Goal: Task Accomplishment & Management: Use online tool/utility

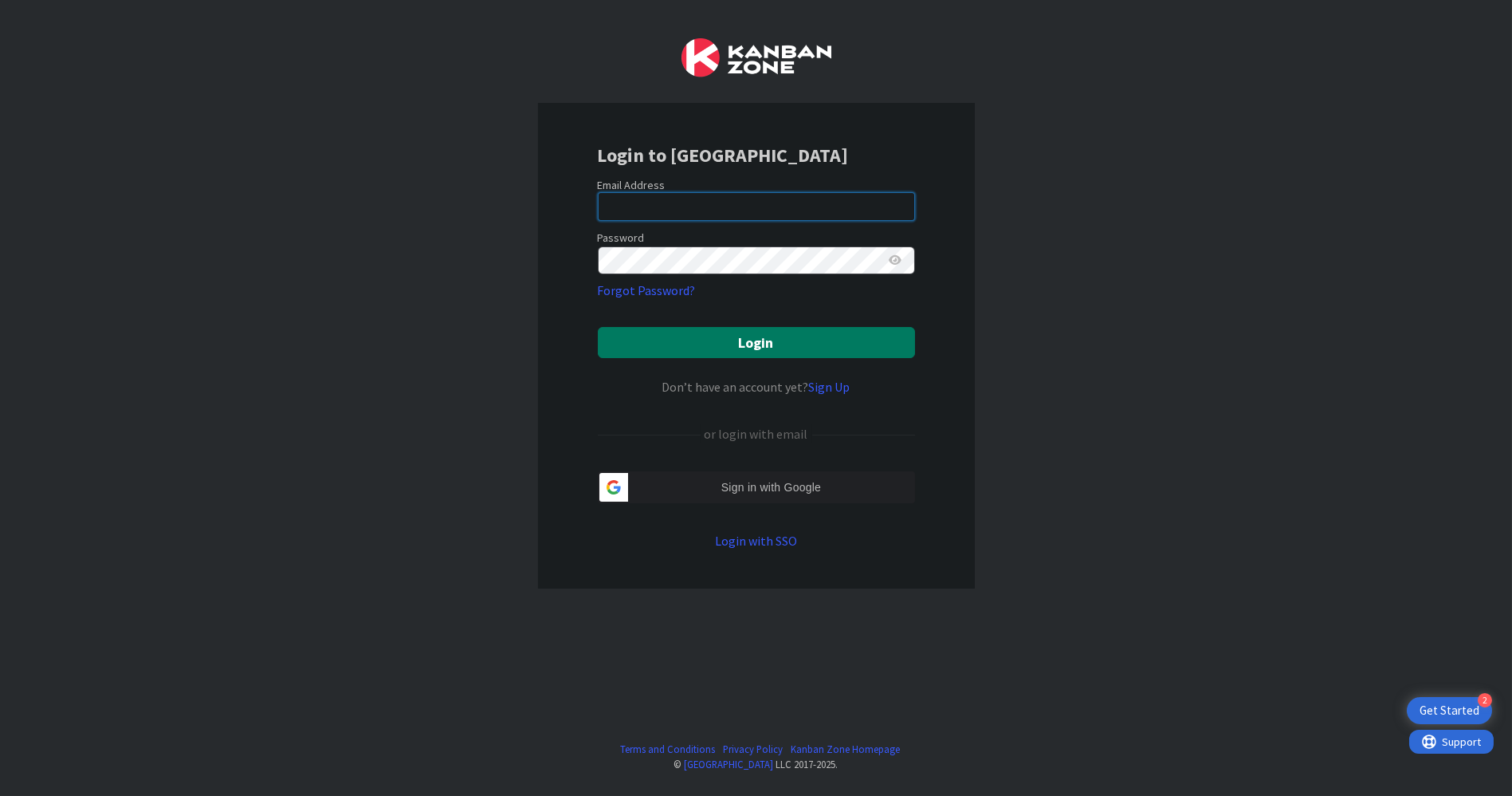
type input "thomas@adamsingerlaw.com"
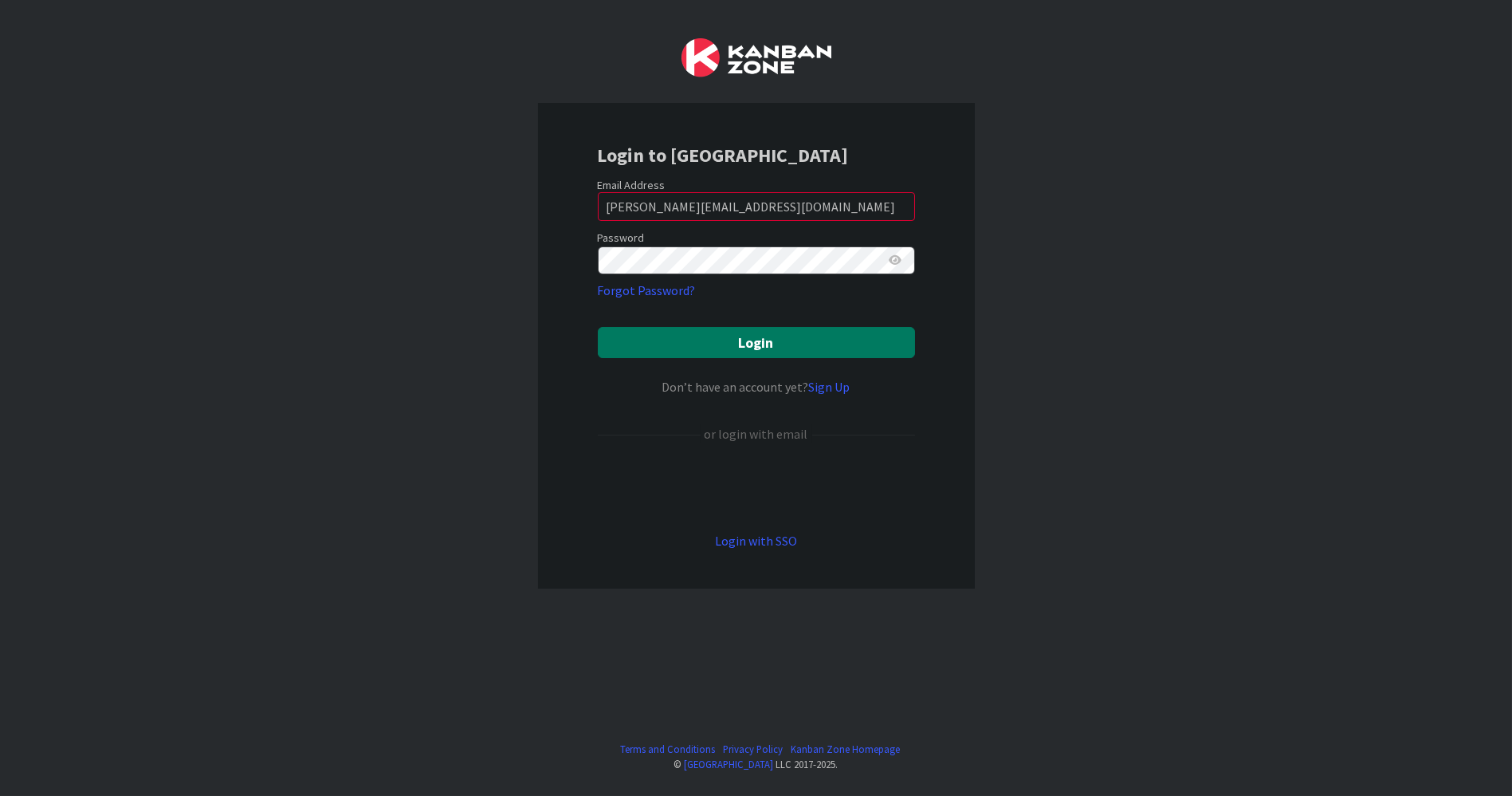
click at [759, 340] on button "Login" at bounding box center [756, 342] width 317 height 31
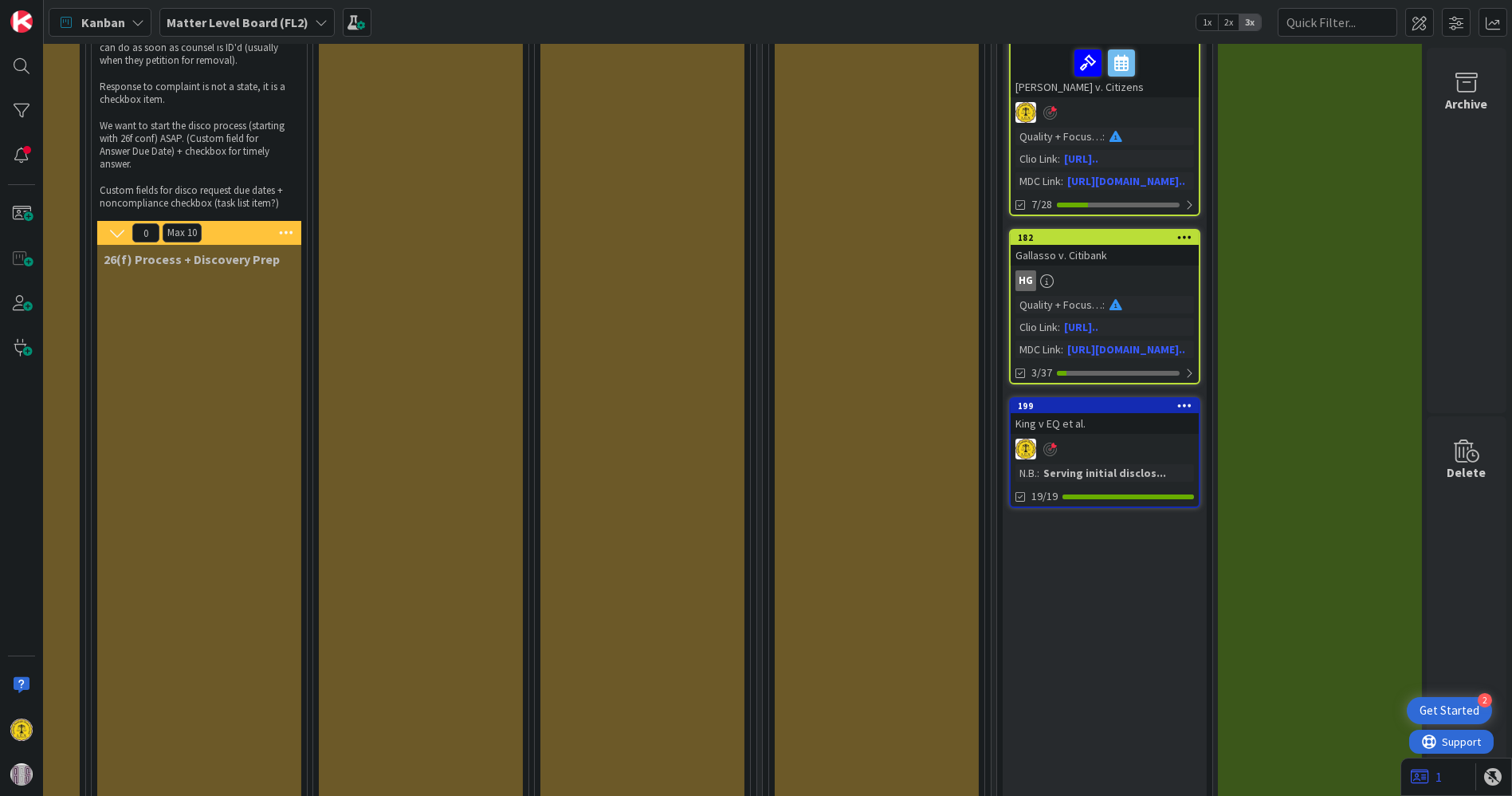
scroll to position [177, 1289]
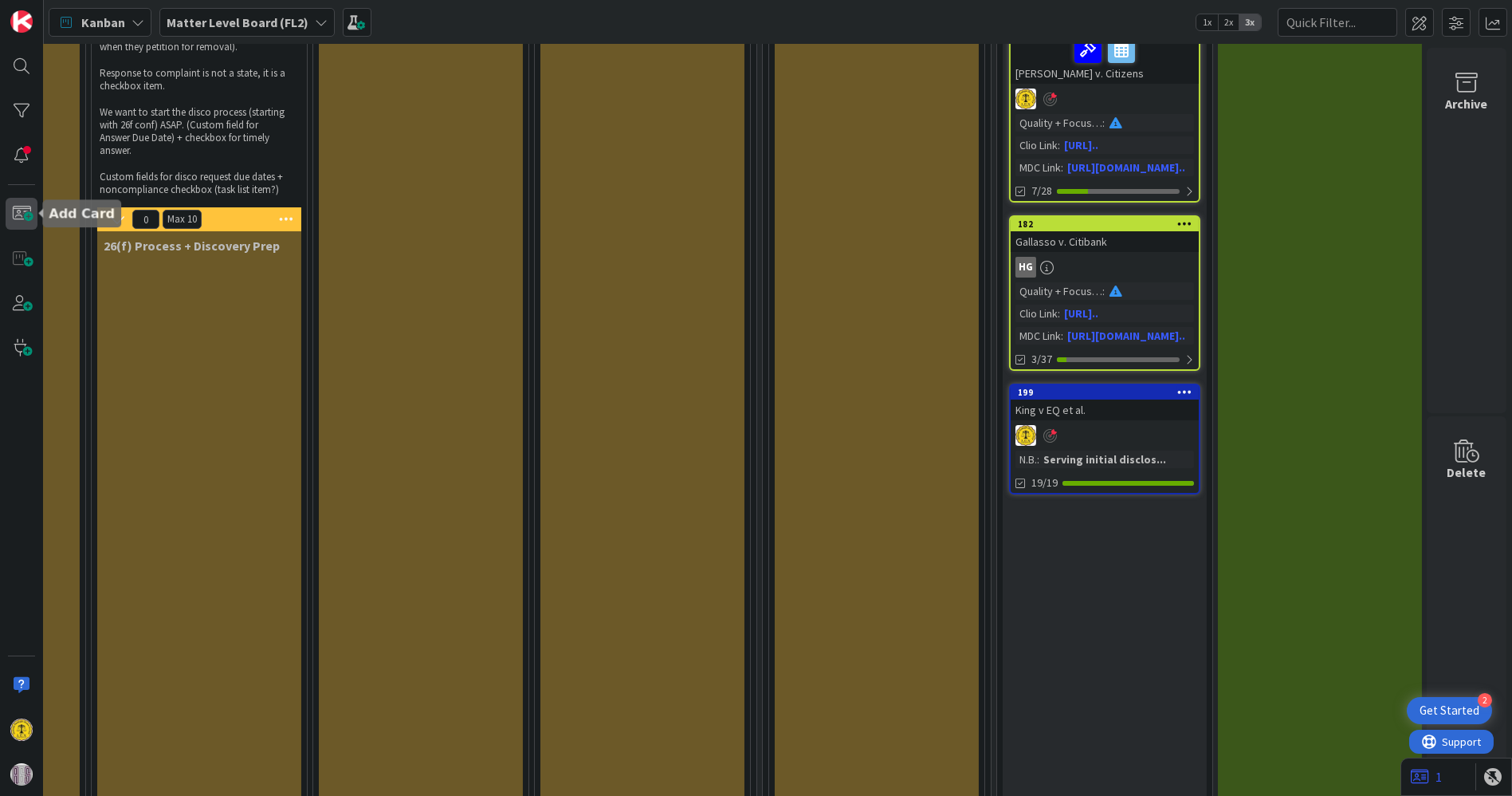
click at [20, 212] on span at bounding box center [21, 213] width 32 height 32
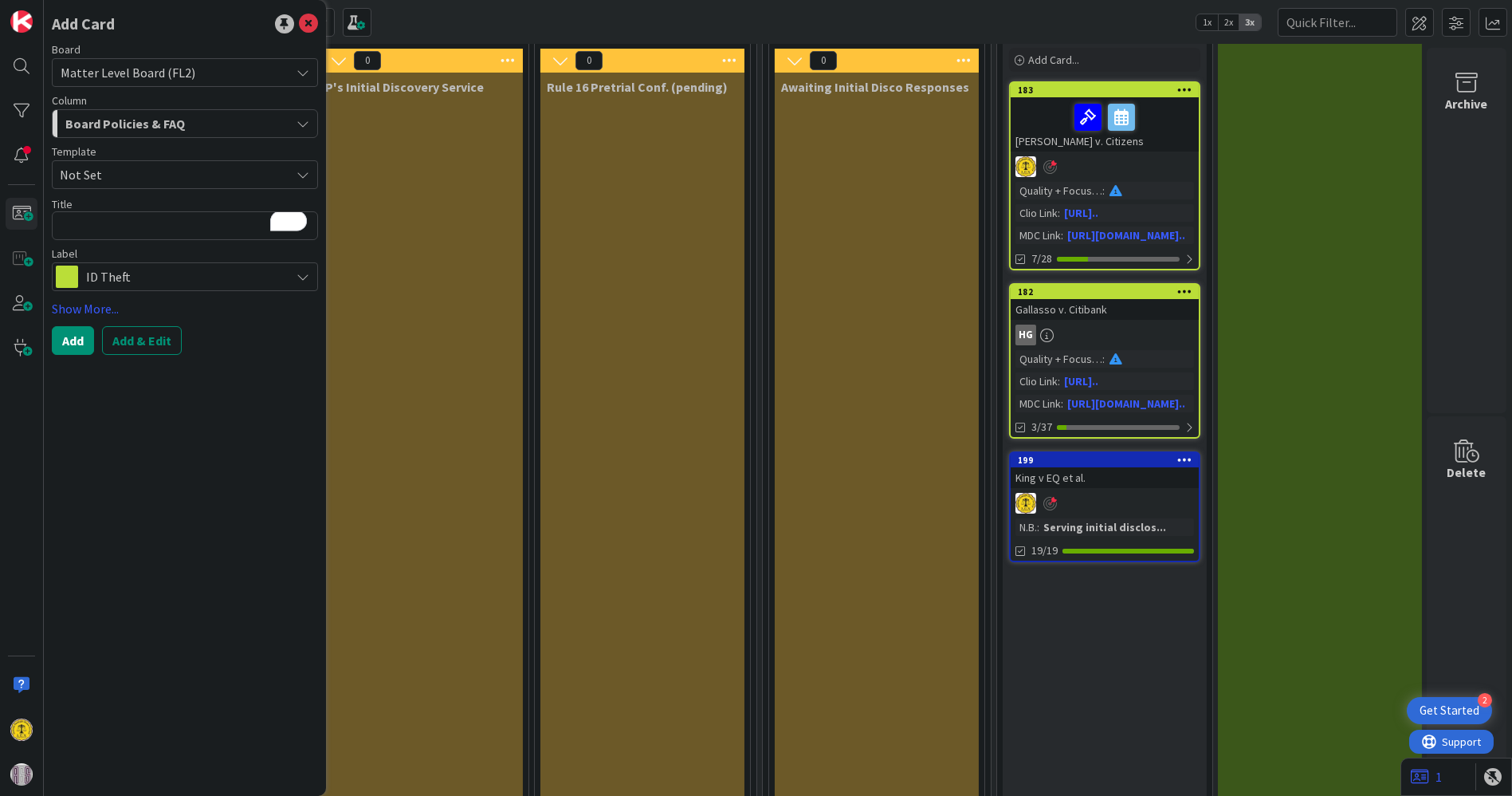
scroll to position [0, 1289]
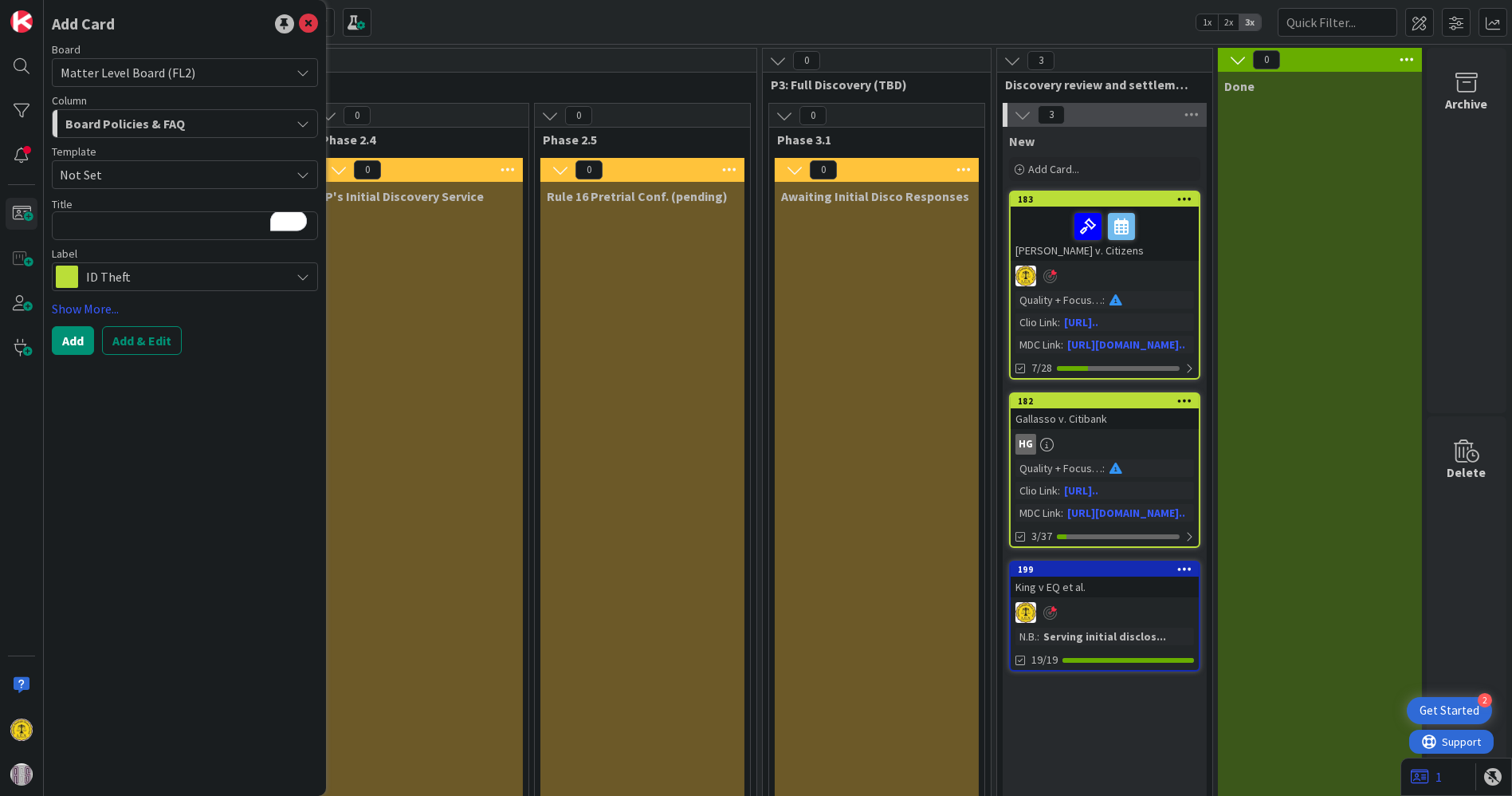
click at [304, 118] on icon "button" at bounding box center [303, 124] width 13 height 13
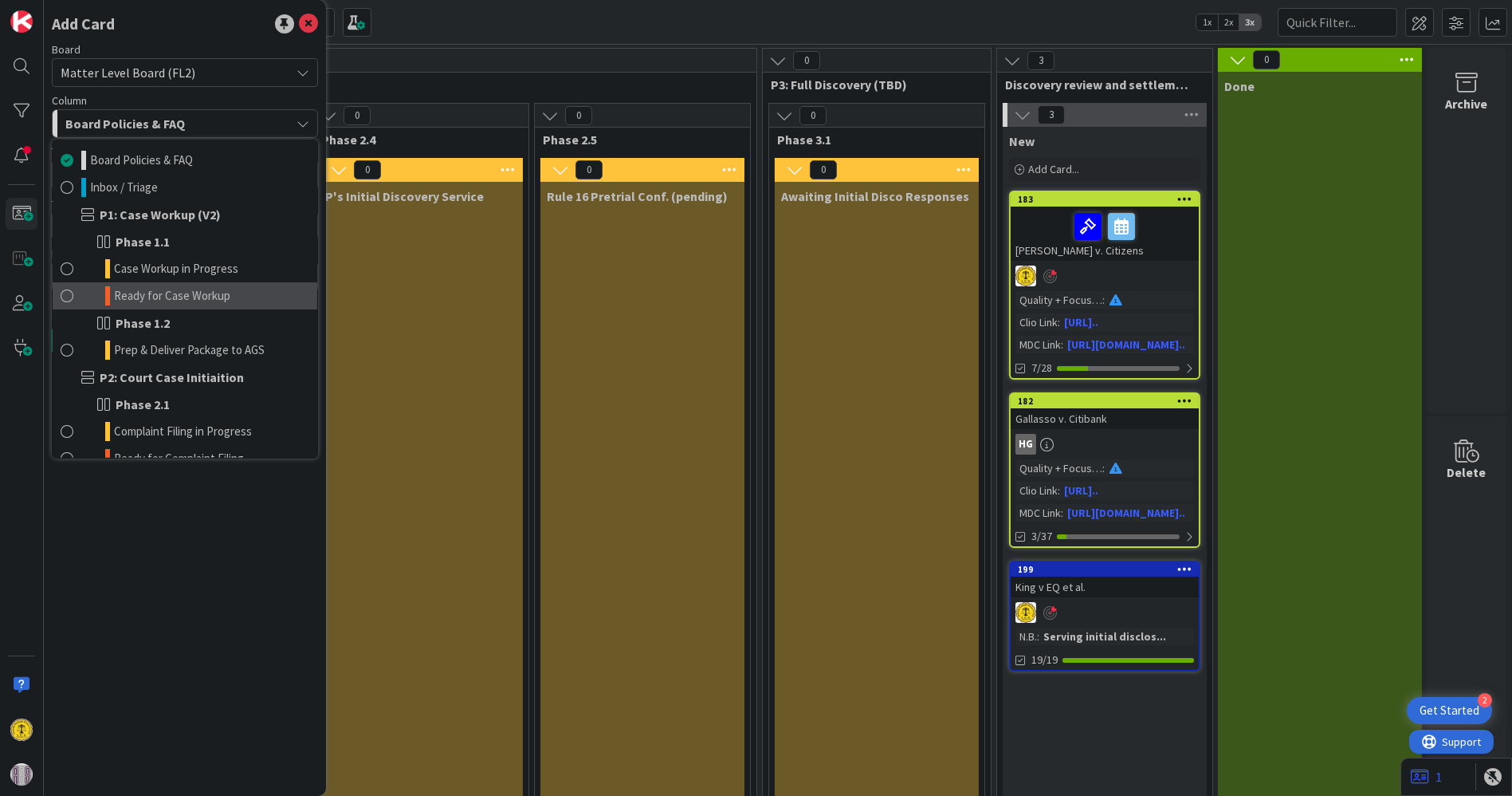
scroll to position [399, 0]
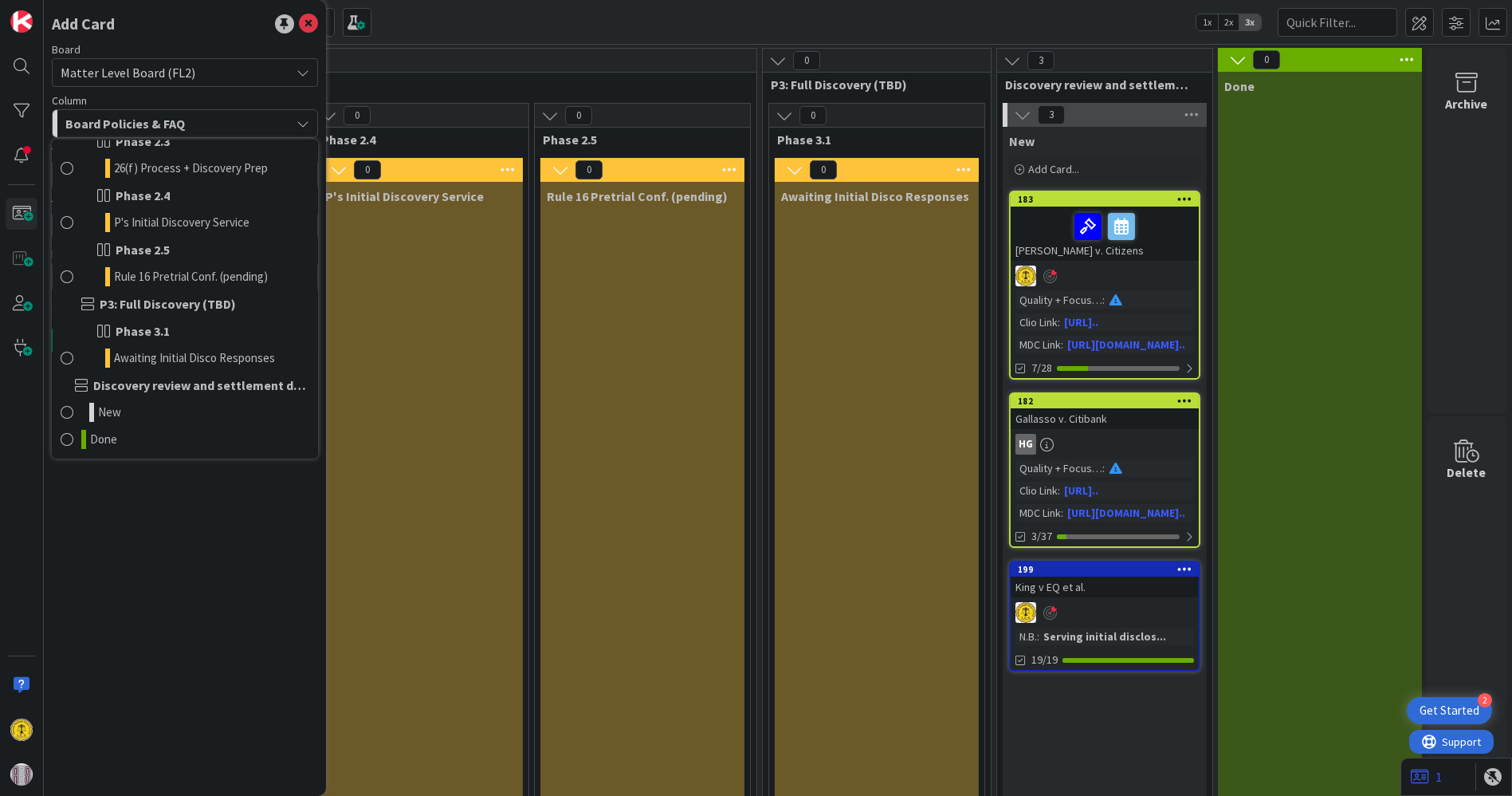
click at [118, 388] on span "Discovery review and settlement discussions underway" at bounding box center [201, 385] width 216 height 19
click at [71, 410] on span at bounding box center [67, 412] width 13 height 19
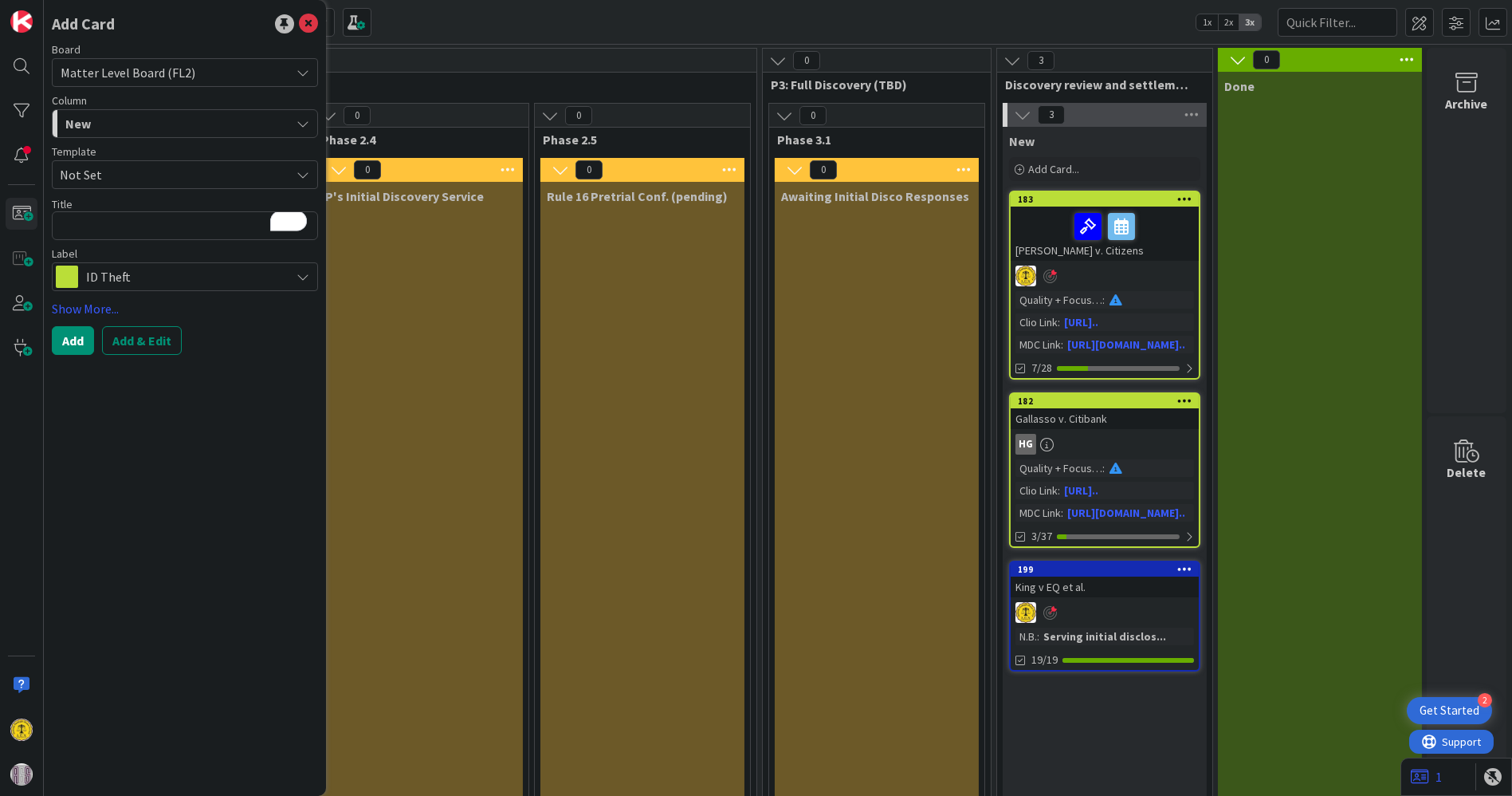
click at [277, 121] on div "New" at bounding box center [175, 123] width 229 height 25
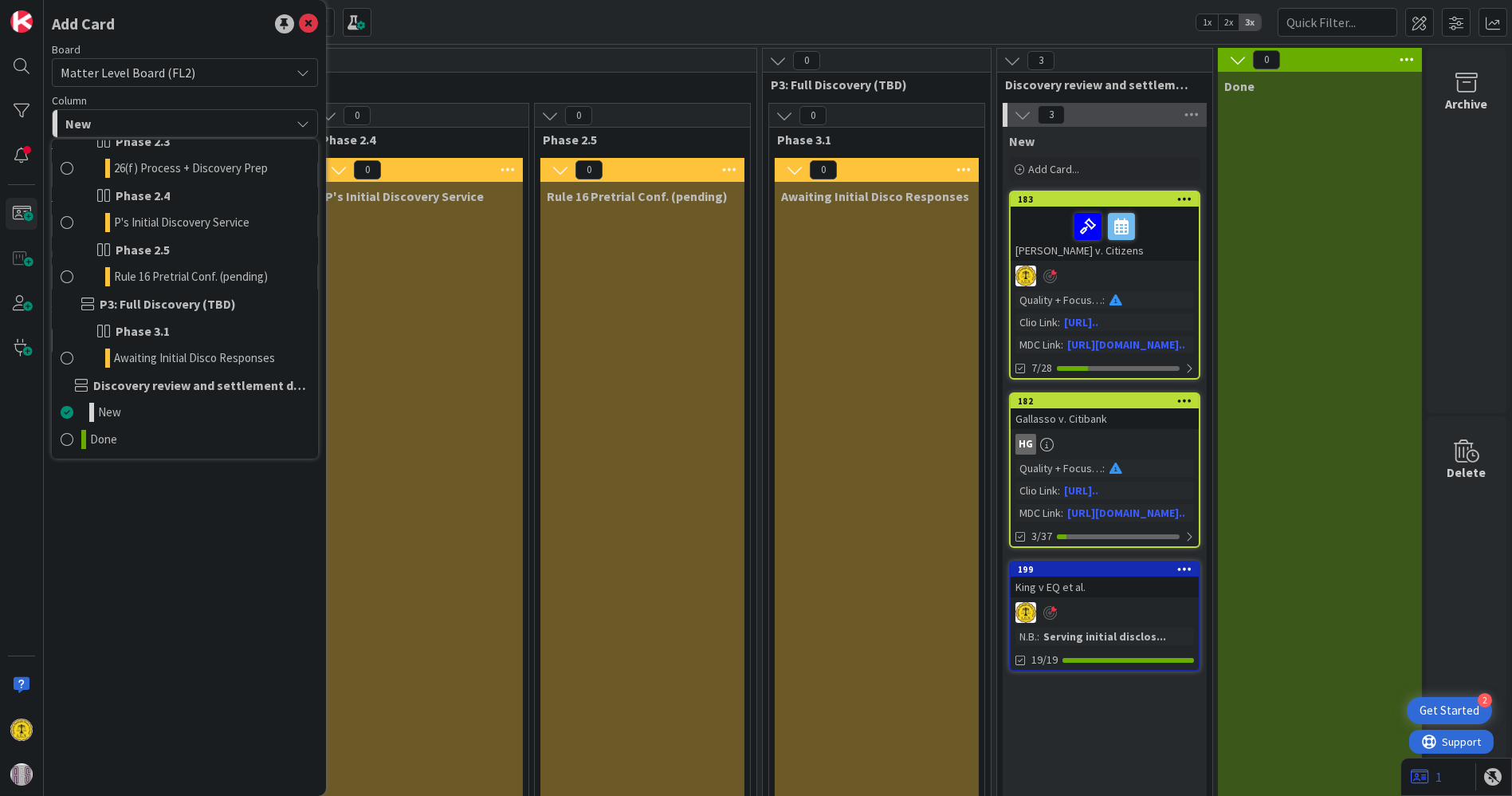
click at [101, 382] on span "Discovery review and settlement discussions underway" at bounding box center [201, 385] width 216 height 19
click at [101, 410] on span "New" at bounding box center [110, 412] width 24 height 19
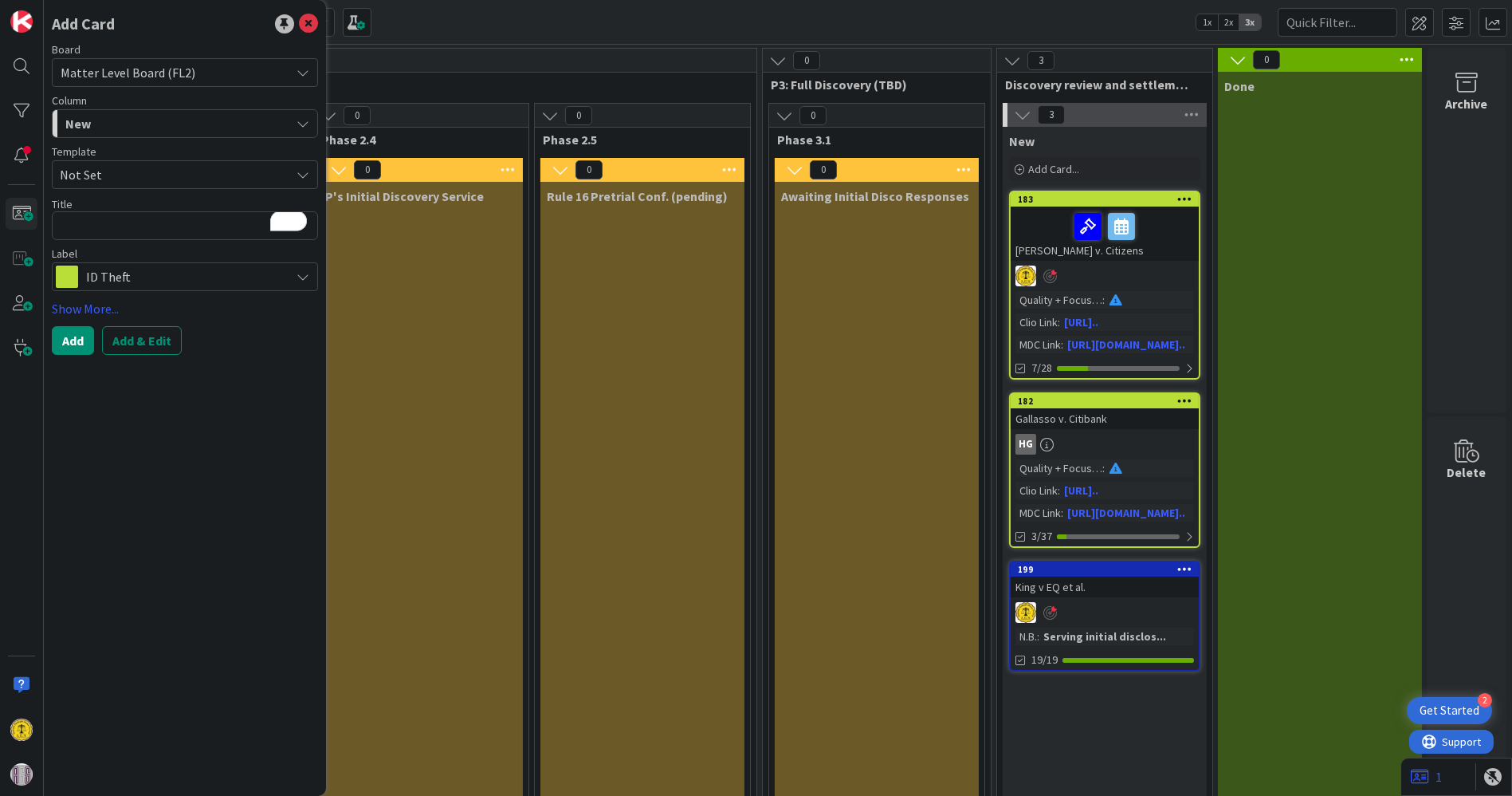
click at [114, 121] on div "New" at bounding box center [175, 123] width 229 height 25
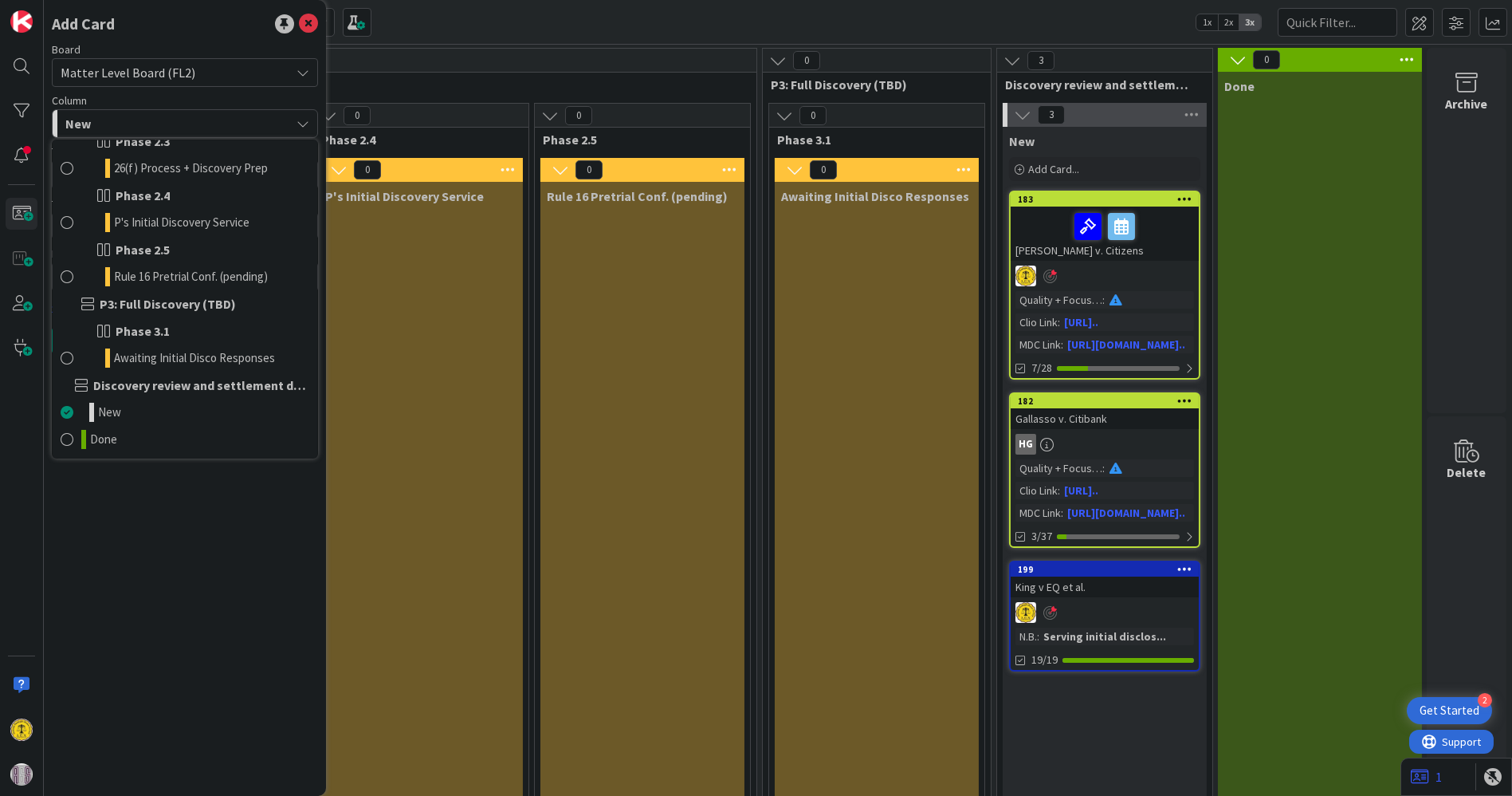
click at [114, 121] on div "New" at bounding box center [175, 123] width 229 height 25
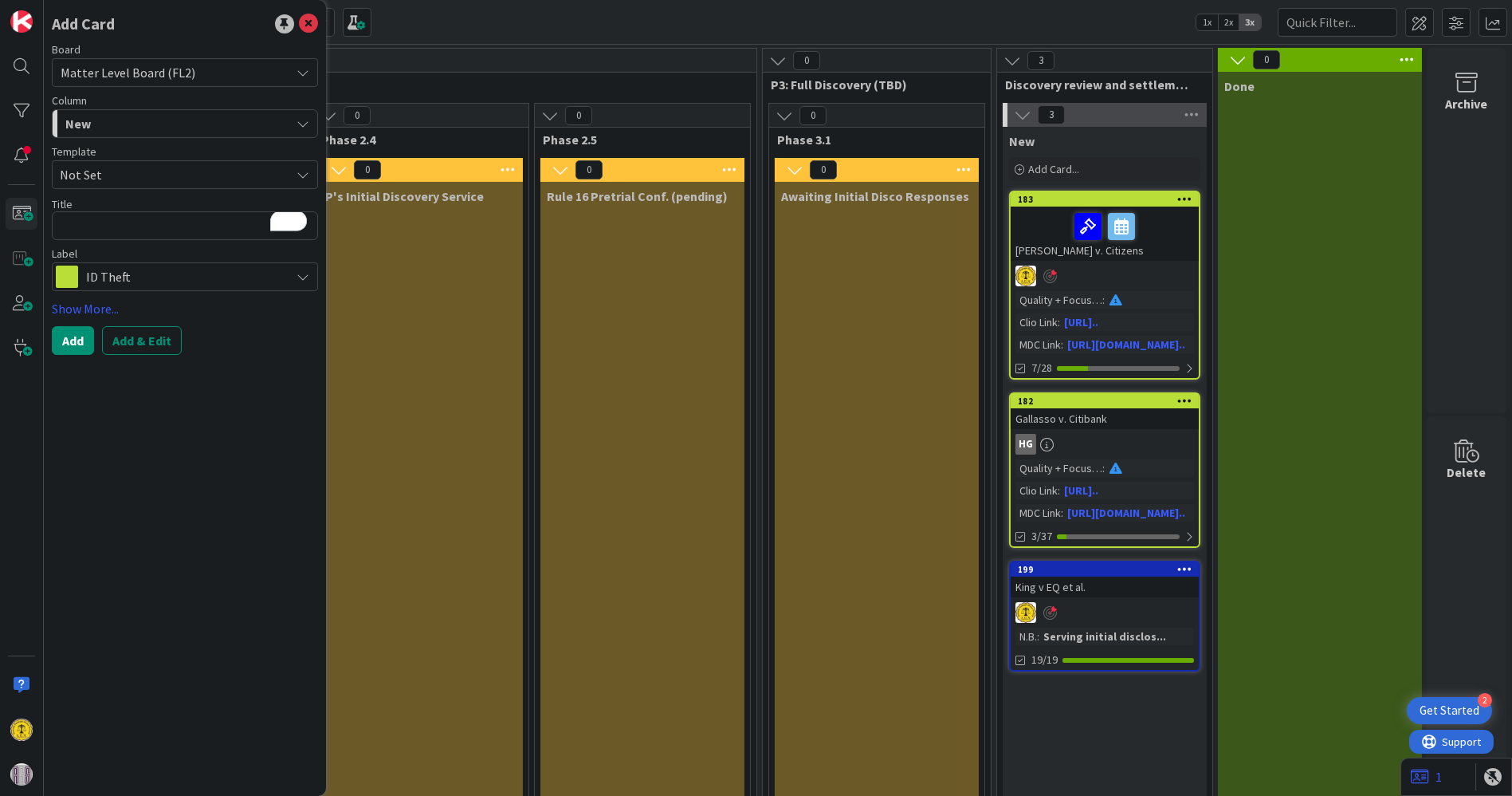
click at [105, 176] on span "Not Set" at bounding box center [169, 175] width 218 height 21
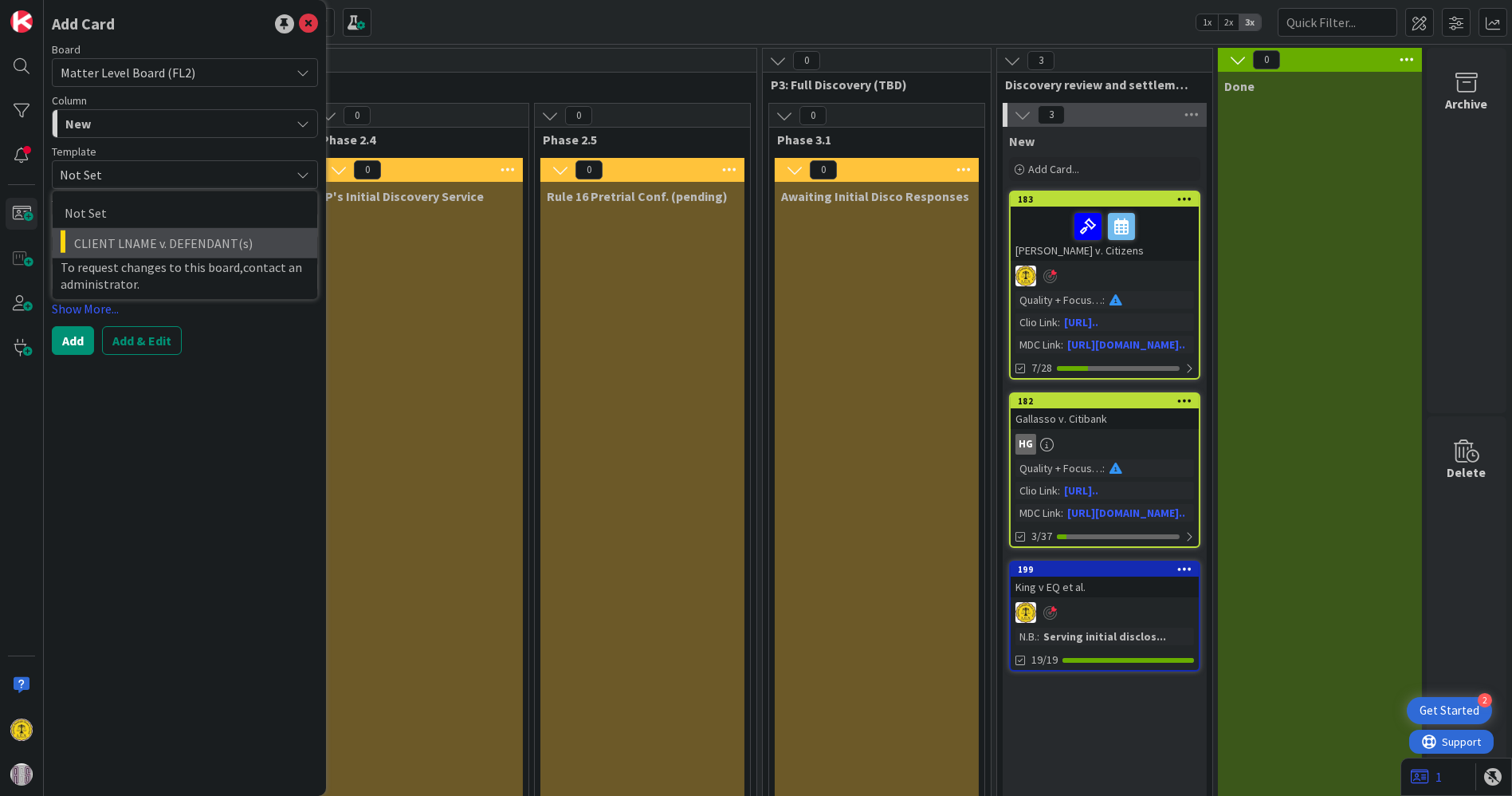
click at [116, 233] on span "CLIENT LNAME v. DEFENDANT(s)" at bounding box center [189, 243] width 231 height 21
type textarea "x"
type textarea "CLIENT LNAME v. DEFENDANT(s)"
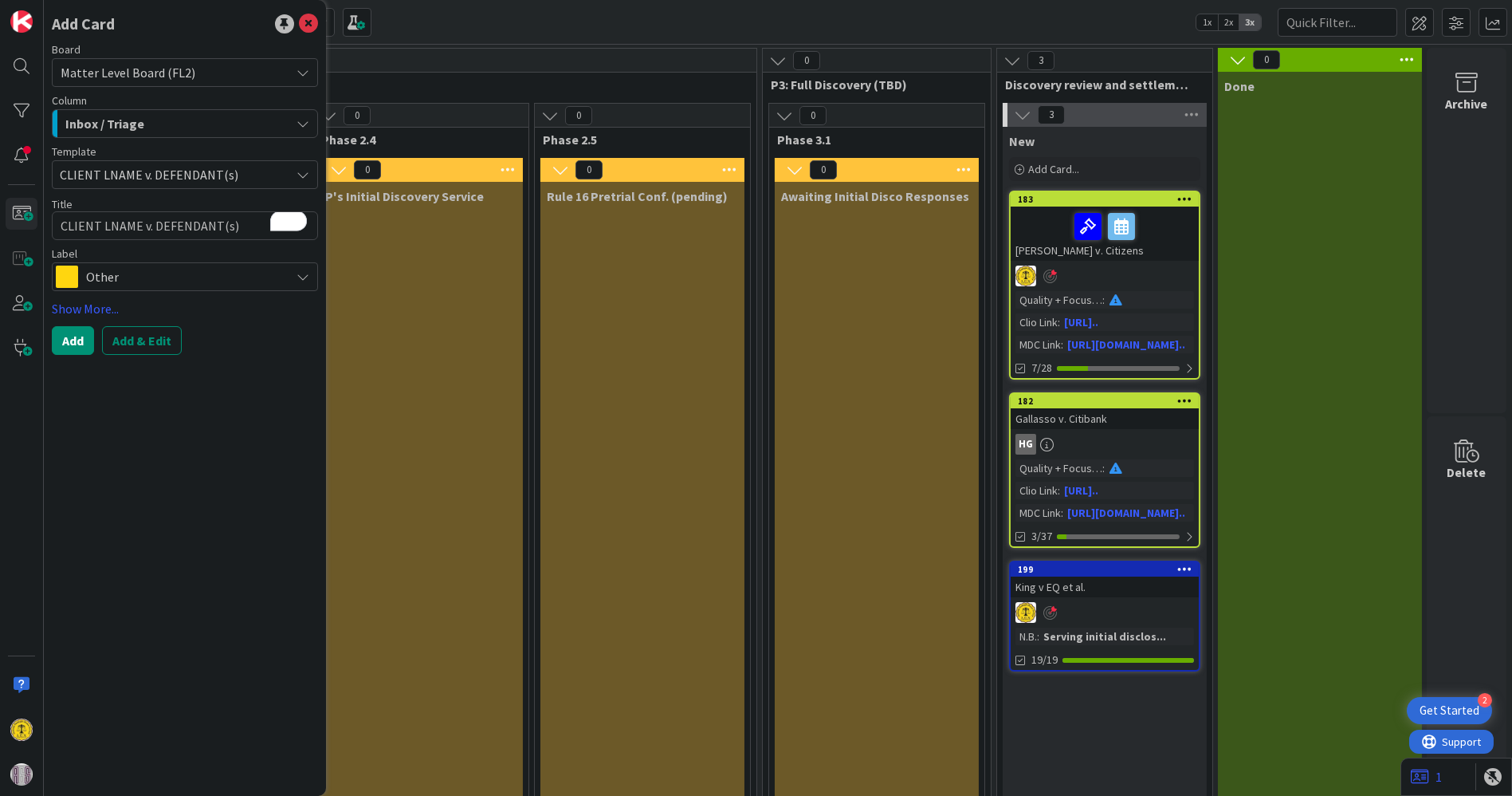
click at [137, 172] on span "CLIENT LNAME v. DEFENDANT(s)" at bounding box center [169, 175] width 218 height 21
click at [136, 168] on span "CLIENT LNAME v. DEFENDANT(s)" at bounding box center [169, 175] width 218 height 21
click at [258, 372] on div "Add Card Board Matter Level Board (FL2) Column Inbox / Triage Board Policies & …" at bounding box center [185, 398] width 282 height 796
click at [130, 334] on button "Add & Edit" at bounding box center [142, 340] width 80 height 29
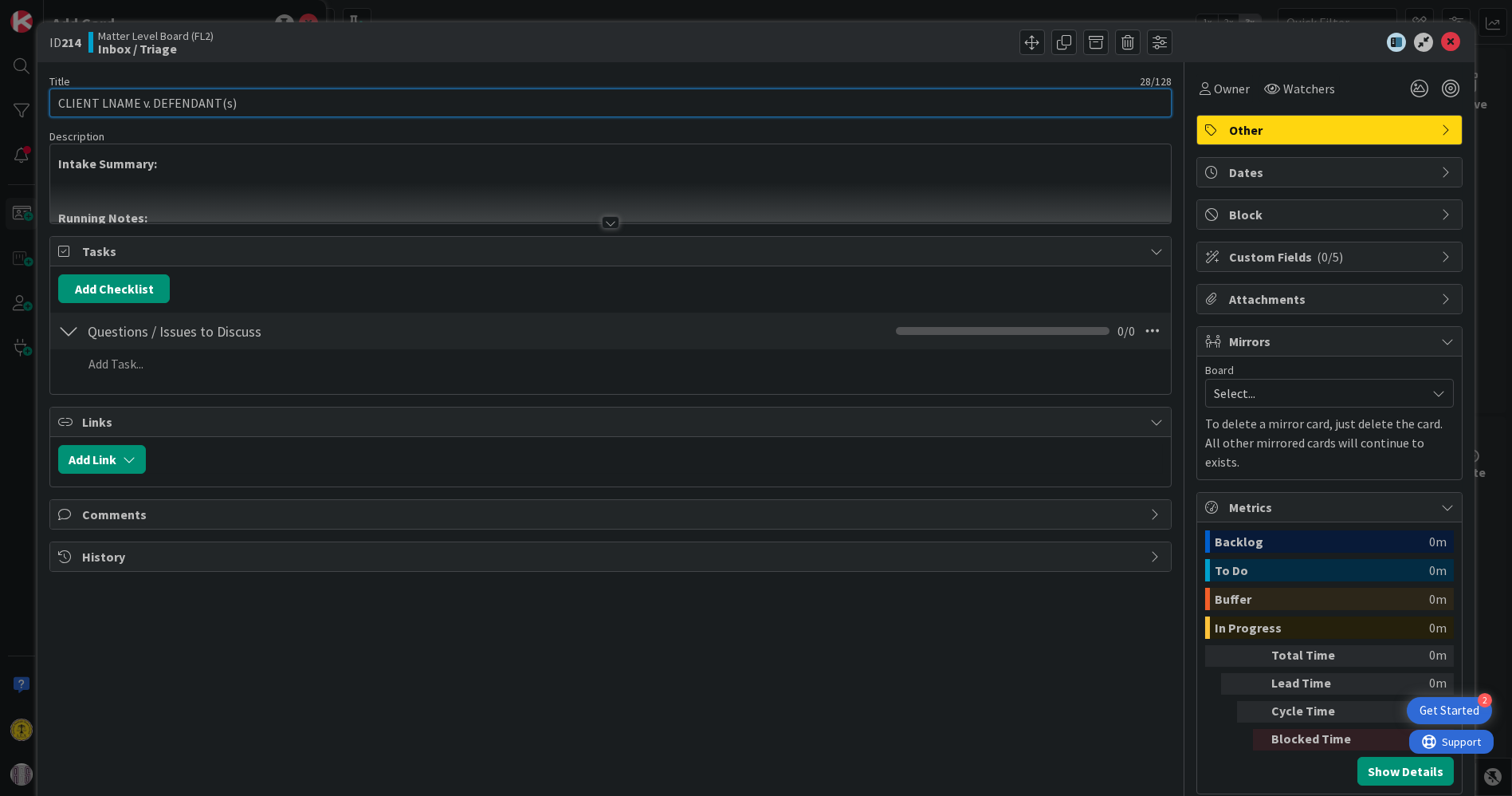
click at [197, 110] on input "CLIENT LNAME v. DEFENDANT(s)" at bounding box center [610, 103] width 1121 height 29
drag, startPoint x: 243, startPoint y: 103, endPoint x: 31, endPoint y: 108, distance: 212.1
click at [31, 108] on div "ID 214 Matter Level Board (FL2) Inbox / Triage Title 28 / 128 CLIENT LNAME v. D…" at bounding box center [756, 398] width 1512 height 796
type input "[PERSON_NAME] v Citibank, N.A."
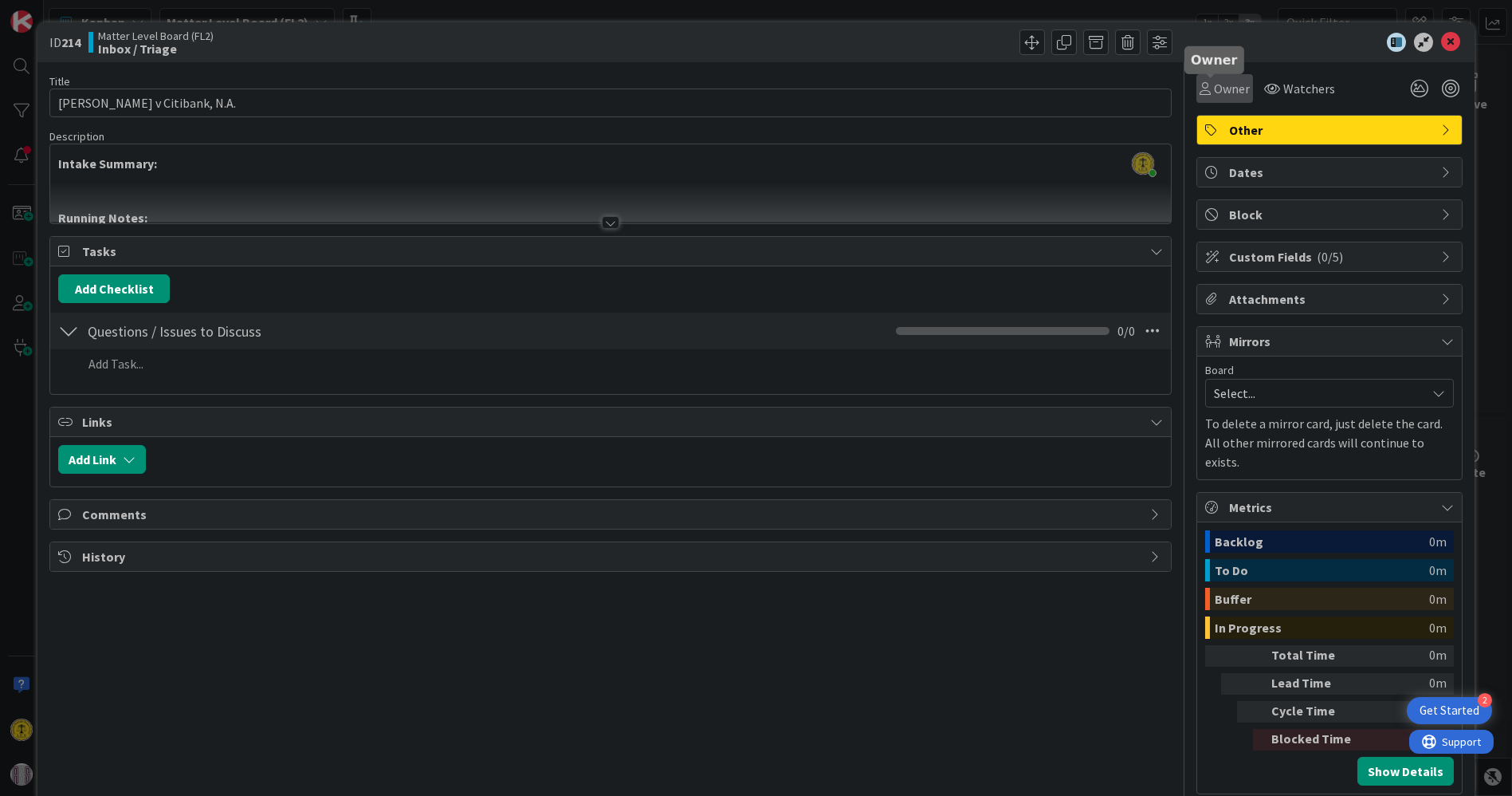
click at [1213, 91] on span "Owner" at bounding box center [1231, 89] width 36 height 19
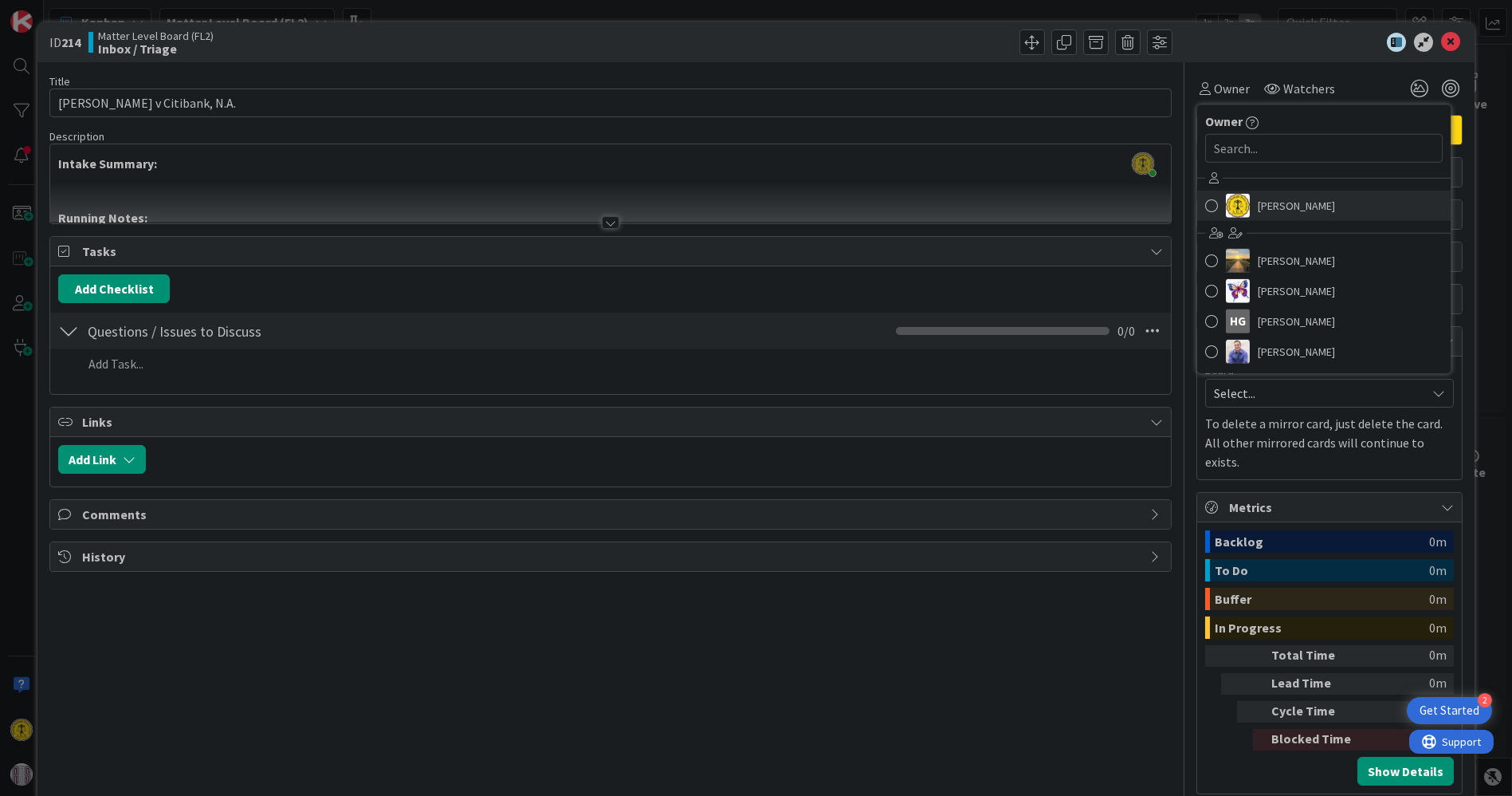
click at [1205, 201] on span at bounding box center [1211, 205] width 13 height 24
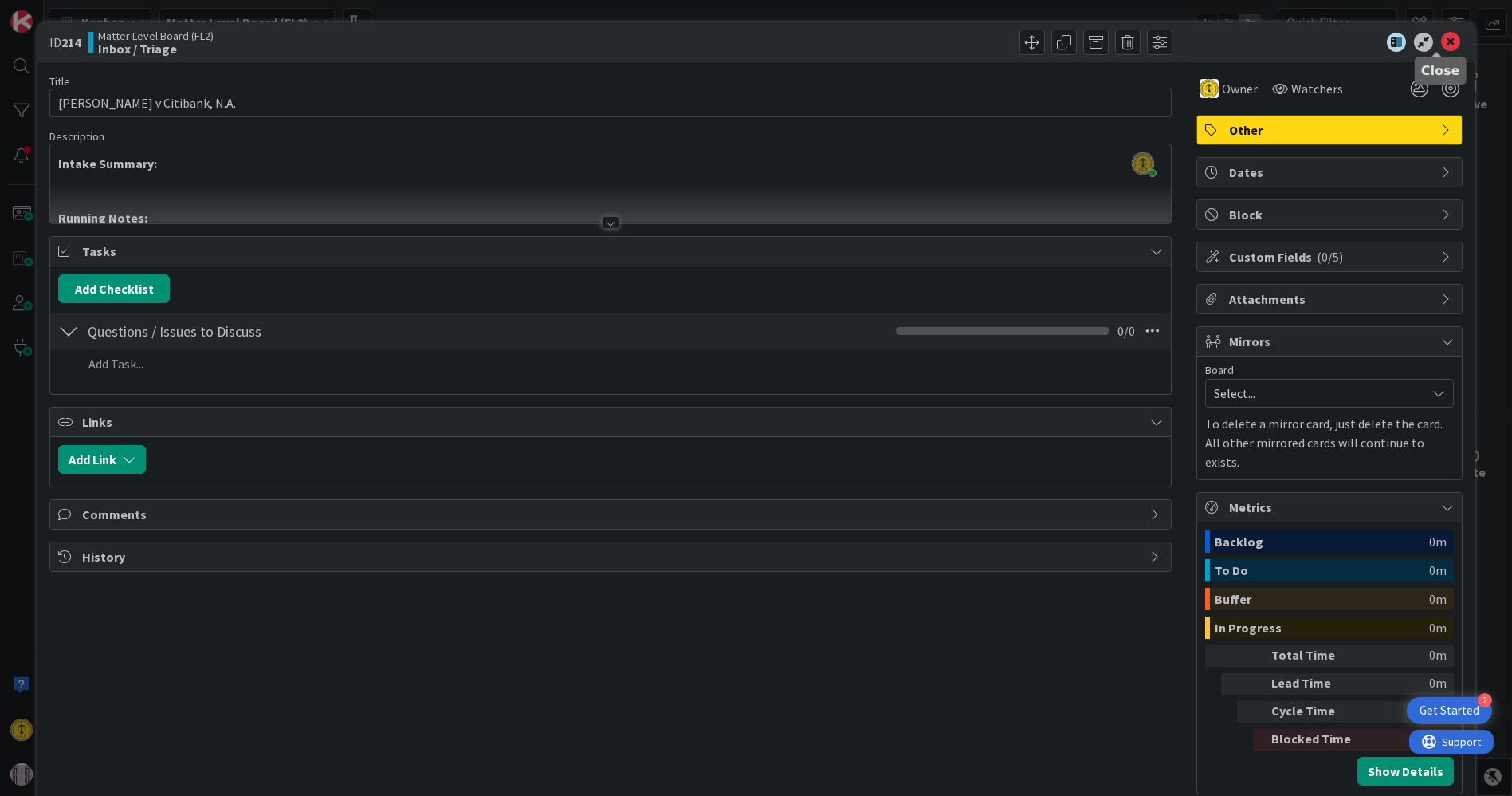
click at [1441, 41] on icon at bounding box center [1450, 43] width 19 height 19
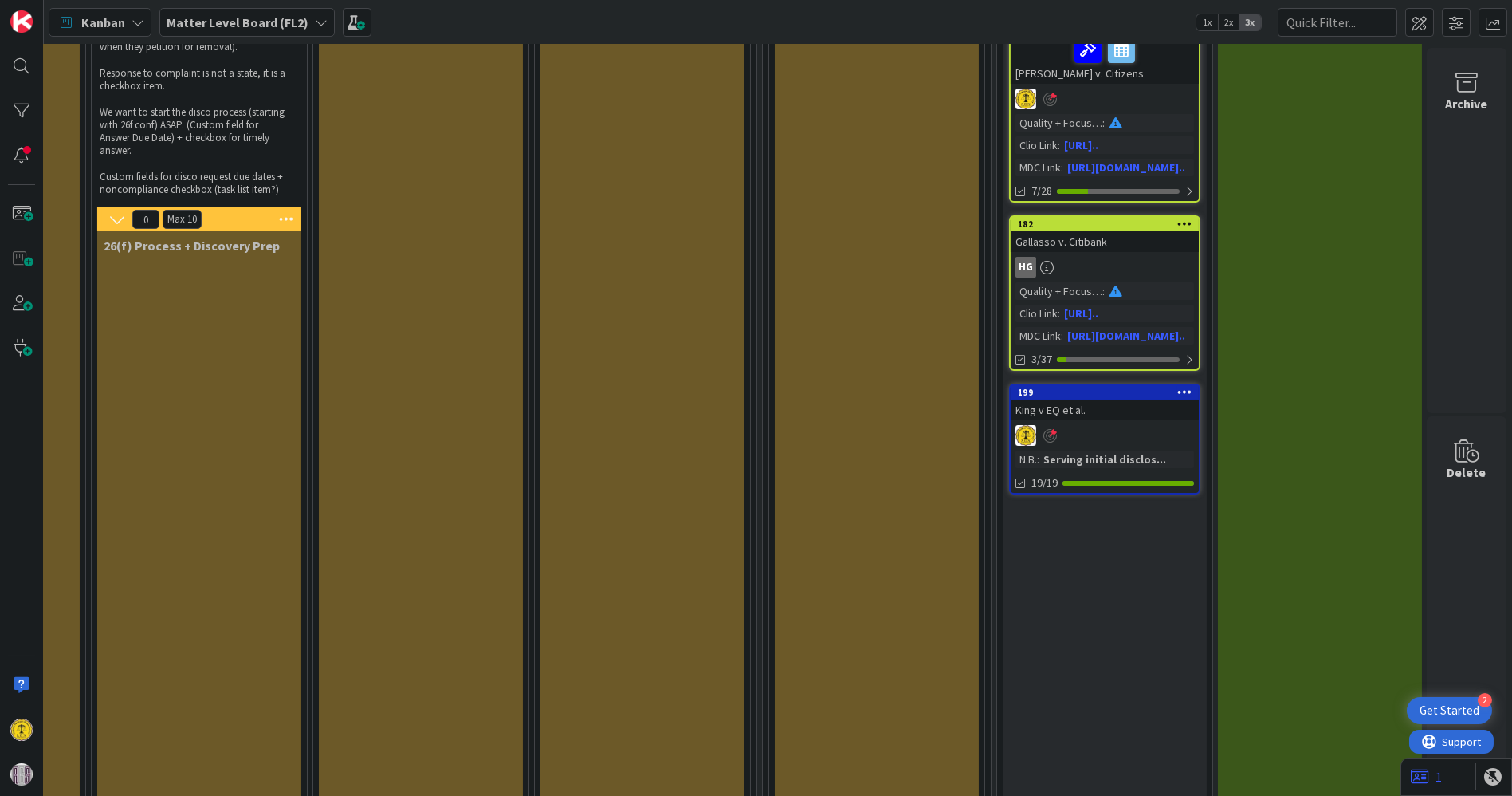
scroll to position [0, 1289]
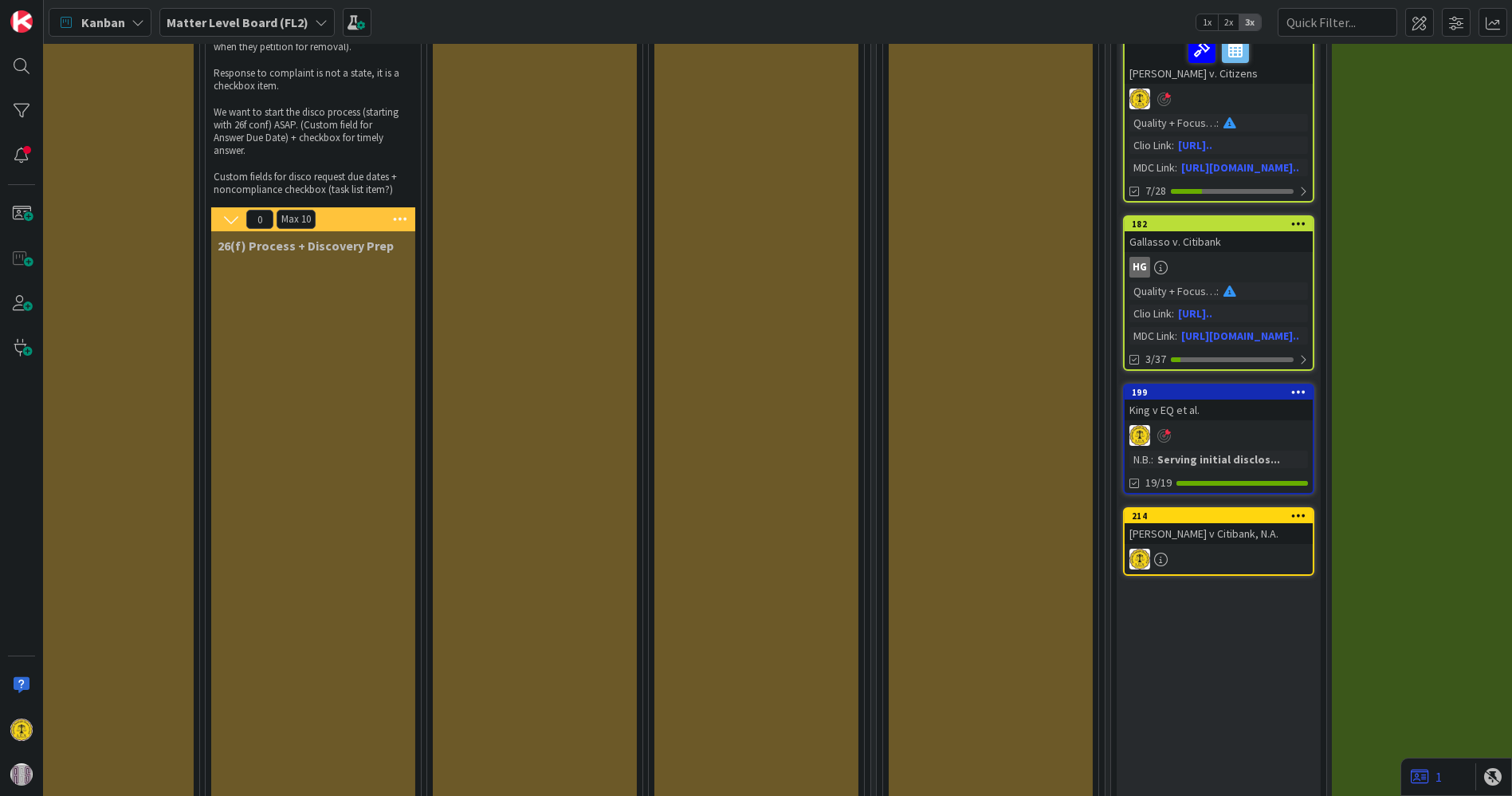
scroll to position [89, 1167]
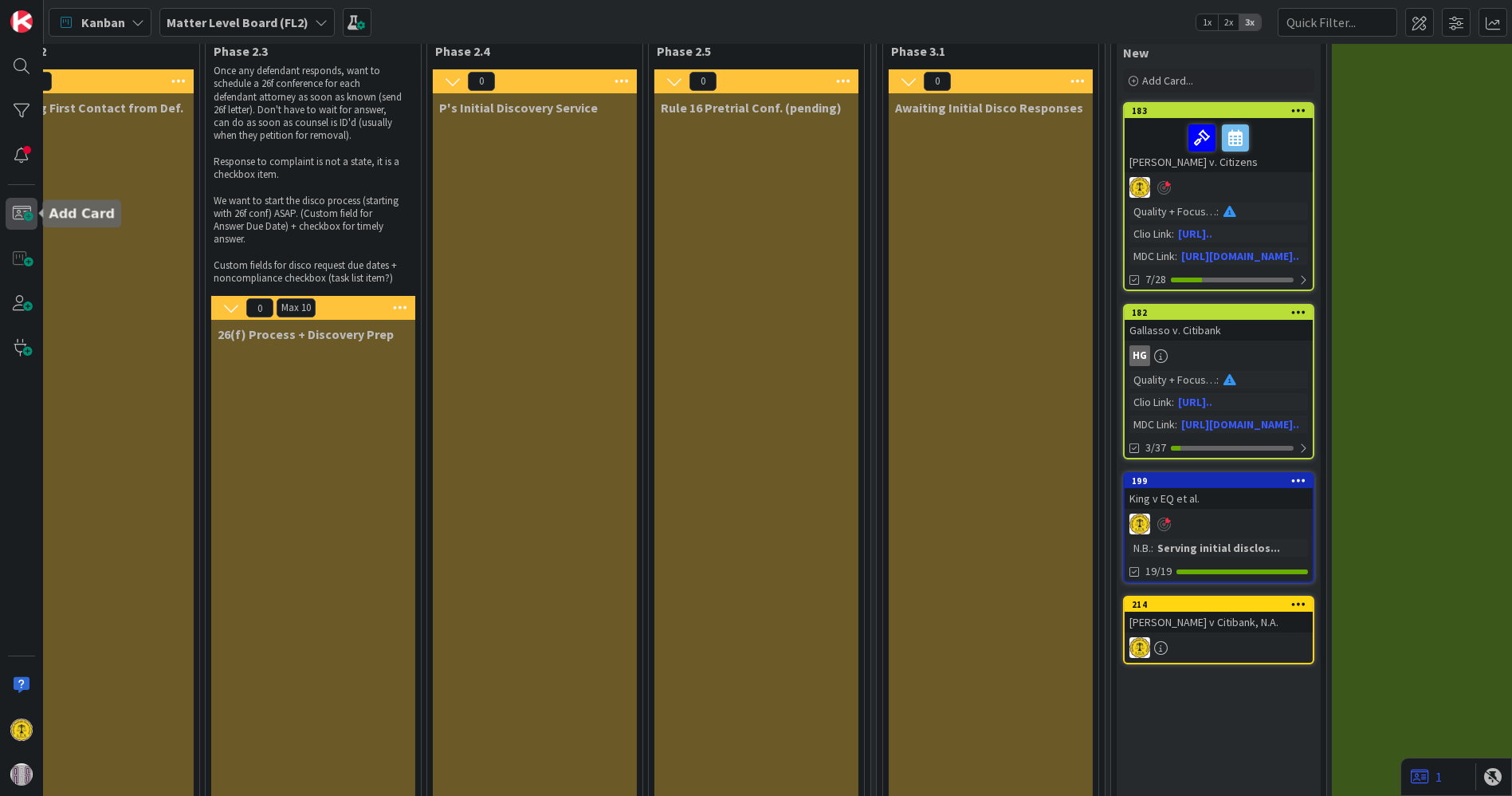
click at [18, 216] on span at bounding box center [21, 213] width 32 height 32
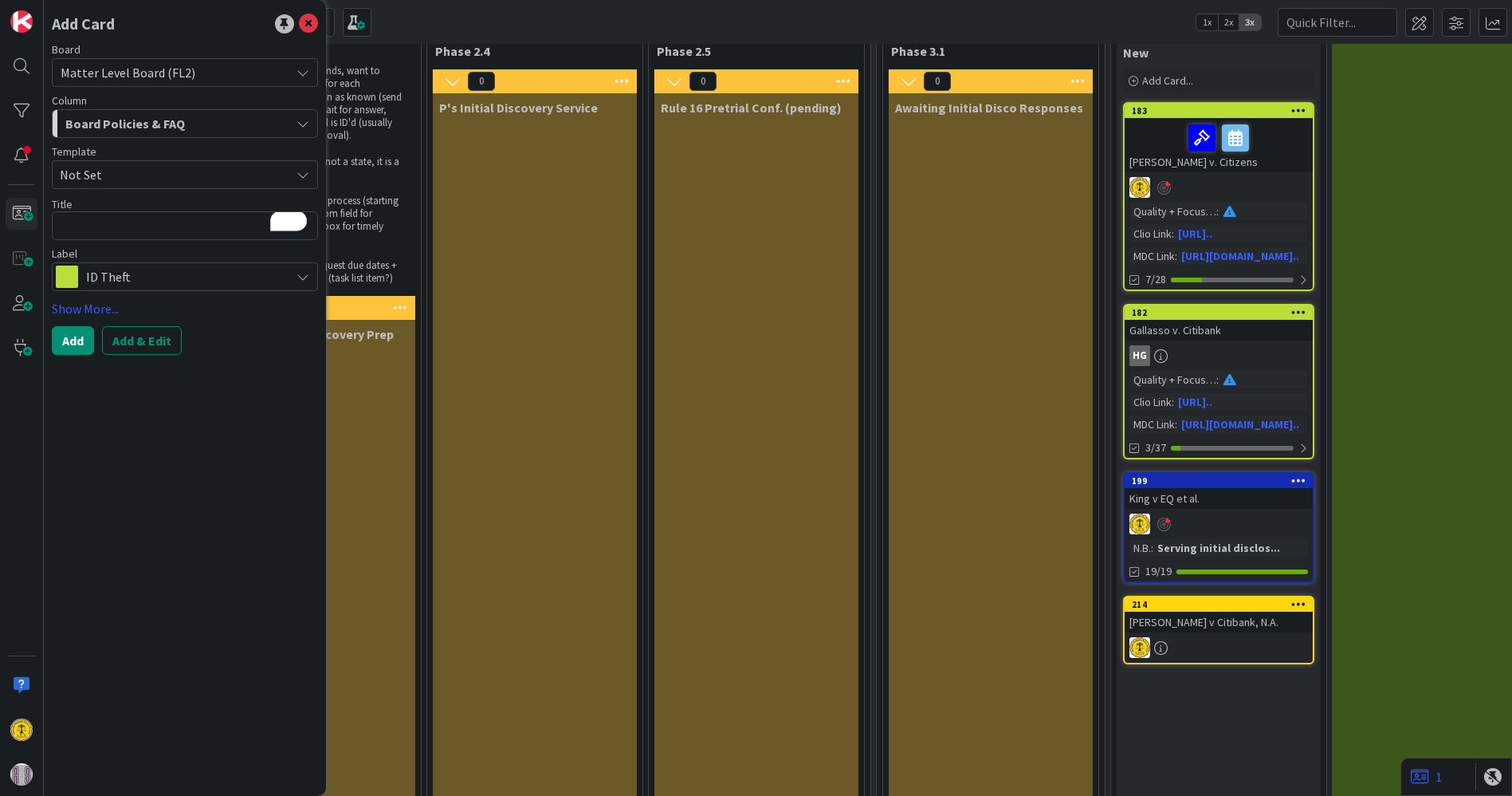
click at [293, 172] on span "Not Set" at bounding box center [185, 174] width 266 height 29
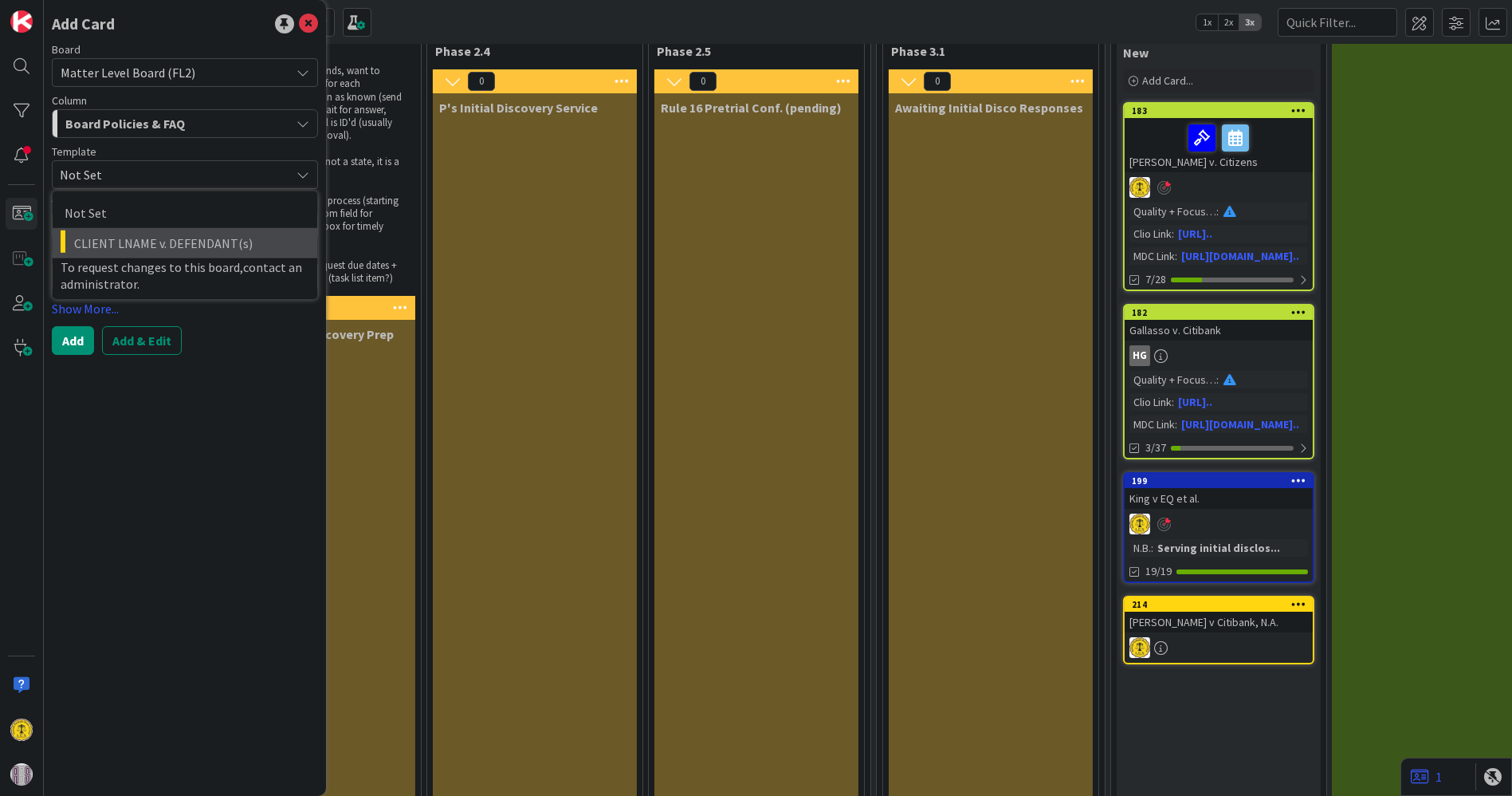
click at [177, 233] on span "CLIENT LNAME v. DEFENDANT(s)" at bounding box center [189, 243] width 231 height 21
type textarea "x"
type textarea "CLIENT LNAME v. DEFENDANT(s)"
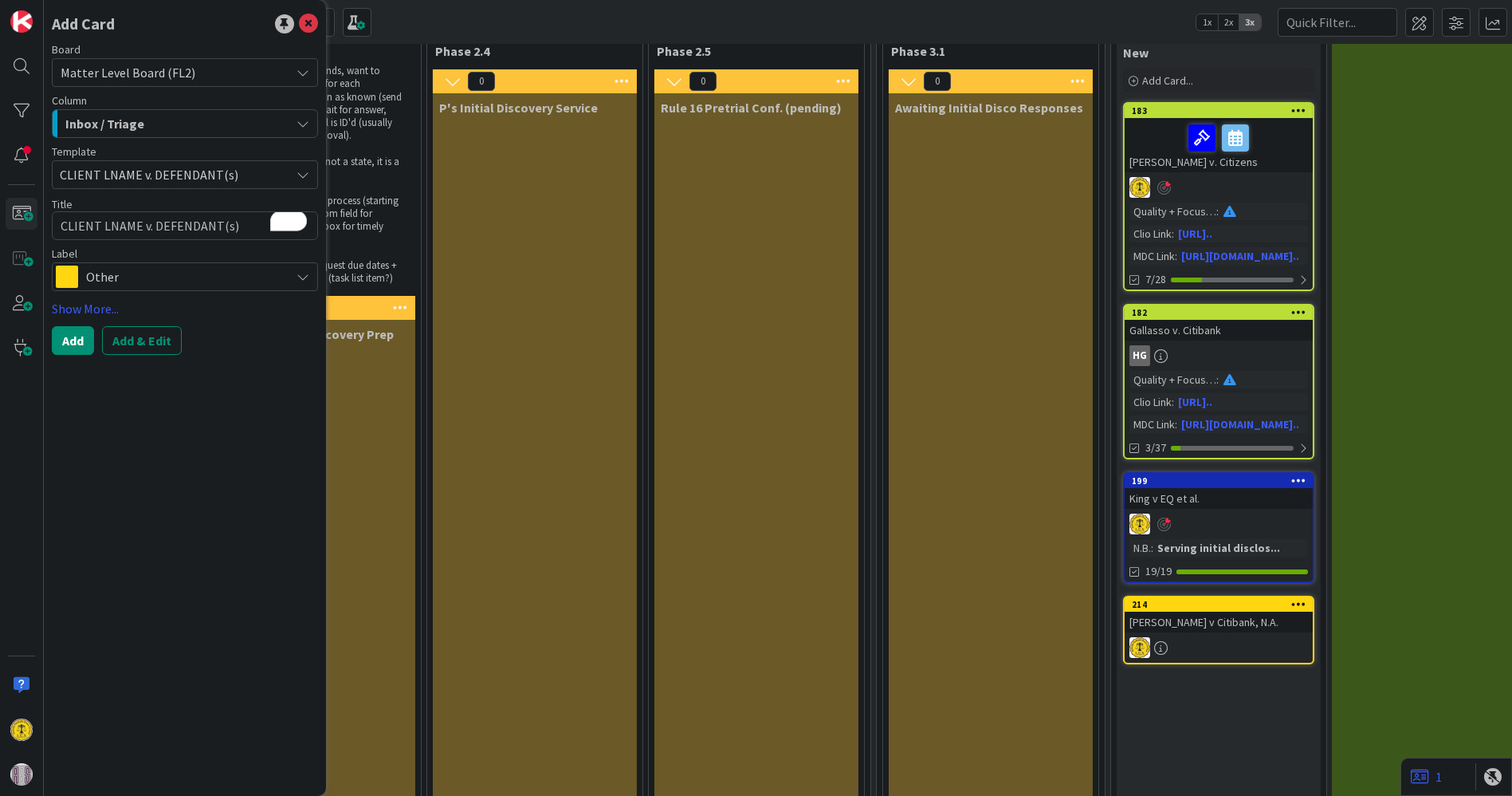
click at [298, 124] on icon "button" at bounding box center [303, 124] width 13 height 13
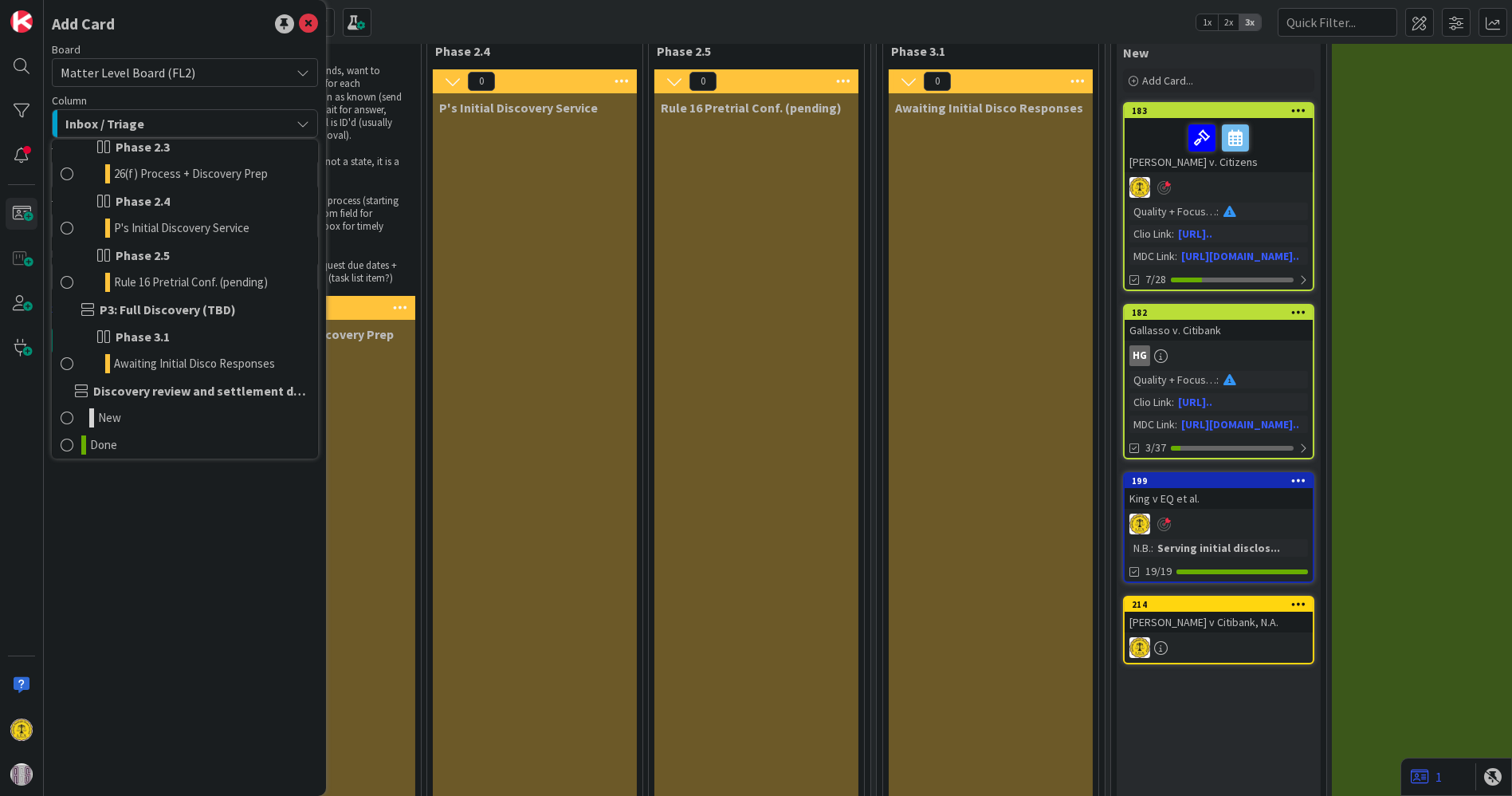
scroll to position [399, 0]
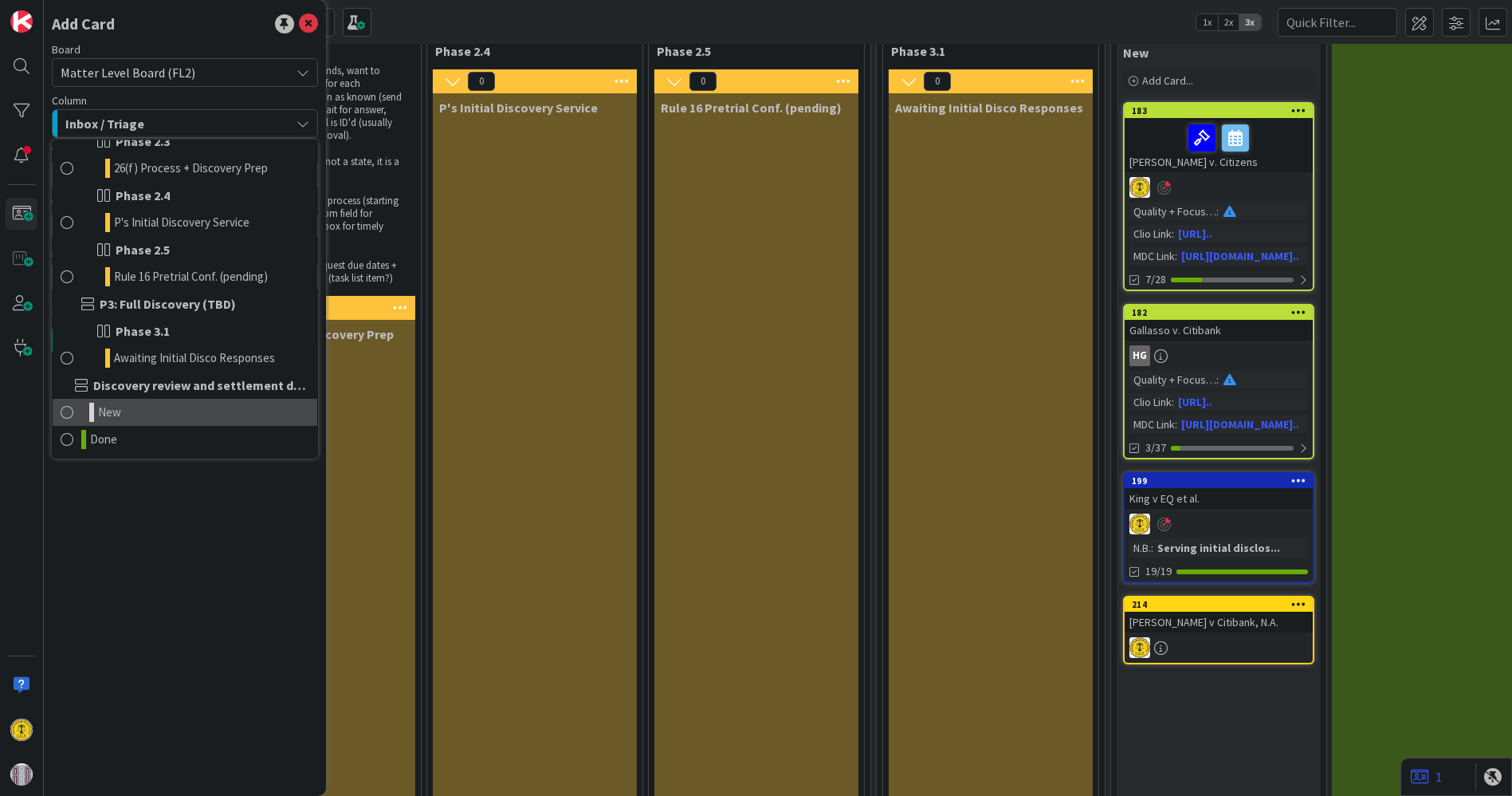
click at [69, 408] on span at bounding box center [67, 412] width 13 height 19
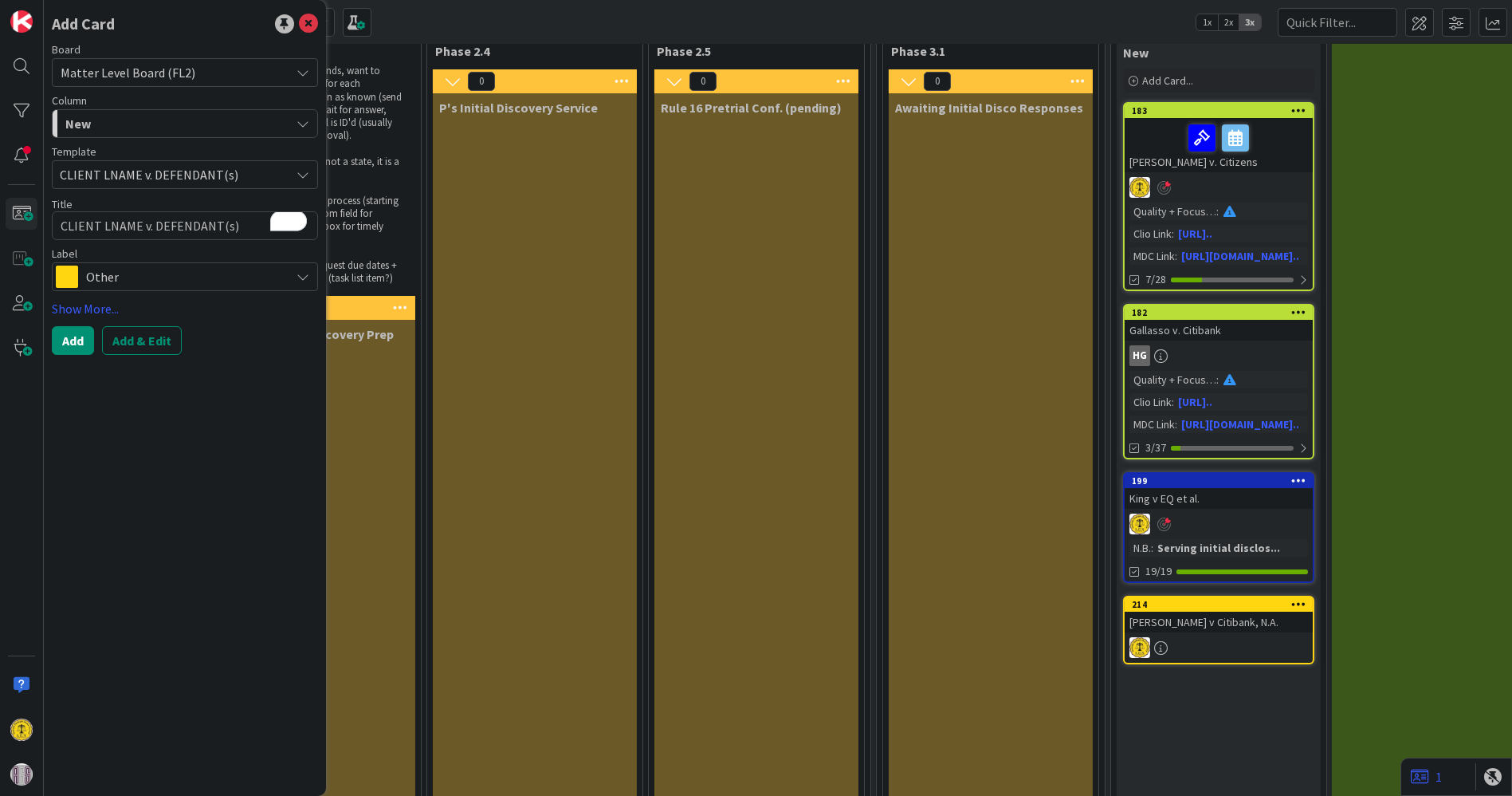
click at [288, 118] on div "New" at bounding box center [175, 123] width 229 height 25
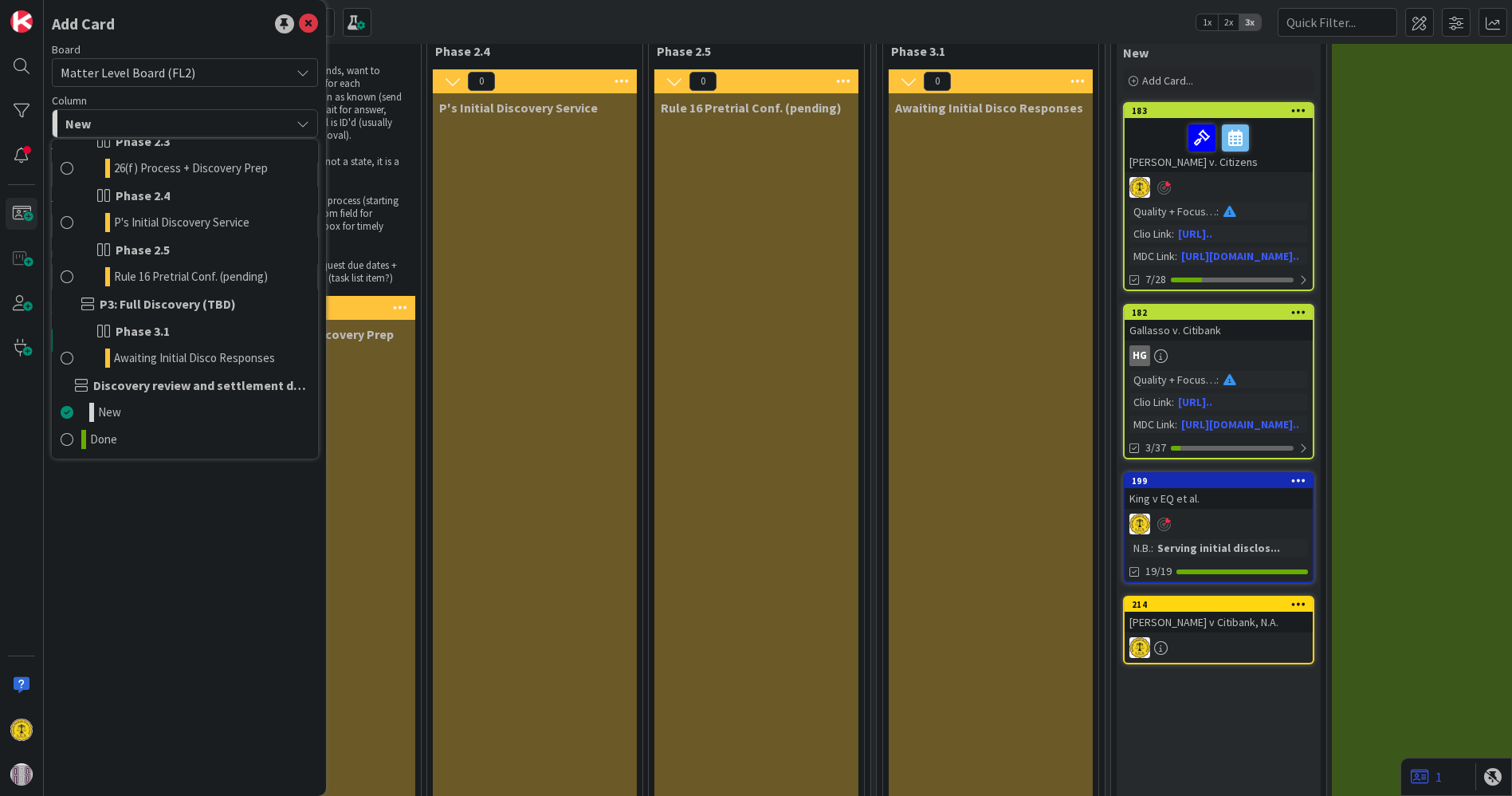
click at [164, 386] on span "Discovery review and settlement discussions underway" at bounding box center [201, 385] width 216 height 19
click at [308, 17] on icon at bounding box center [308, 24] width 19 height 19
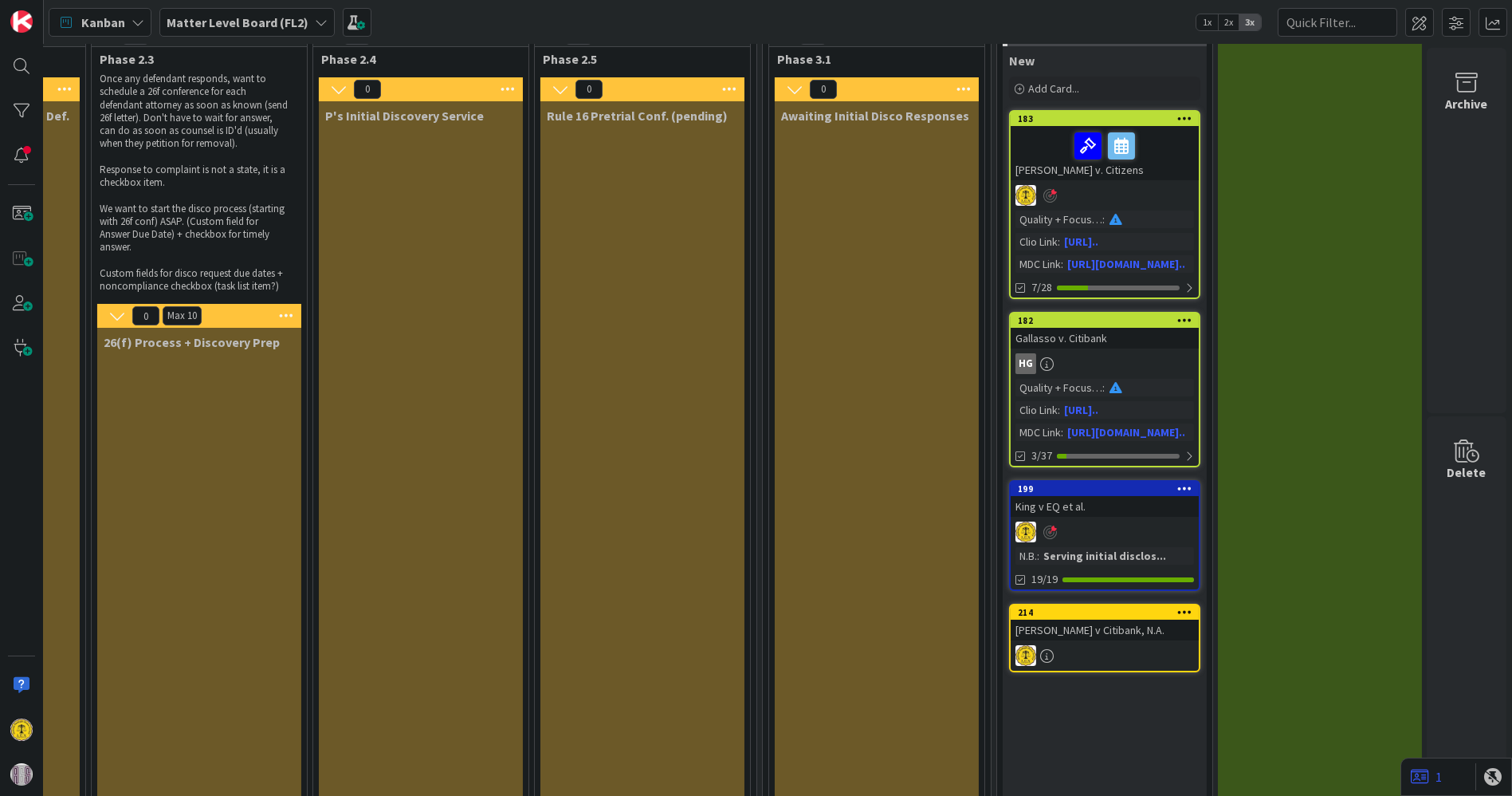
scroll to position [80, 1289]
click at [27, 211] on span at bounding box center [21, 213] width 32 height 32
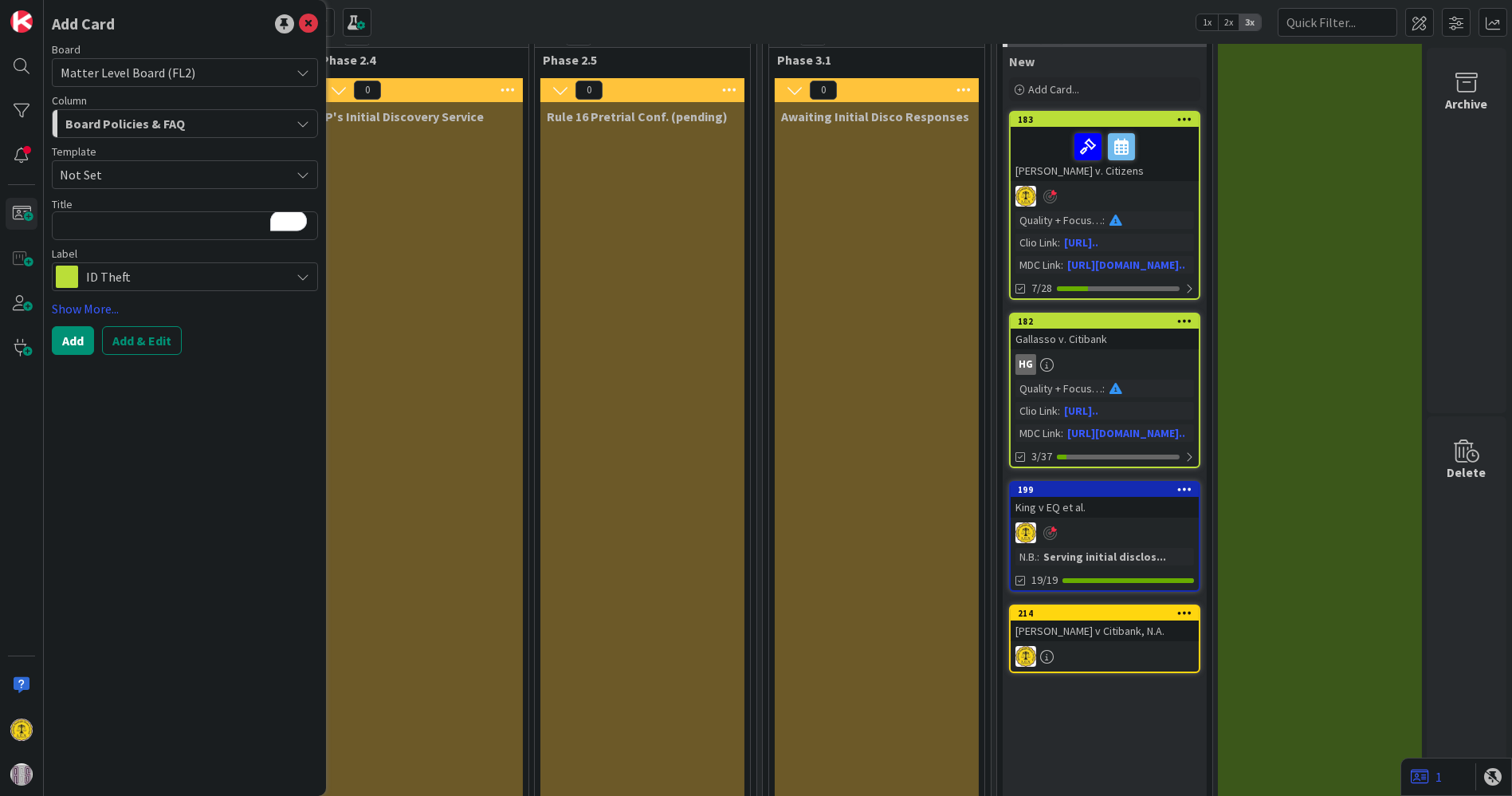
click at [296, 169] on span "Not Set" at bounding box center [185, 174] width 266 height 29
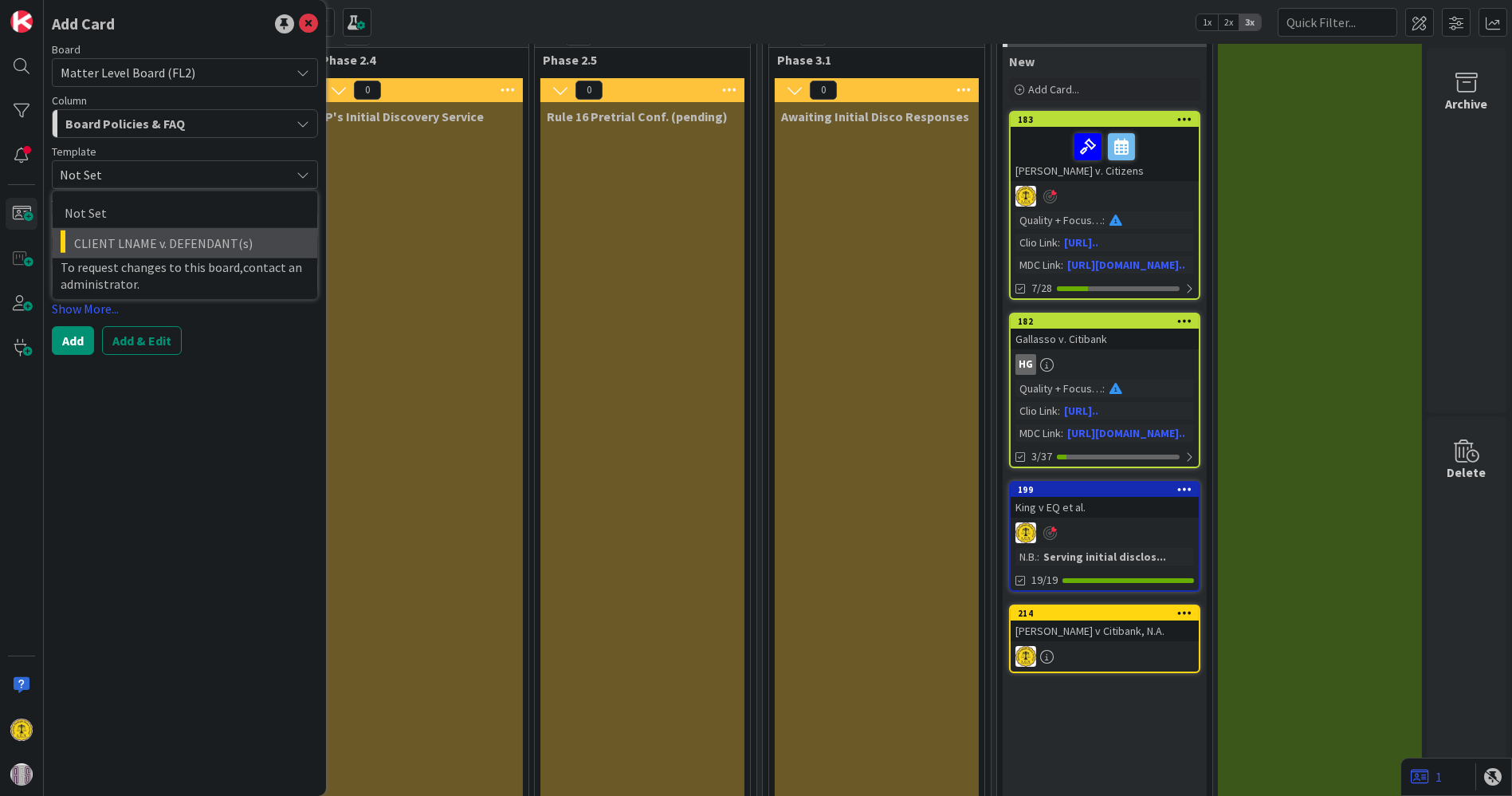
click at [131, 239] on span "CLIENT LNAME v. DEFENDANT(s)" at bounding box center [189, 243] width 231 height 21
type textarea "x"
type textarea "CLIENT LNAME v. DEFENDANT(s)"
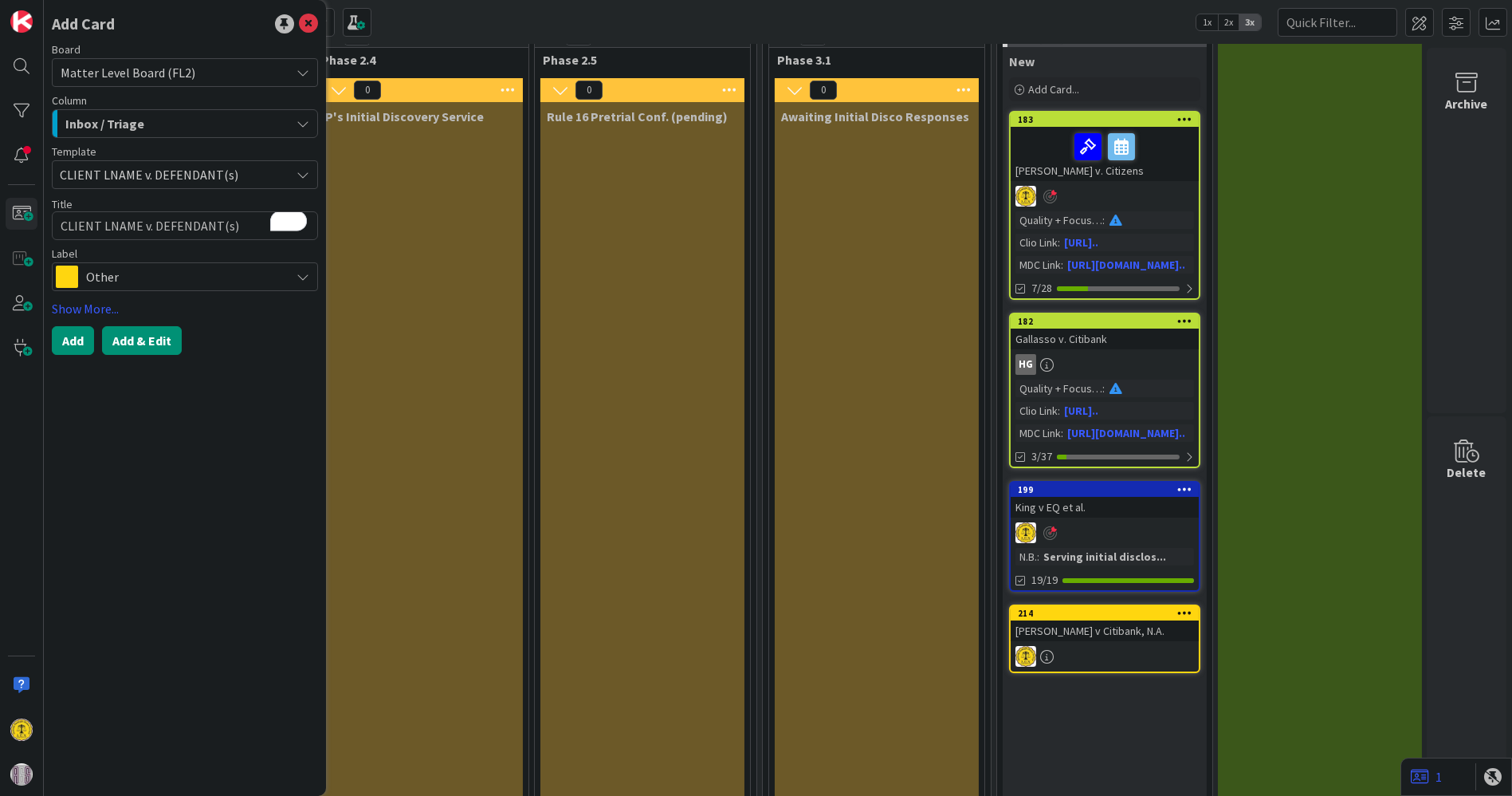
click at [130, 338] on button "Add & Edit" at bounding box center [142, 340] width 80 height 29
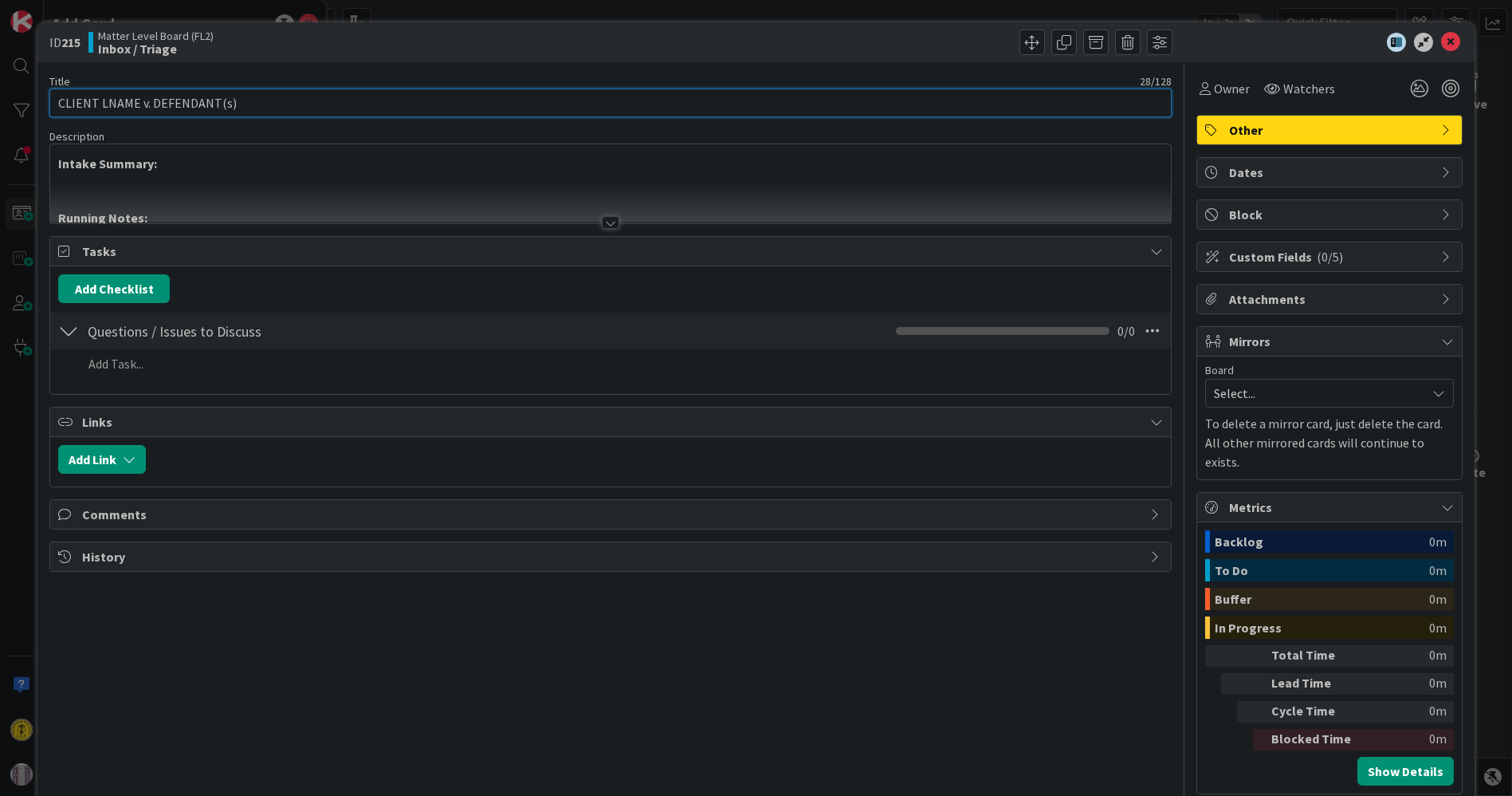
click at [190, 104] on input "CLIENT LNAME v. DEFENDANT(s)" at bounding box center [610, 103] width 1121 height 29
type input "[PERSON_NAME]. VZ, EQ, XP, TU"
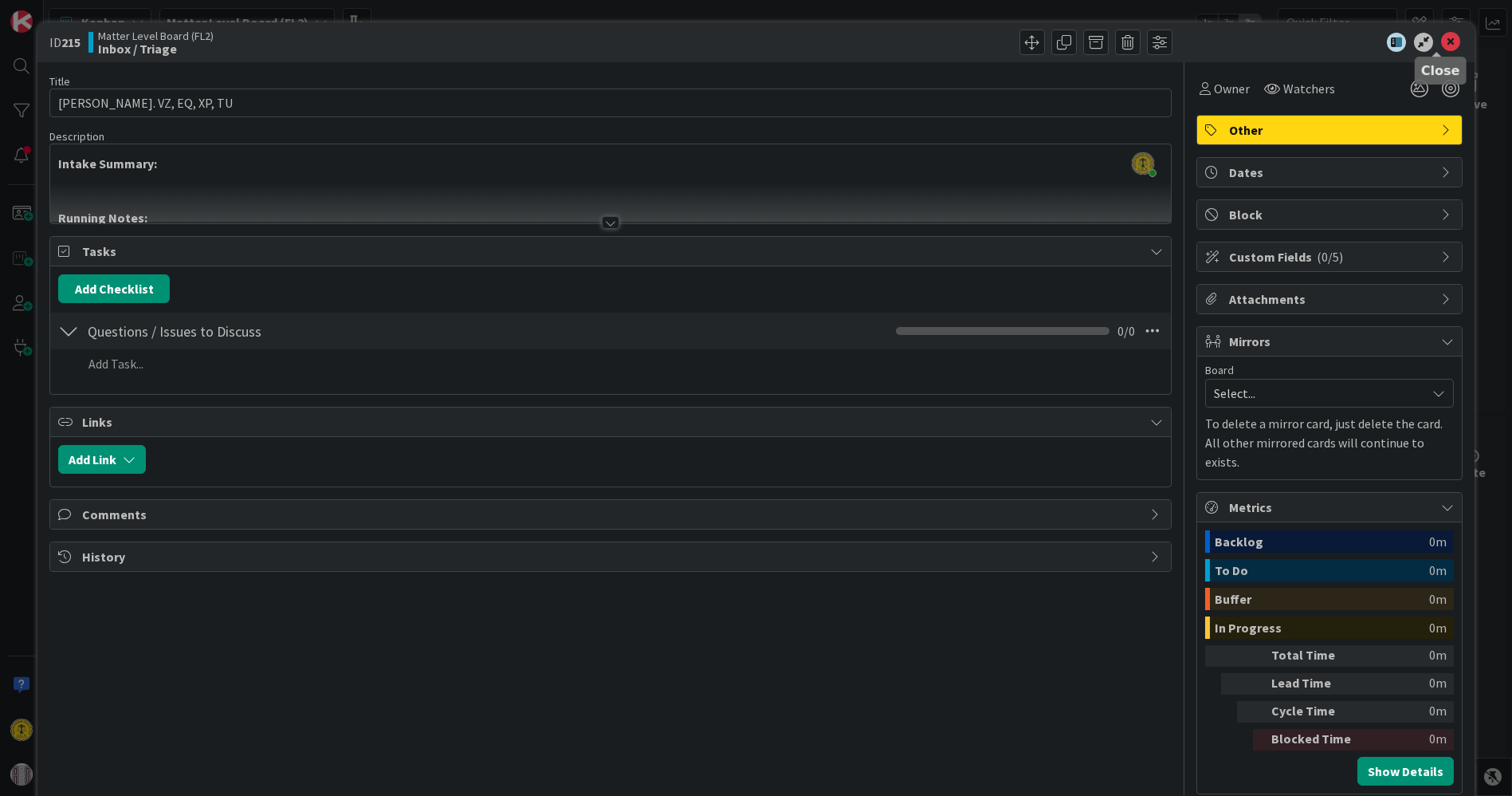
click at [1441, 42] on icon at bounding box center [1450, 43] width 19 height 19
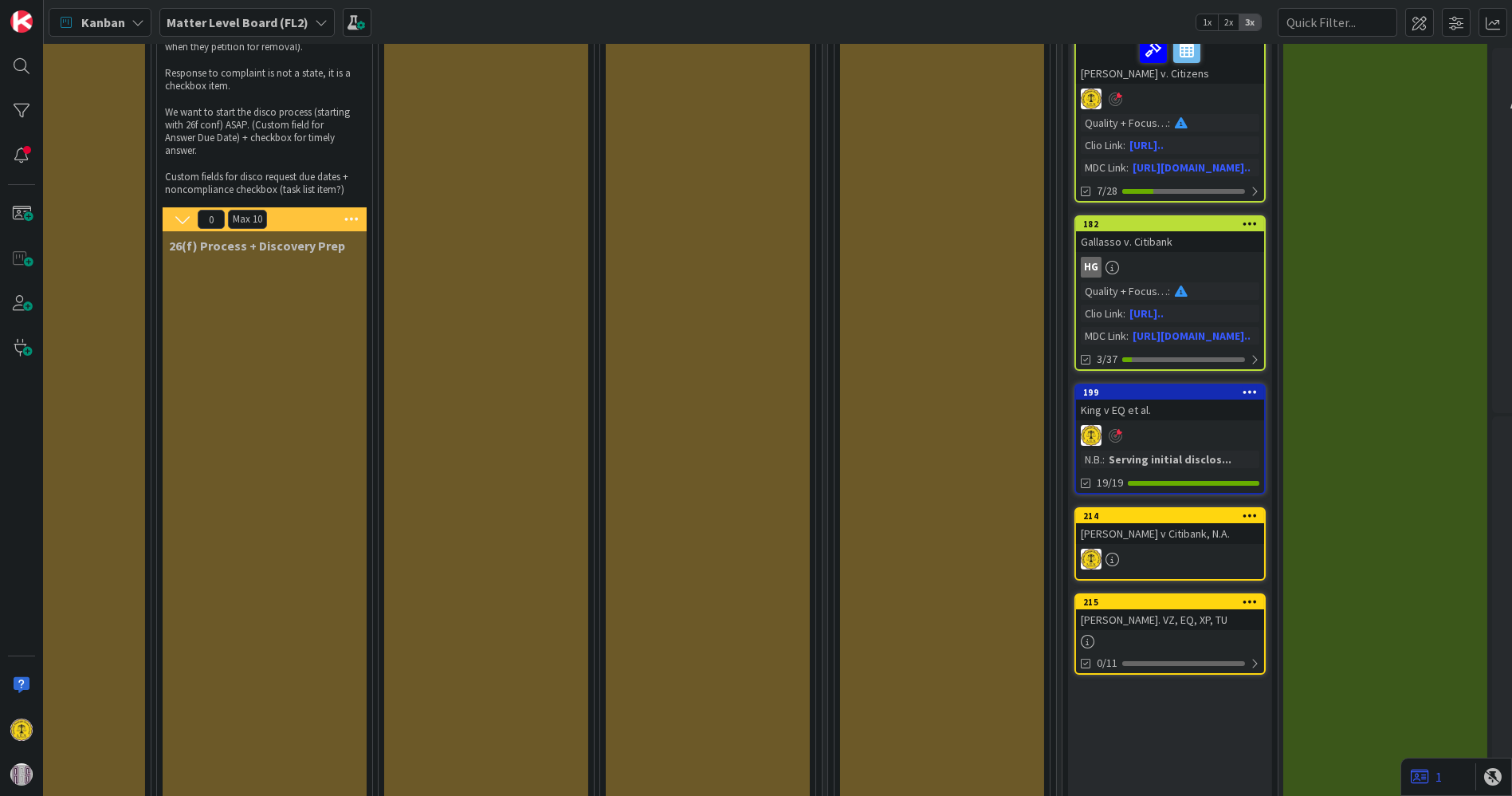
scroll to position [266, 1216]
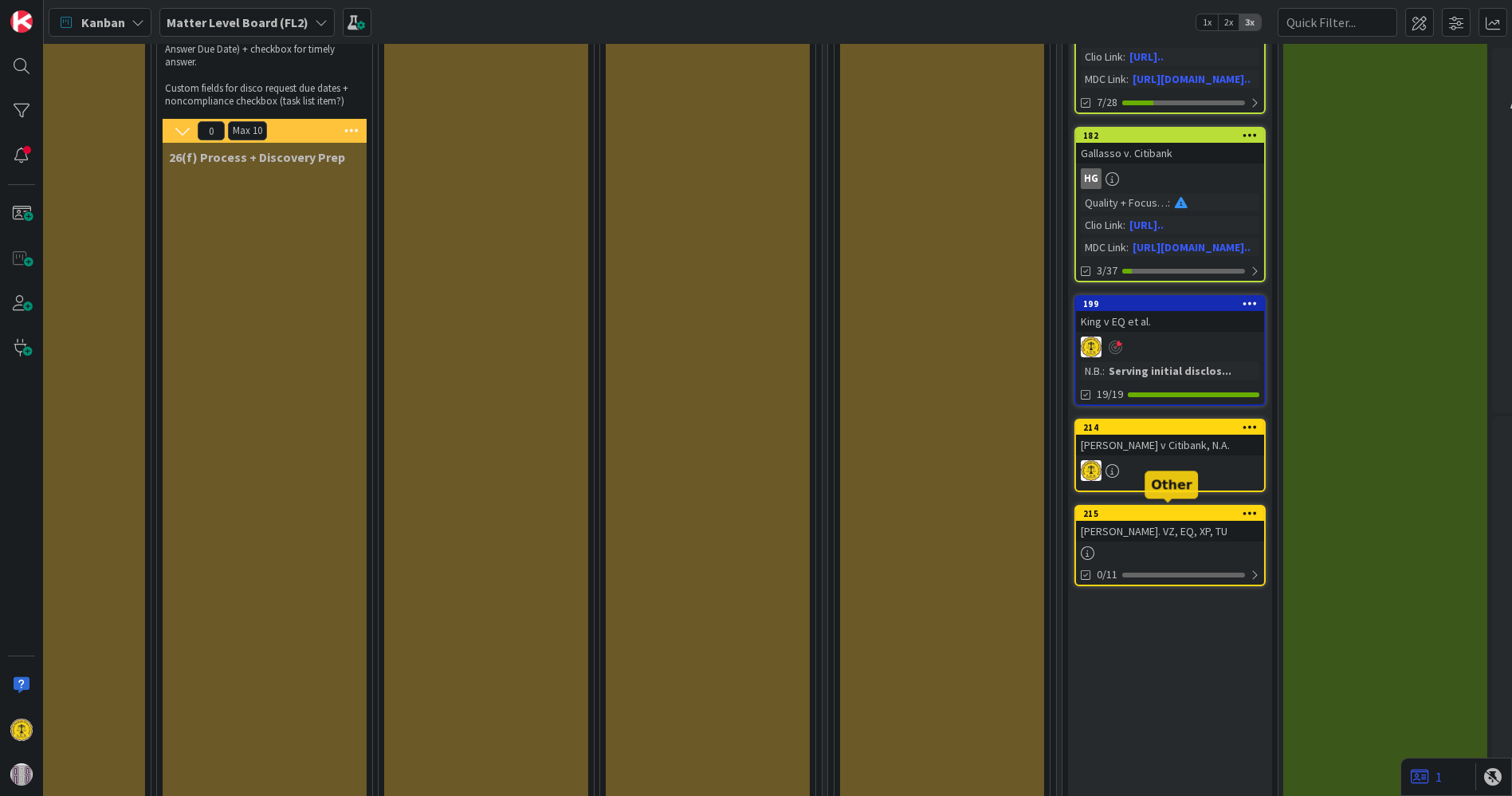
click at [1132, 509] on div "215" at bounding box center [1173, 513] width 181 height 11
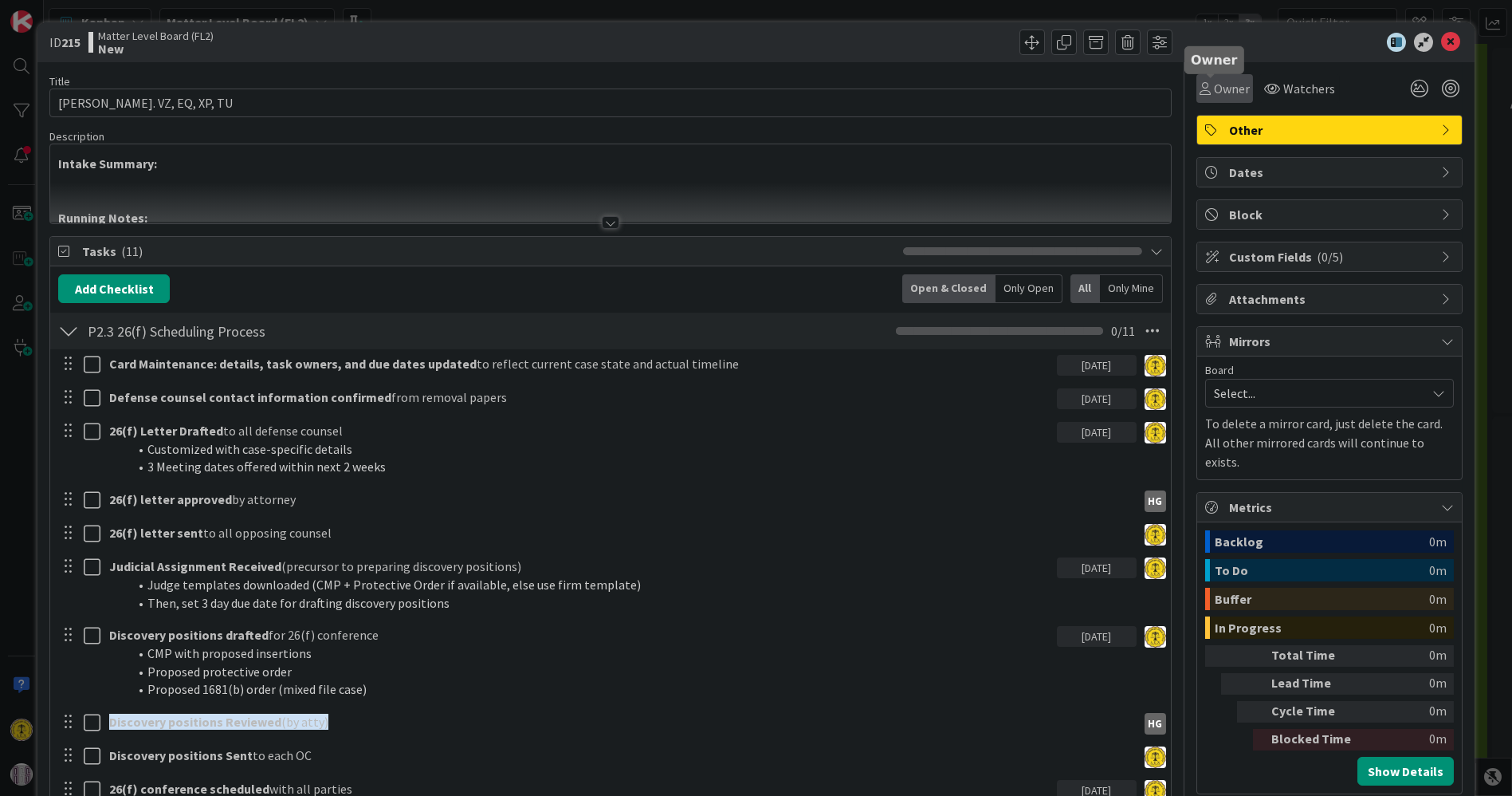
click at [1213, 89] on span "Owner" at bounding box center [1231, 89] width 36 height 19
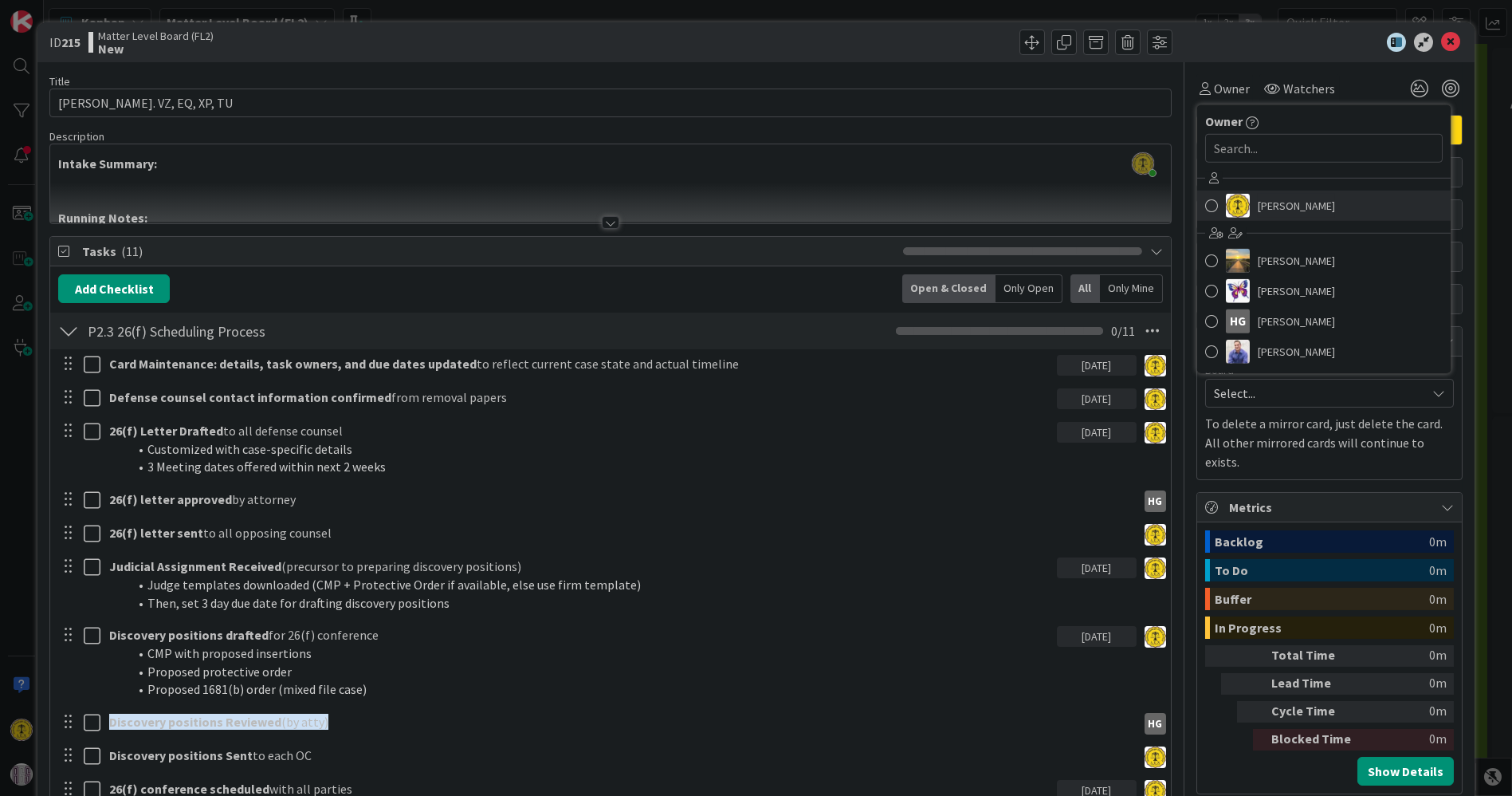
click at [1205, 199] on span at bounding box center [1211, 205] width 13 height 24
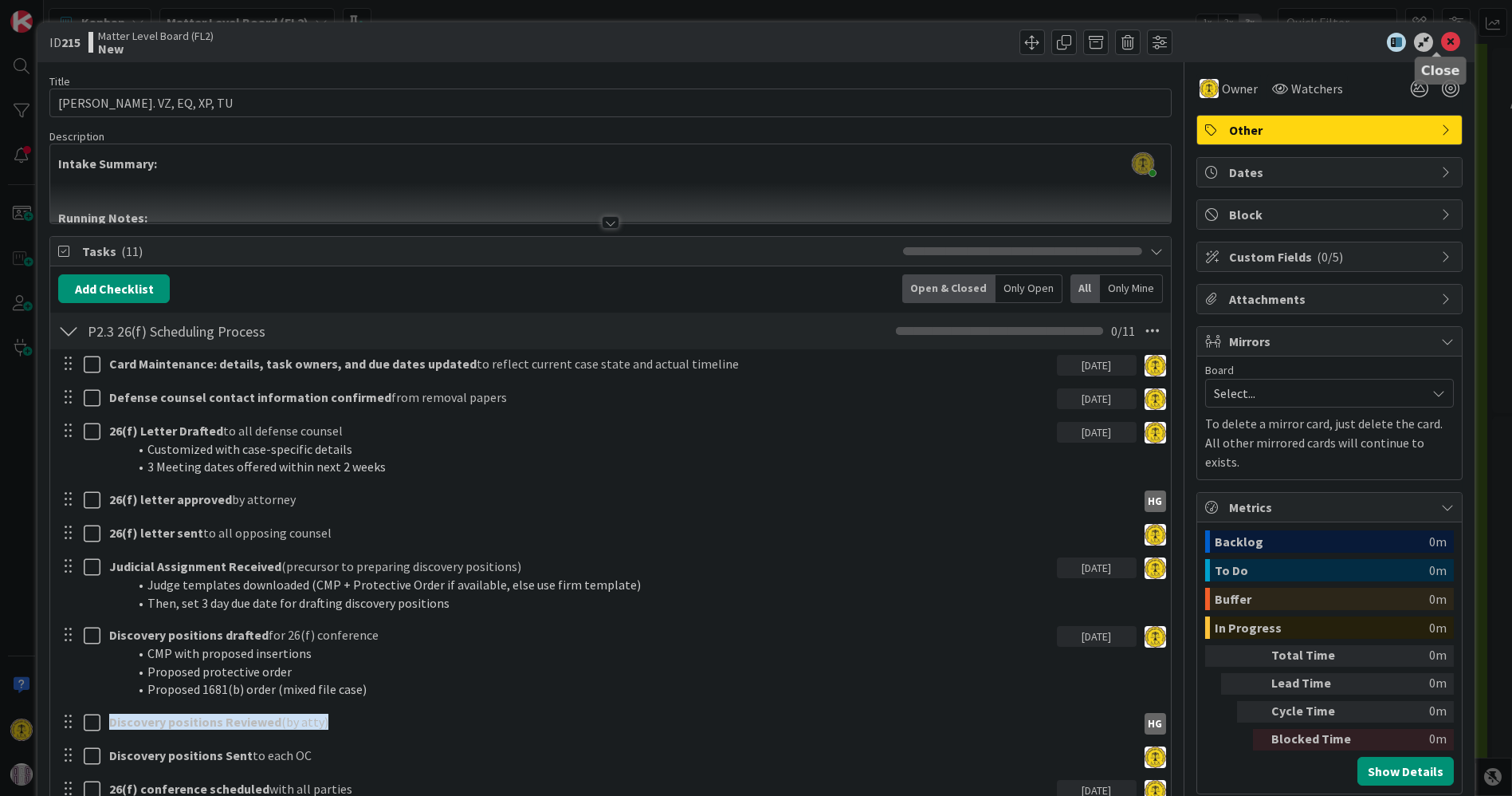
click at [1441, 46] on icon at bounding box center [1450, 43] width 19 height 19
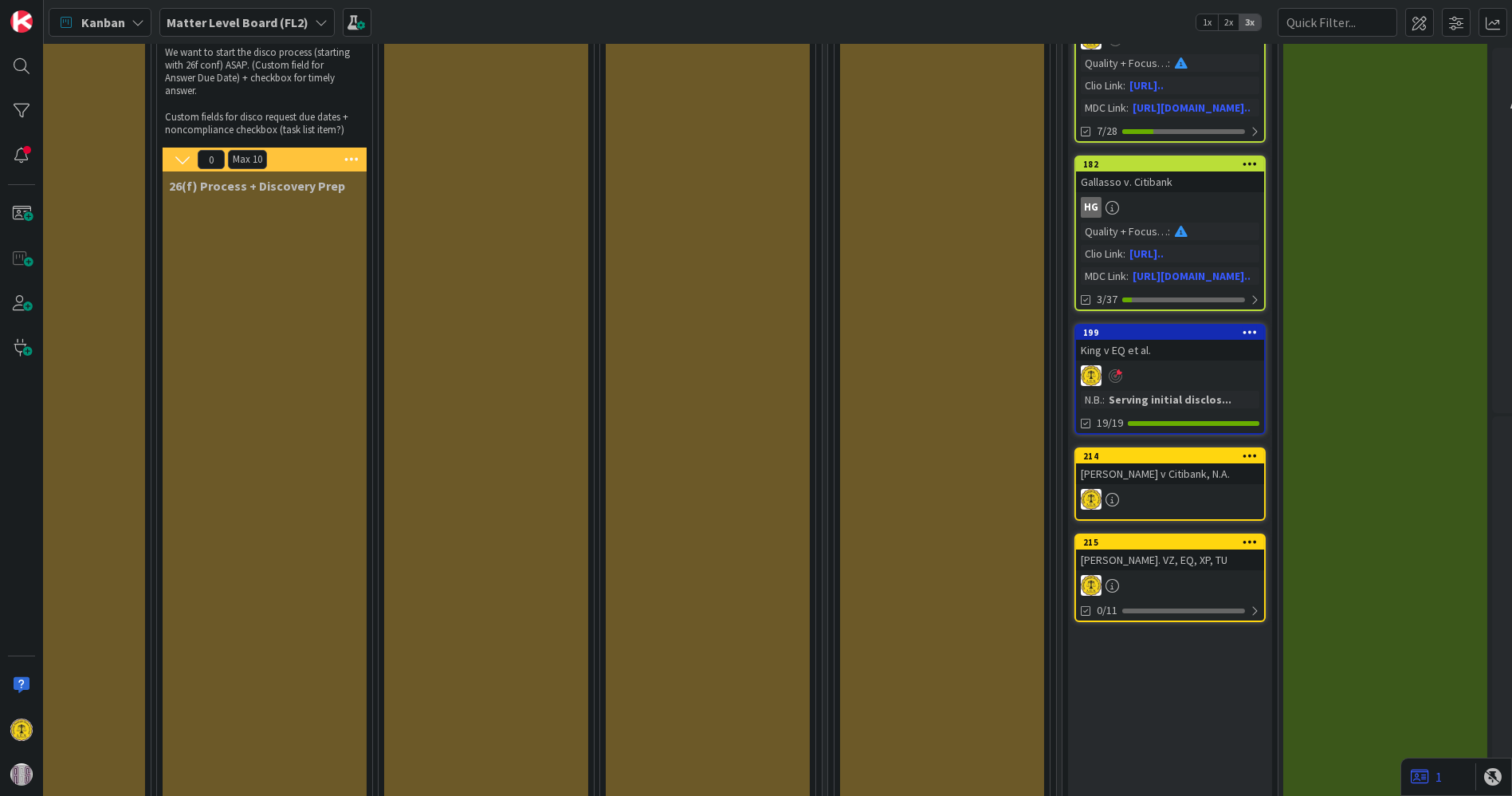
scroll to position [266, 1216]
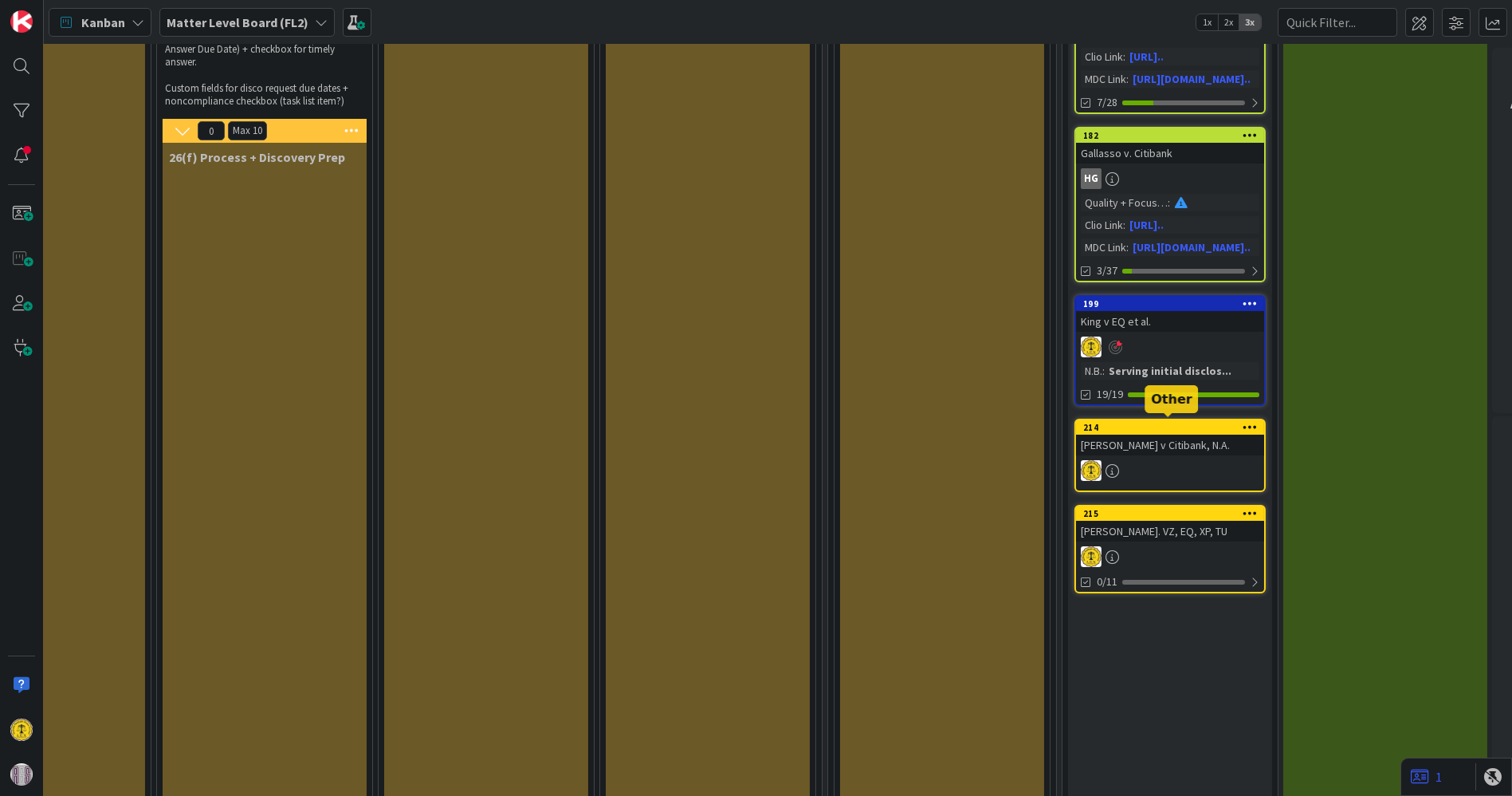
click at [1141, 424] on div "214" at bounding box center [1173, 427] width 181 height 11
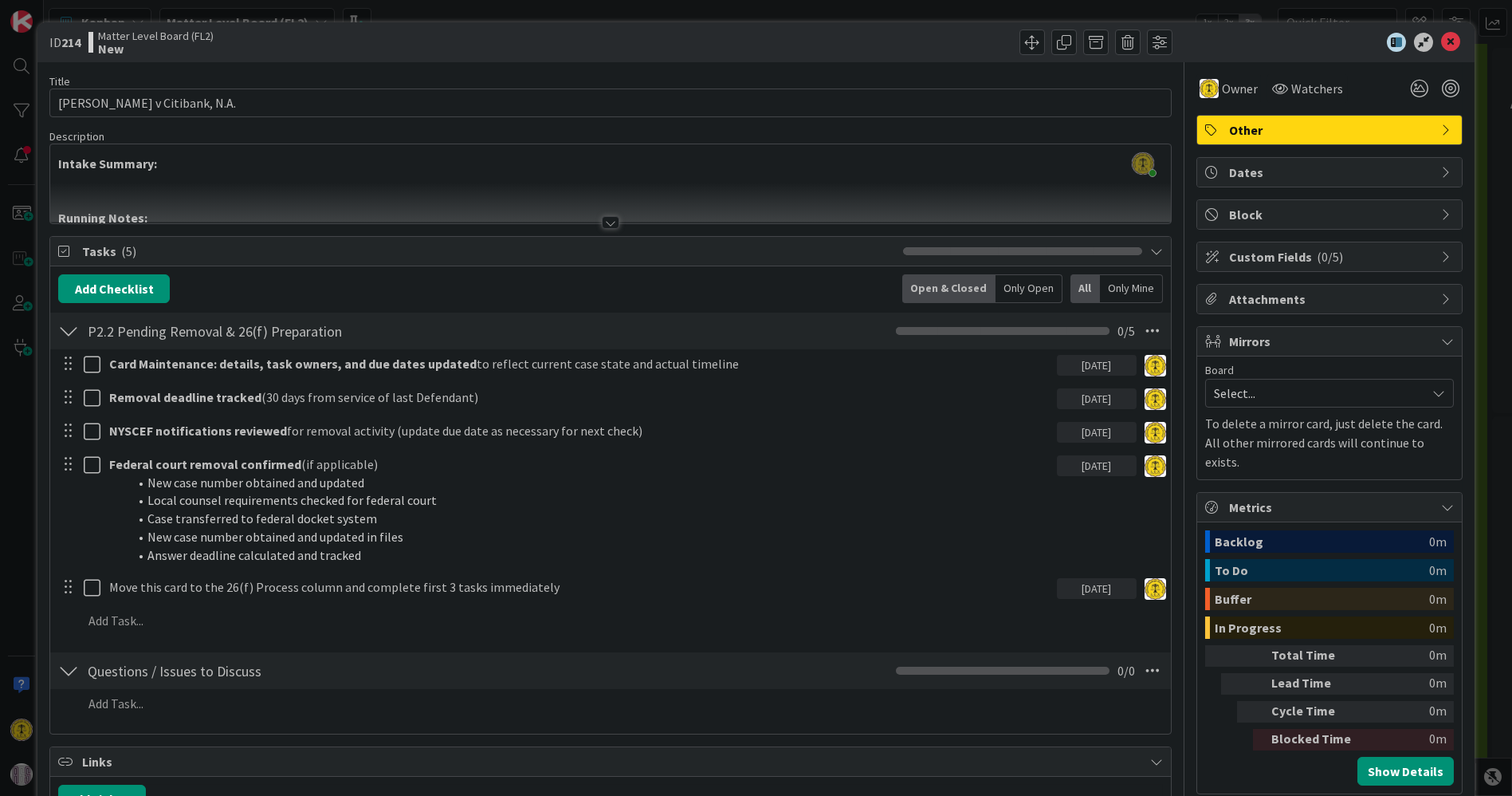
click at [1441, 124] on icon at bounding box center [1447, 130] width 13 height 13
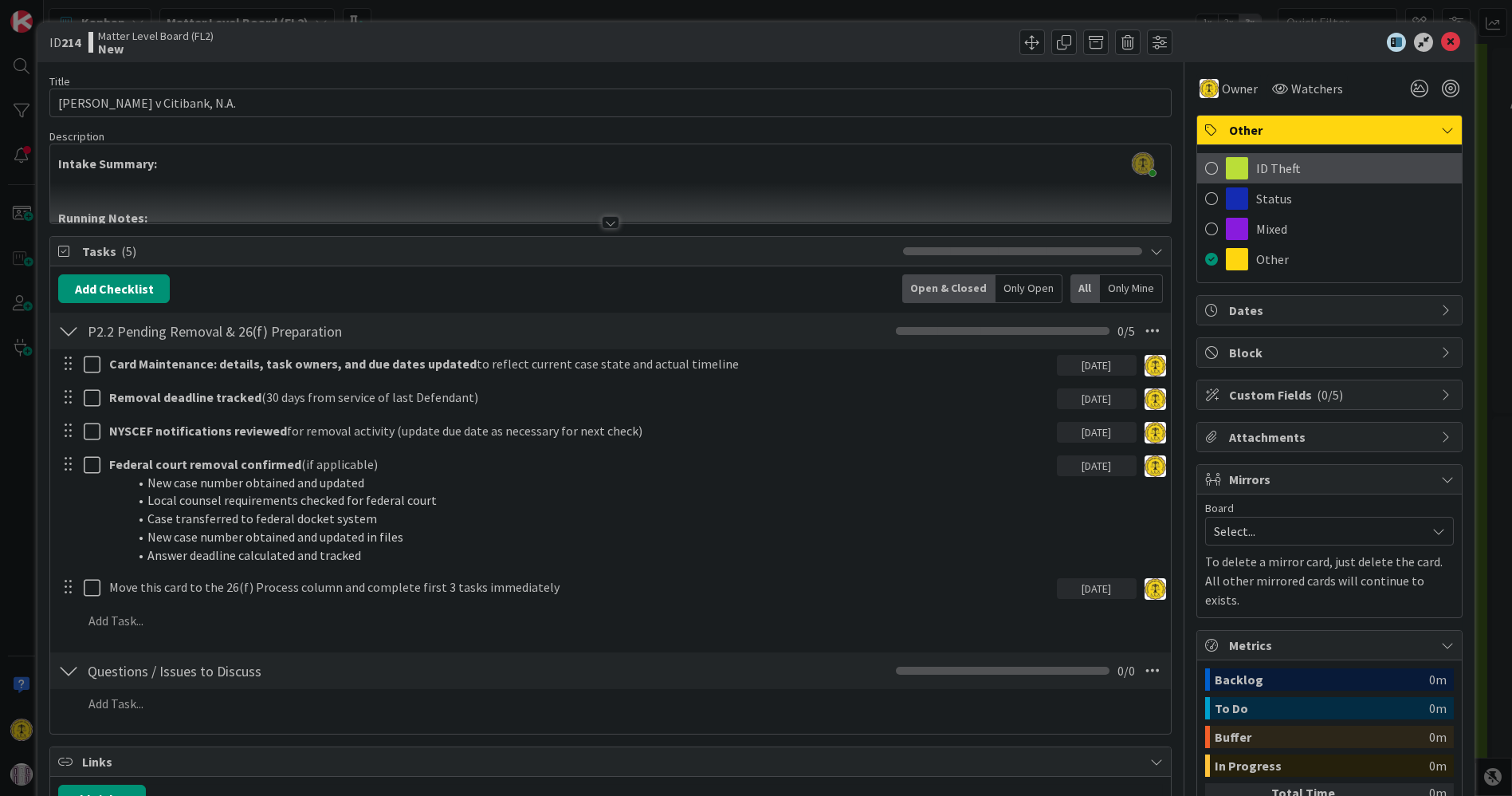
click at [1205, 165] on span at bounding box center [1211, 167] width 13 height 24
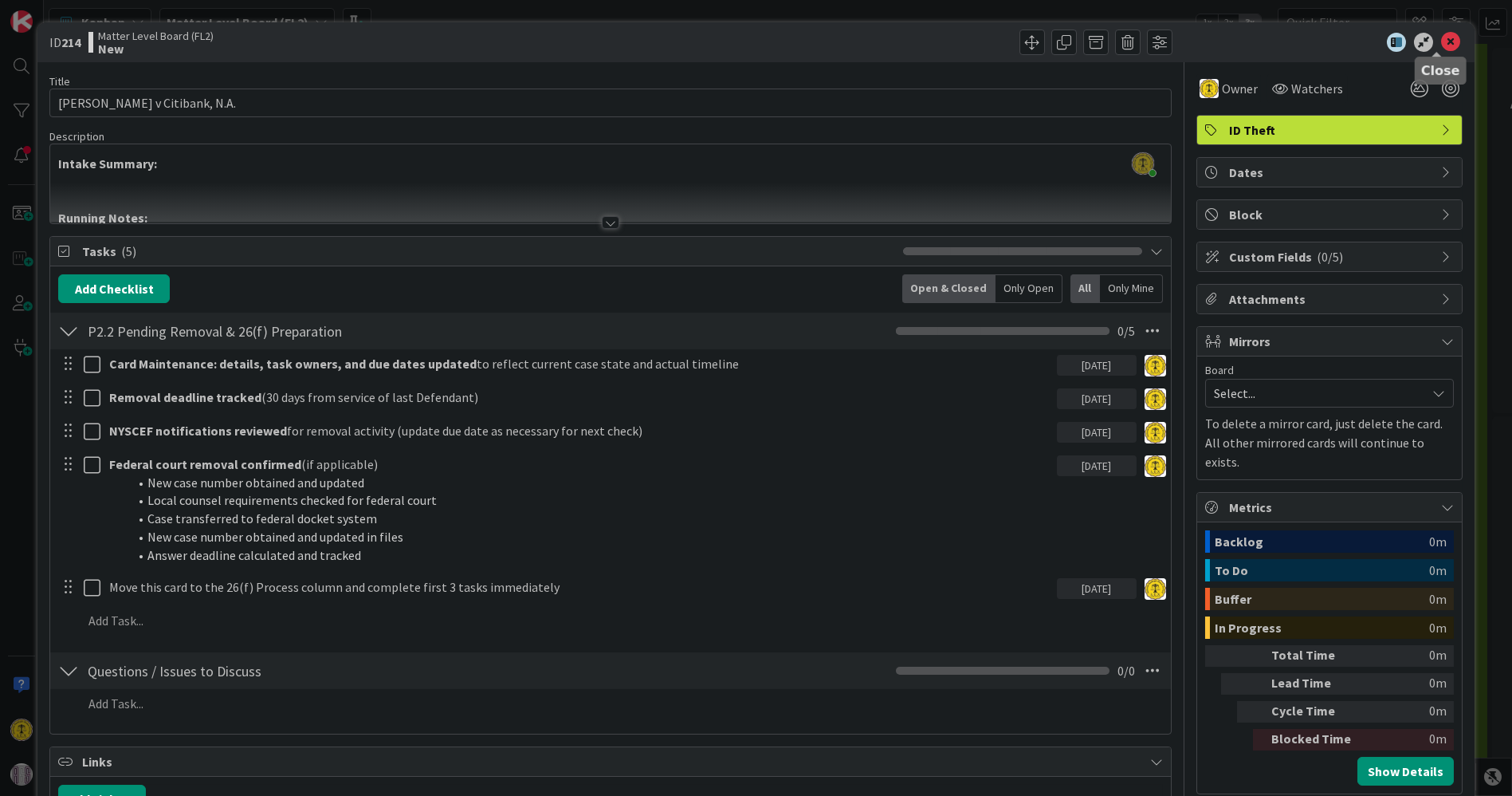
click at [1441, 44] on icon at bounding box center [1450, 43] width 19 height 19
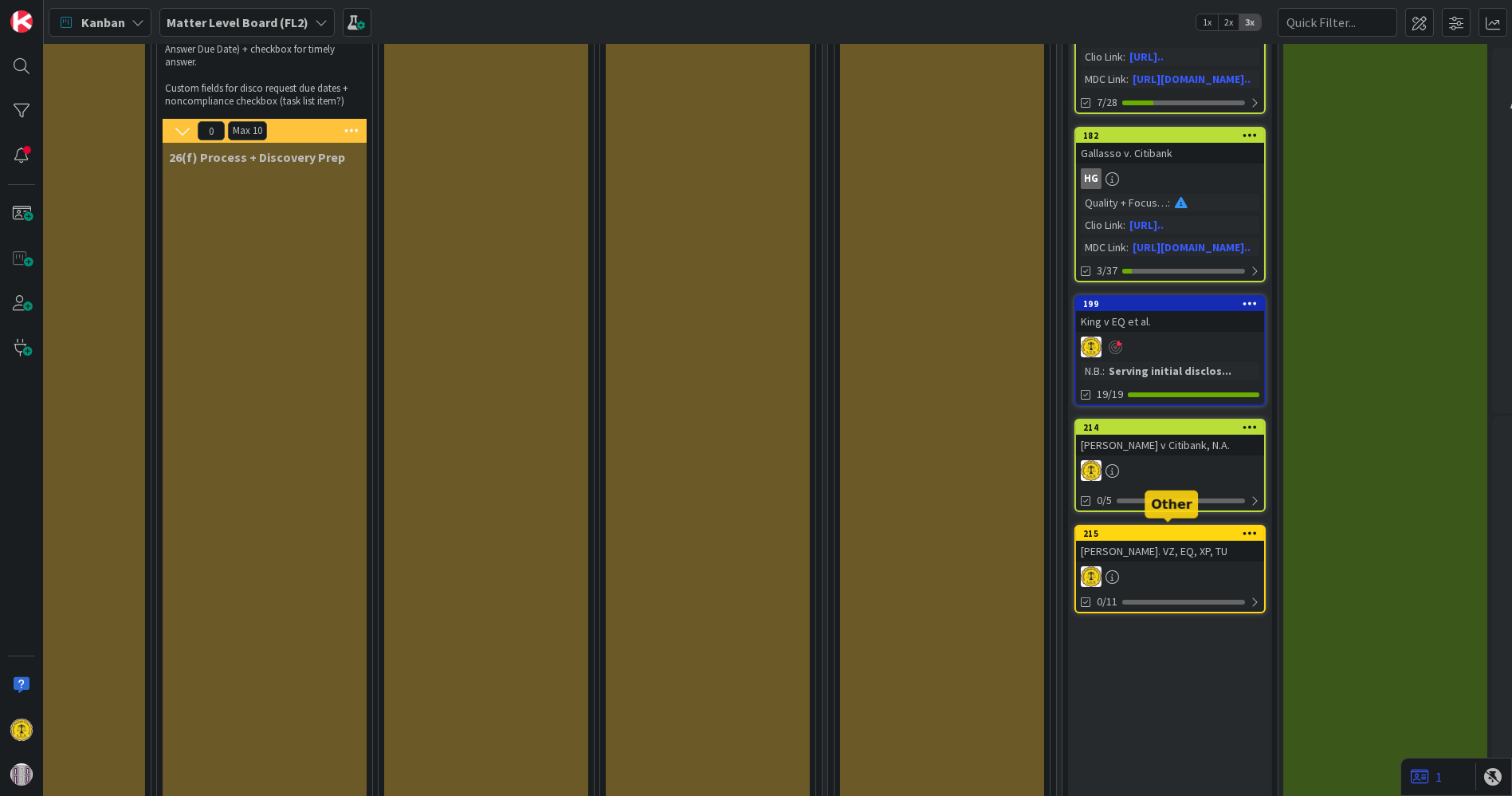
click at [1173, 532] on div "215" at bounding box center [1173, 533] width 181 height 11
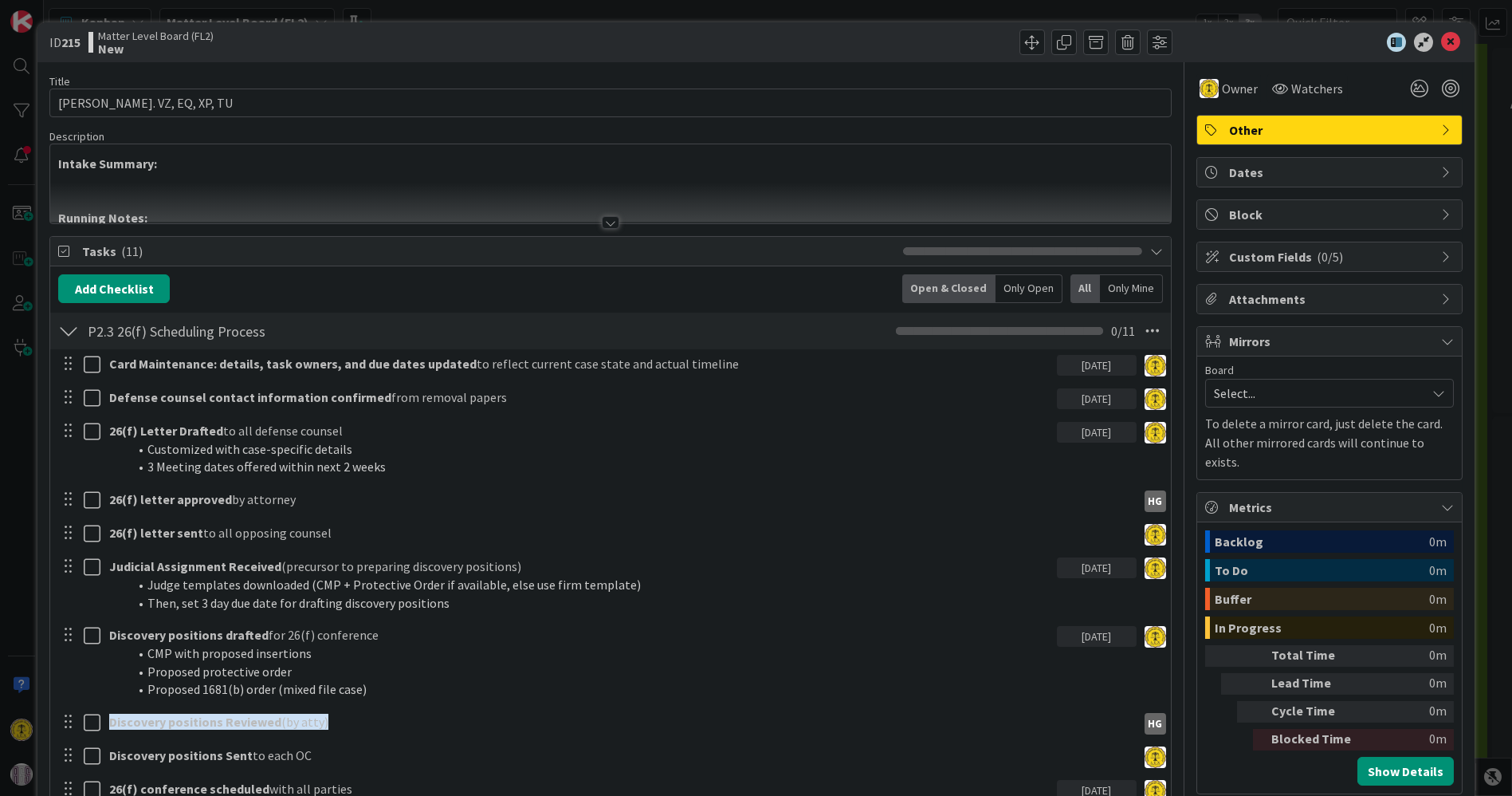
click at [1441, 124] on icon at bounding box center [1447, 130] width 13 height 13
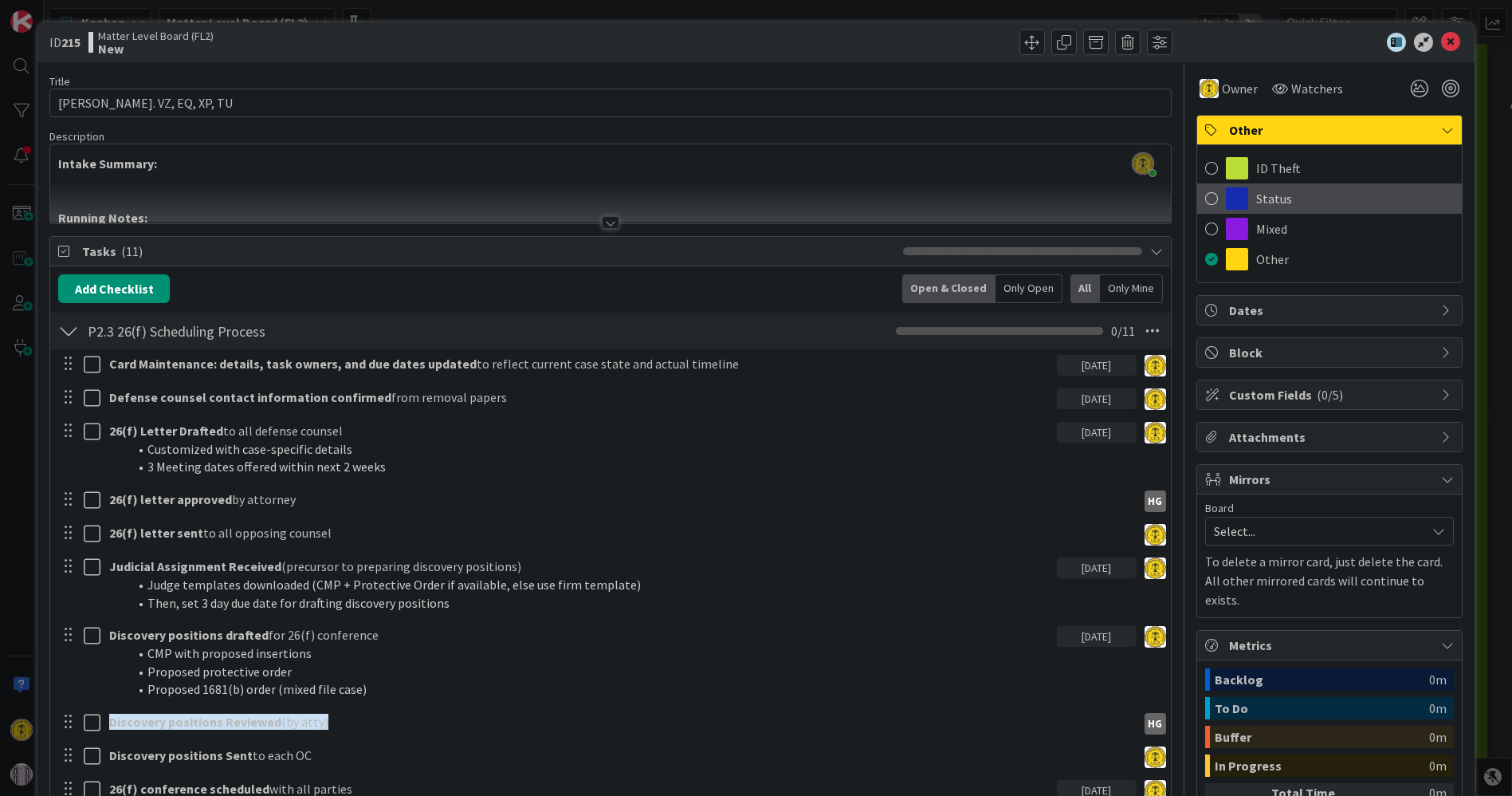
click at [1205, 194] on span at bounding box center [1211, 198] width 13 height 24
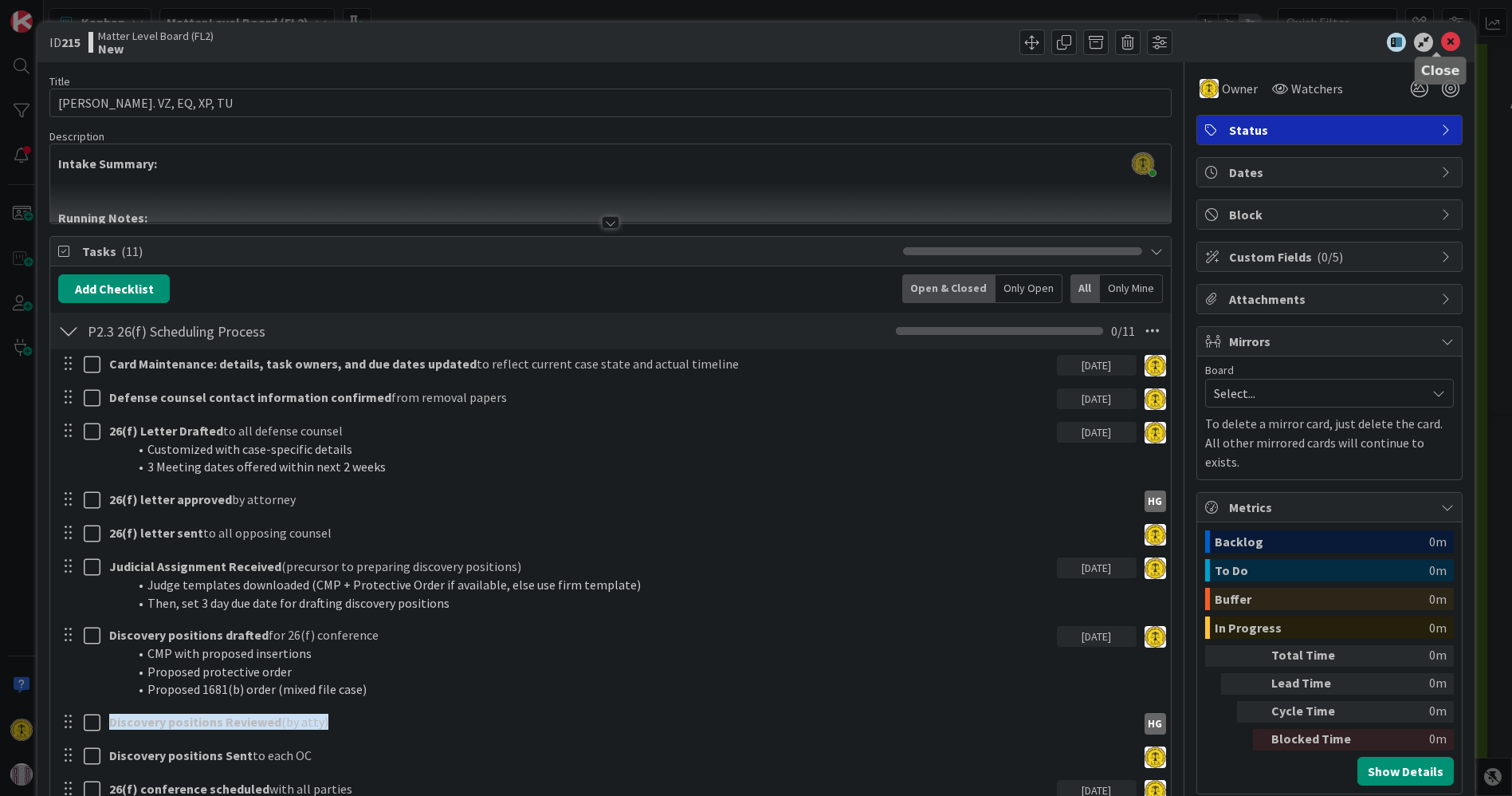
click at [1441, 43] on icon at bounding box center [1450, 43] width 19 height 19
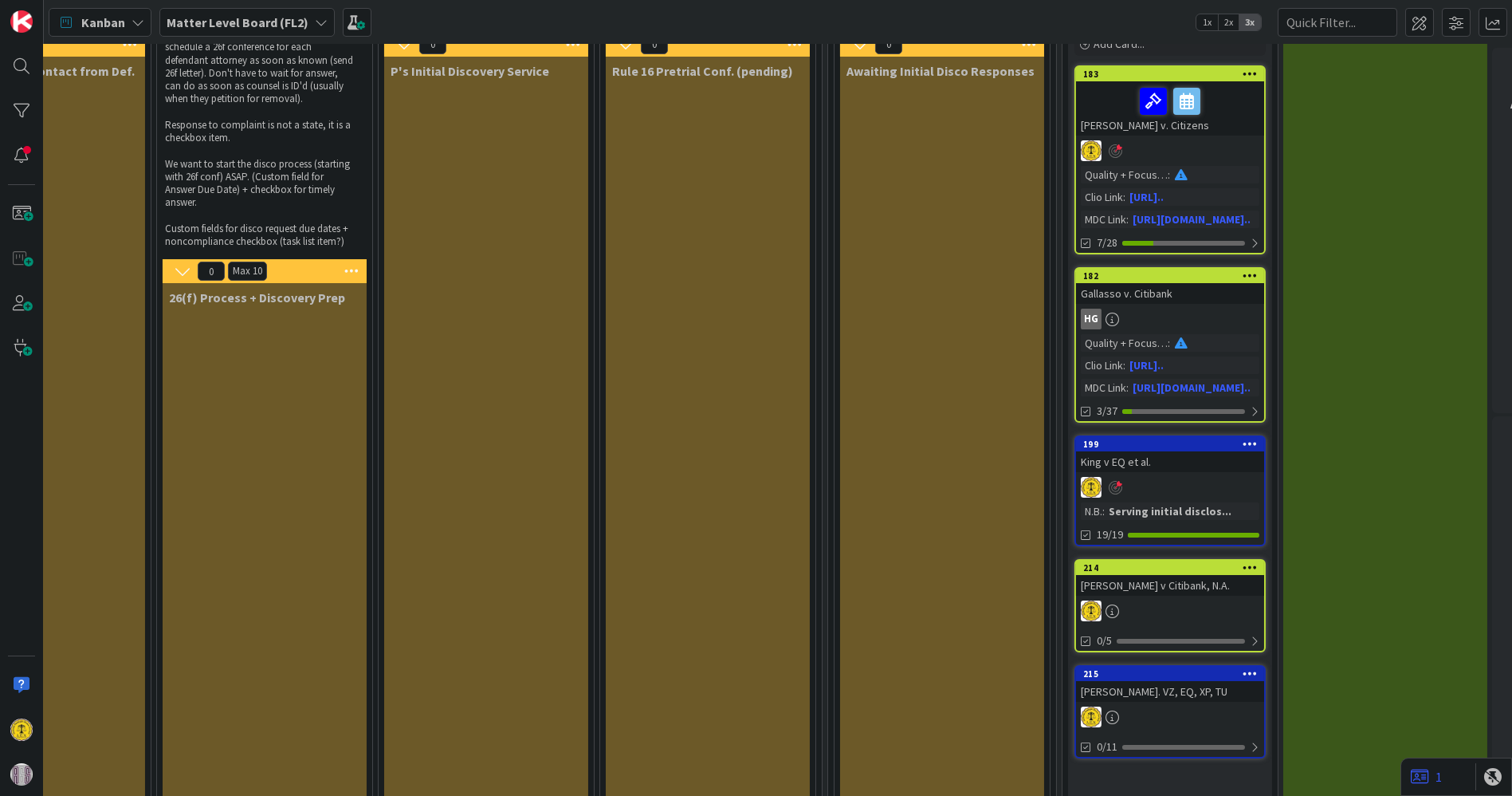
scroll to position [89, 1216]
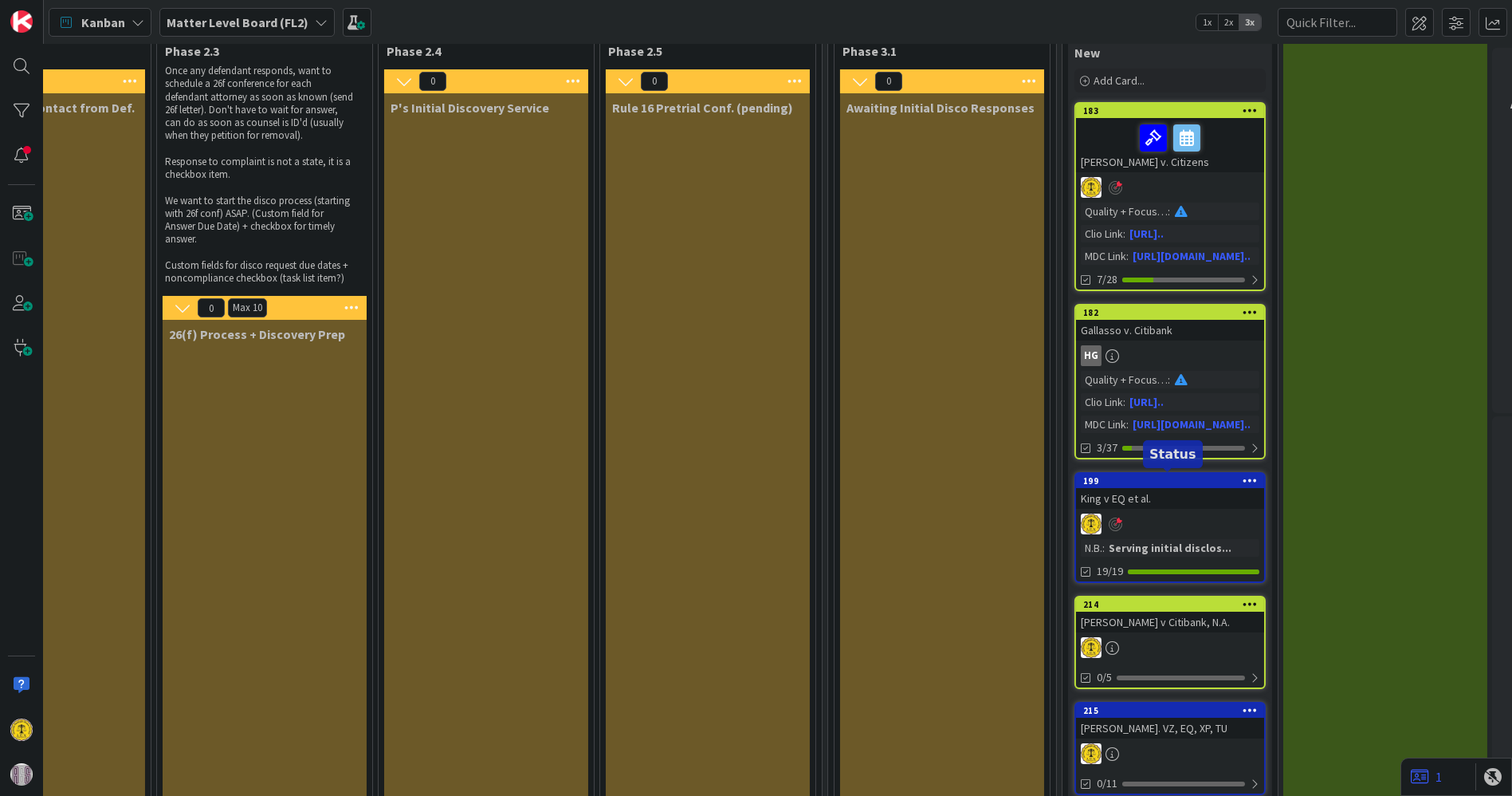
click at [1146, 476] on div "199" at bounding box center [1173, 481] width 181 height 11
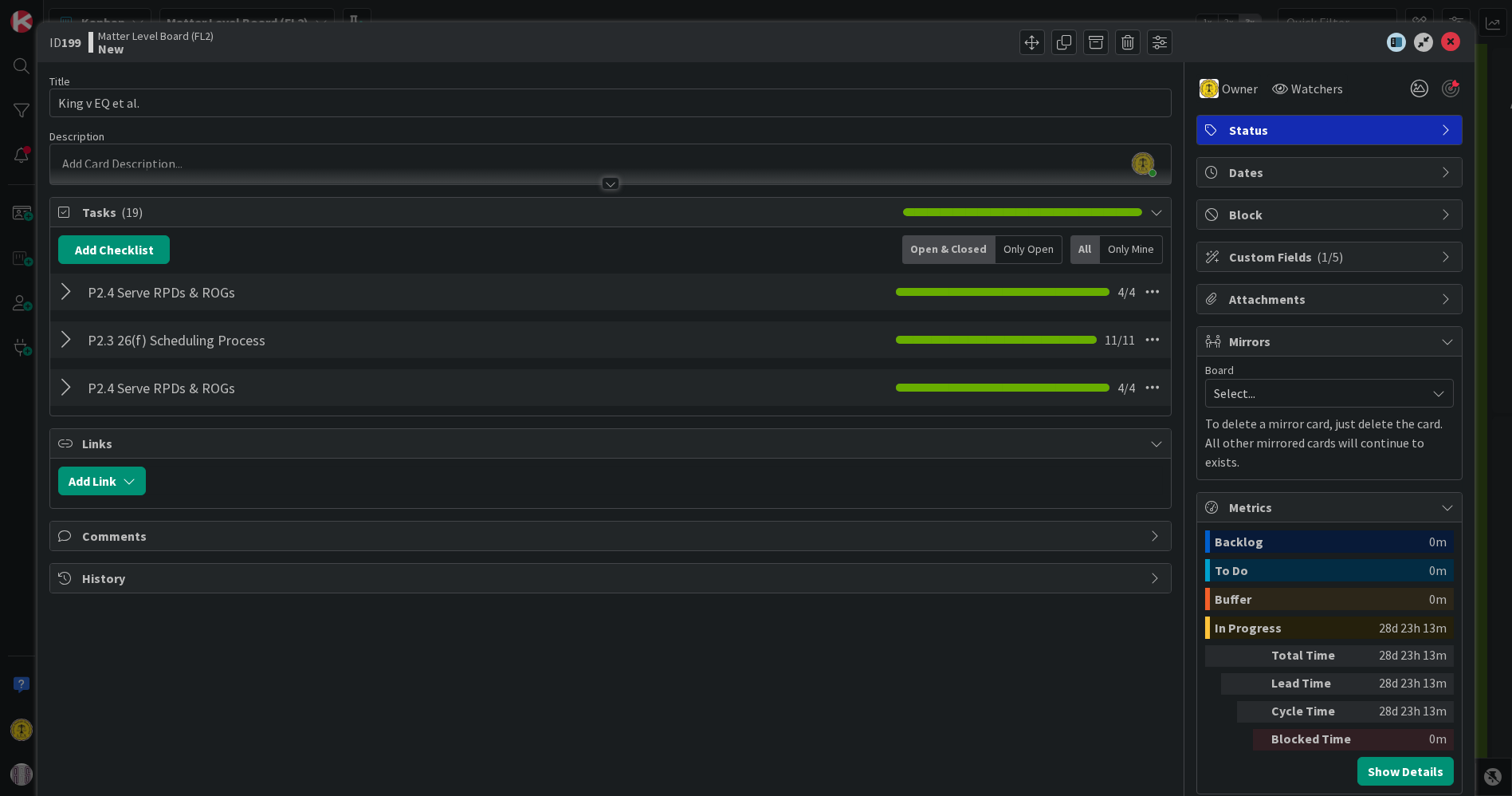
click at [1426, 118] on div "Status" at bounding box center [1329, 130] width 265 height 29
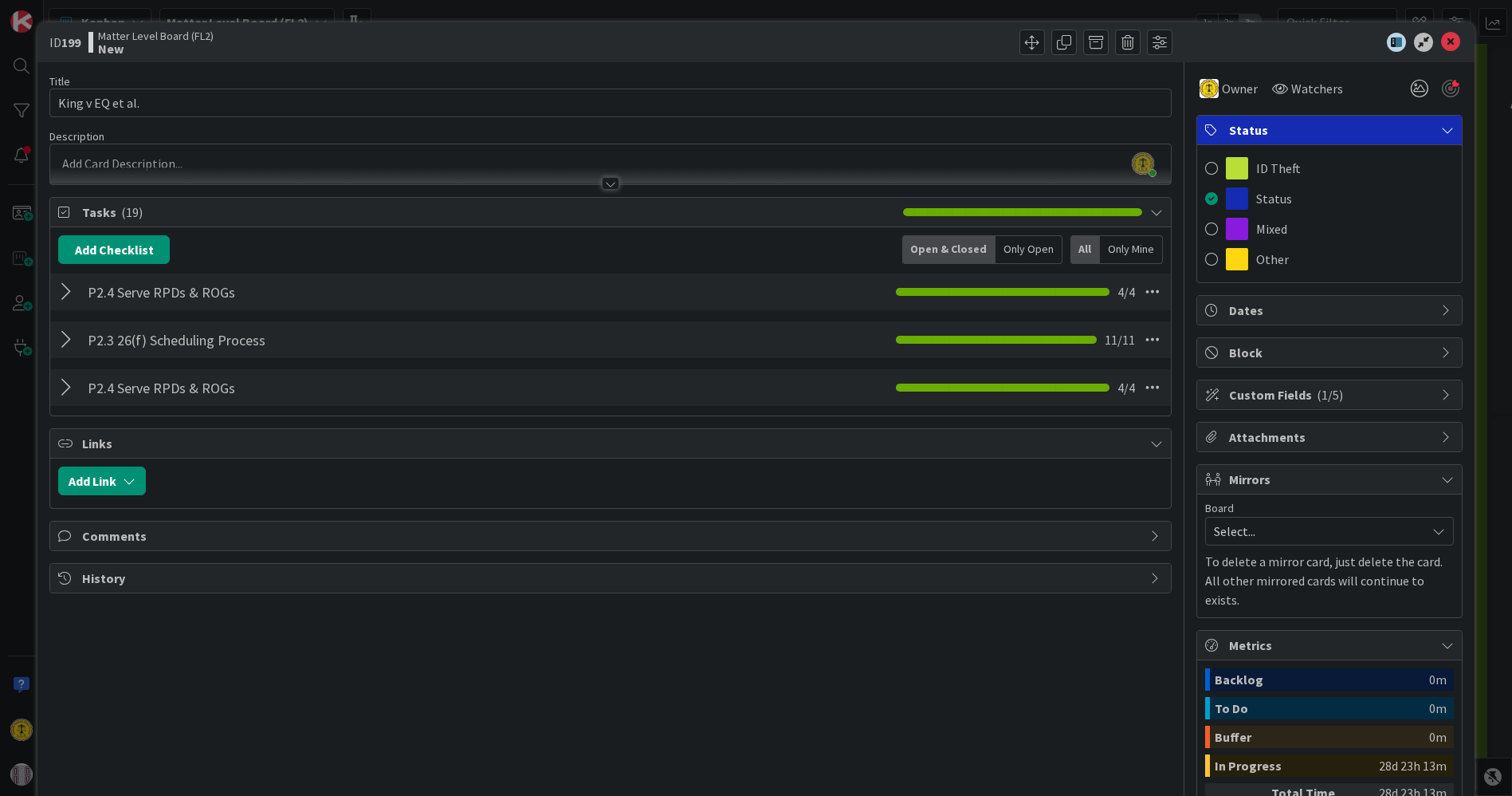
click at [1466, 129] on div "ID 199 Matter Level Board (FL2) New Title 16 / 128 King v EQ et al. Description…" at bounding box center [756, 398] width 1512 height 796
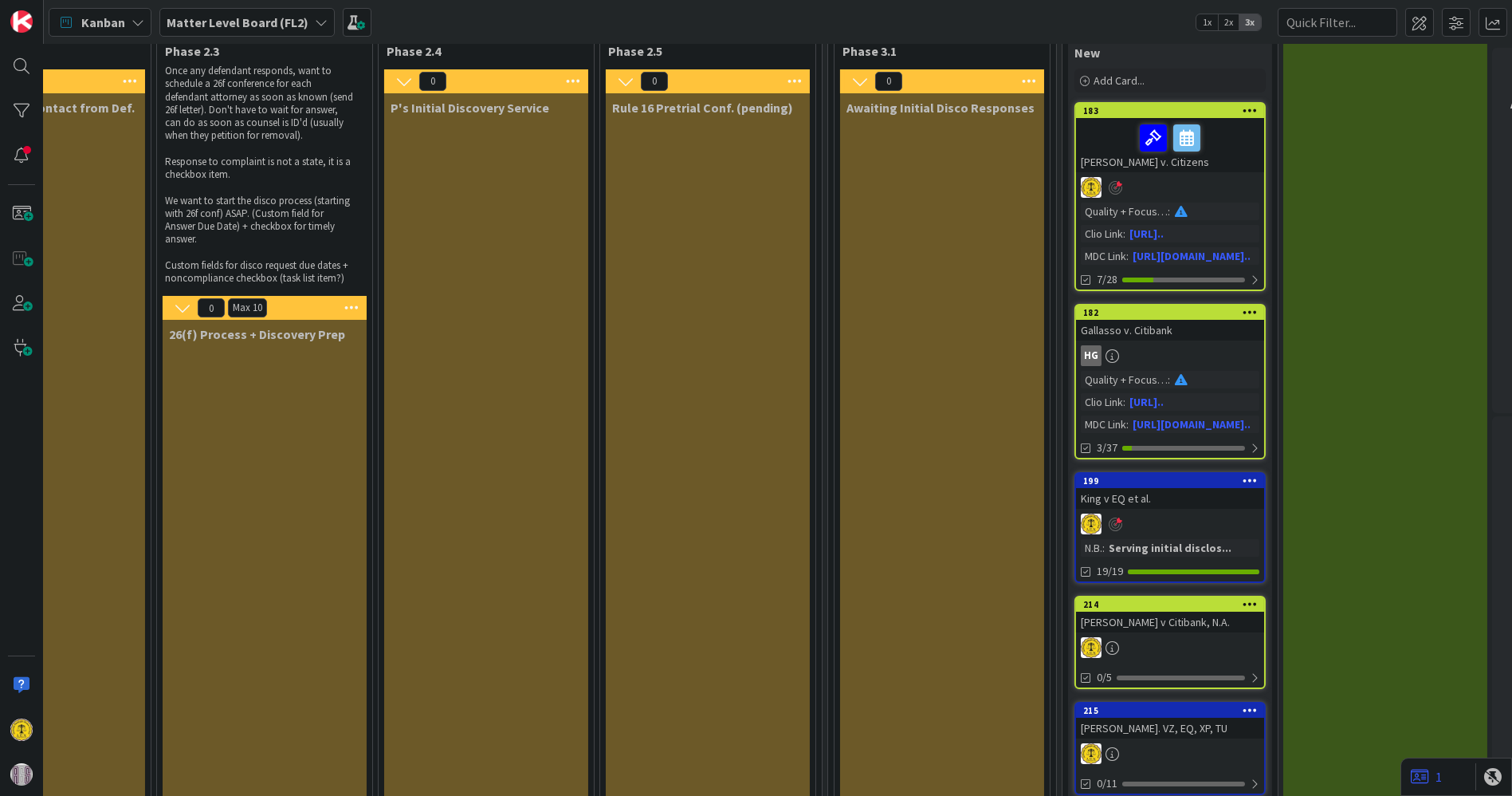
click at [1182, 484] on div "199" at bounding box center [1170, 481] width 188 height 14
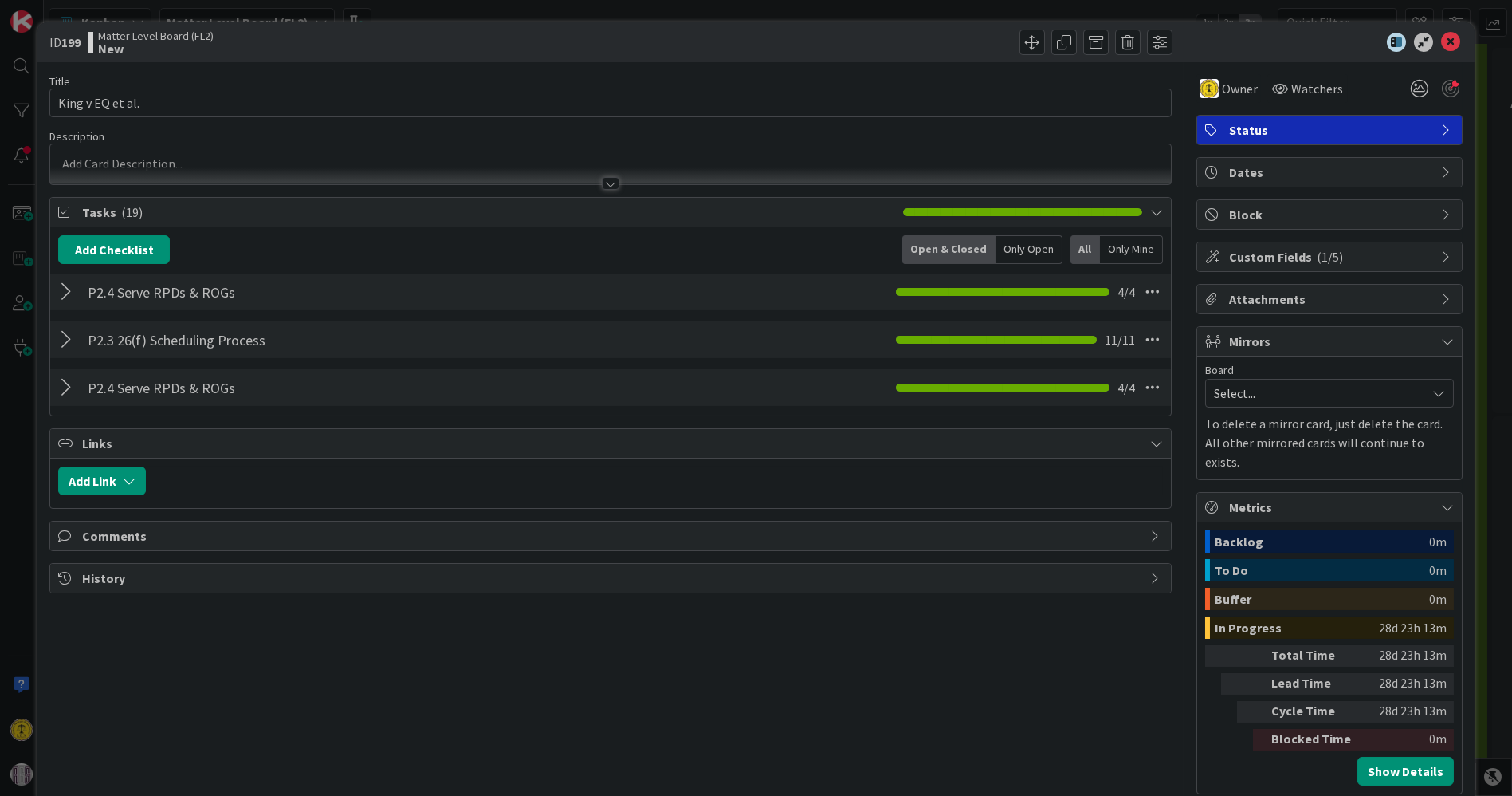
click at [1441, 126] on icon at bounding box center [1447, 130] width 13 height 13
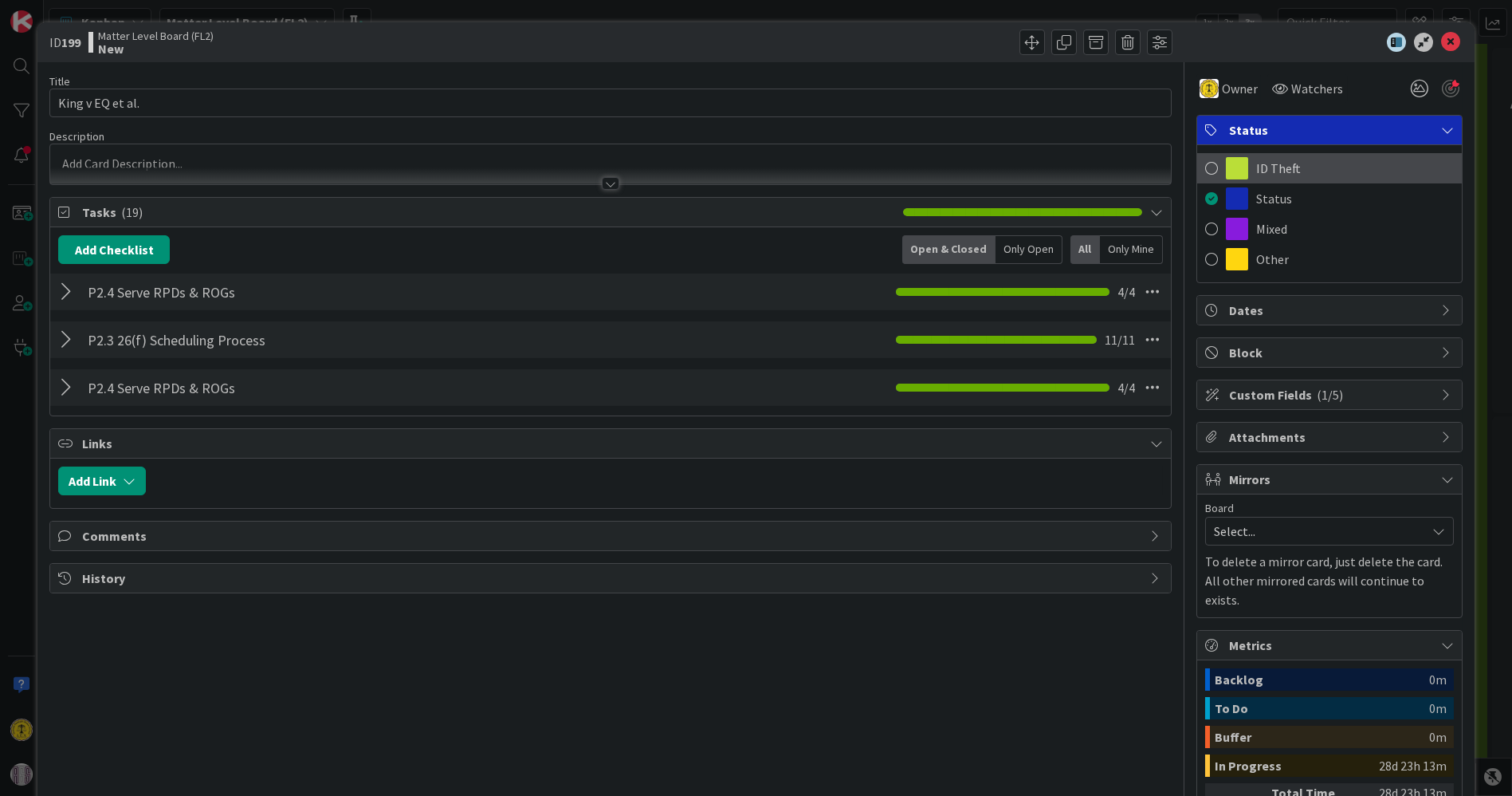
click at [1205, 163] on span at bounding box center [1211, 167] width 13 height 24
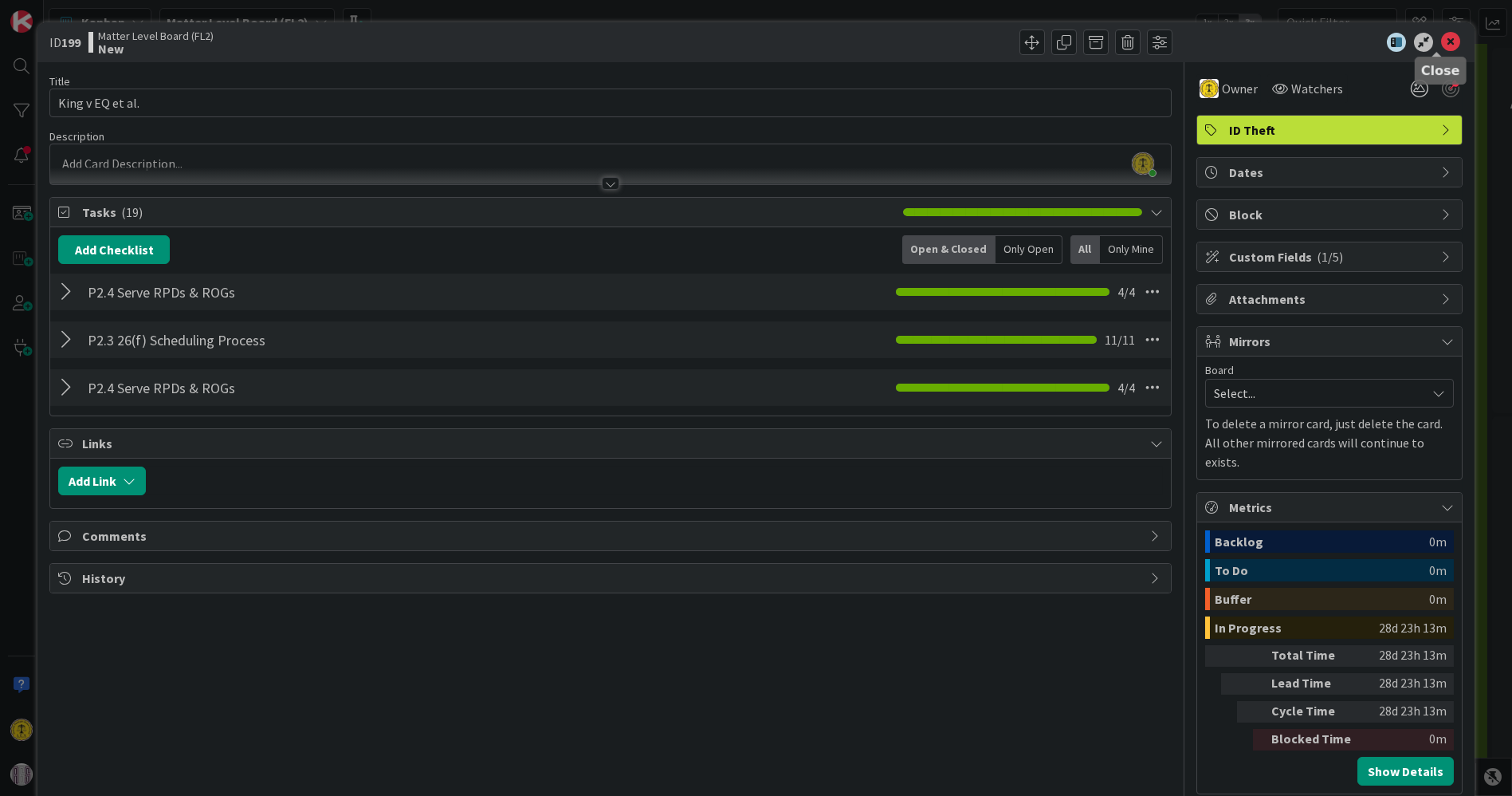
click at [1441, 33] on icon at bounding box center [1450, 43] width 19 height 19
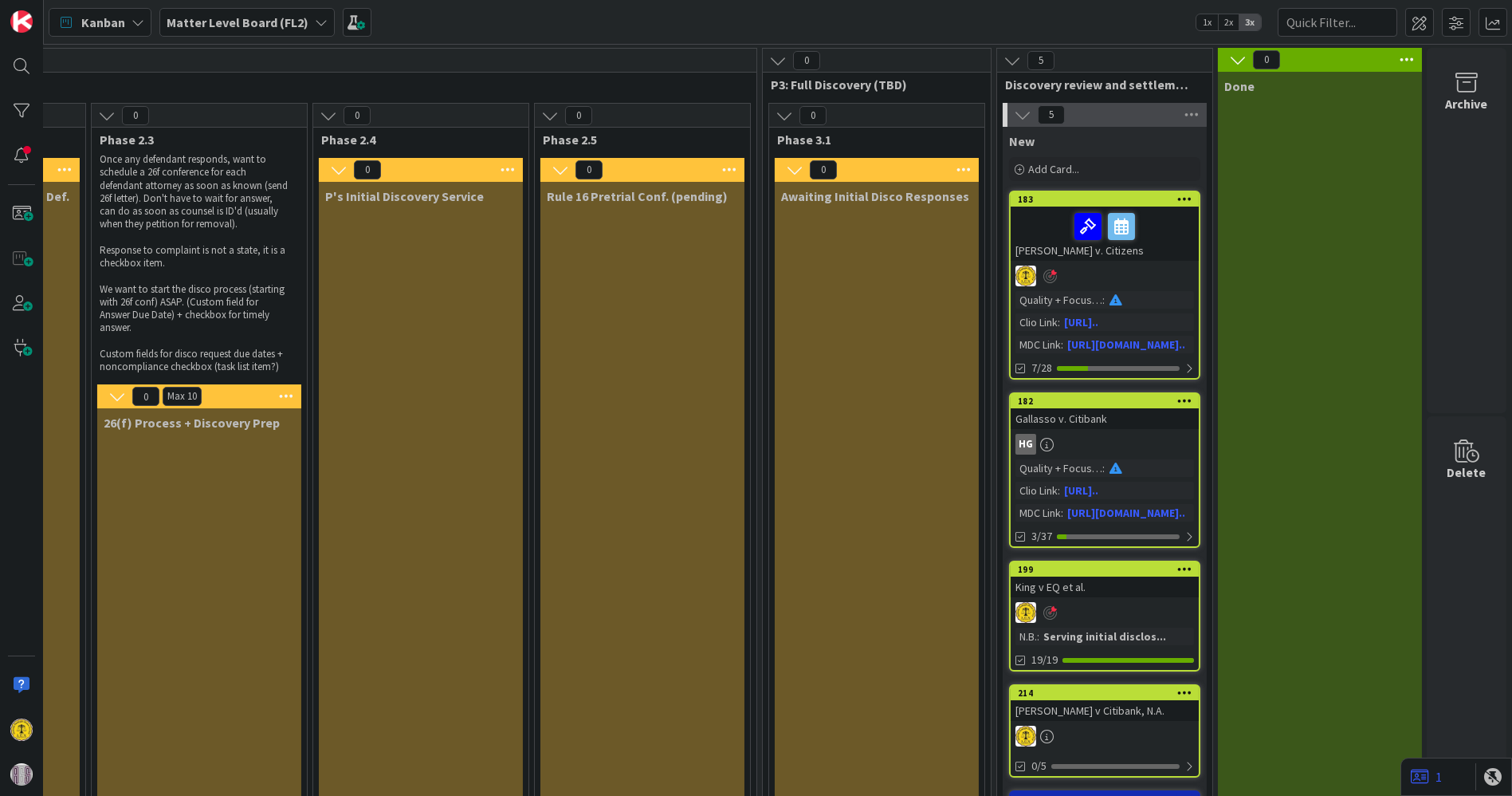
scroll to position [266, 1289]
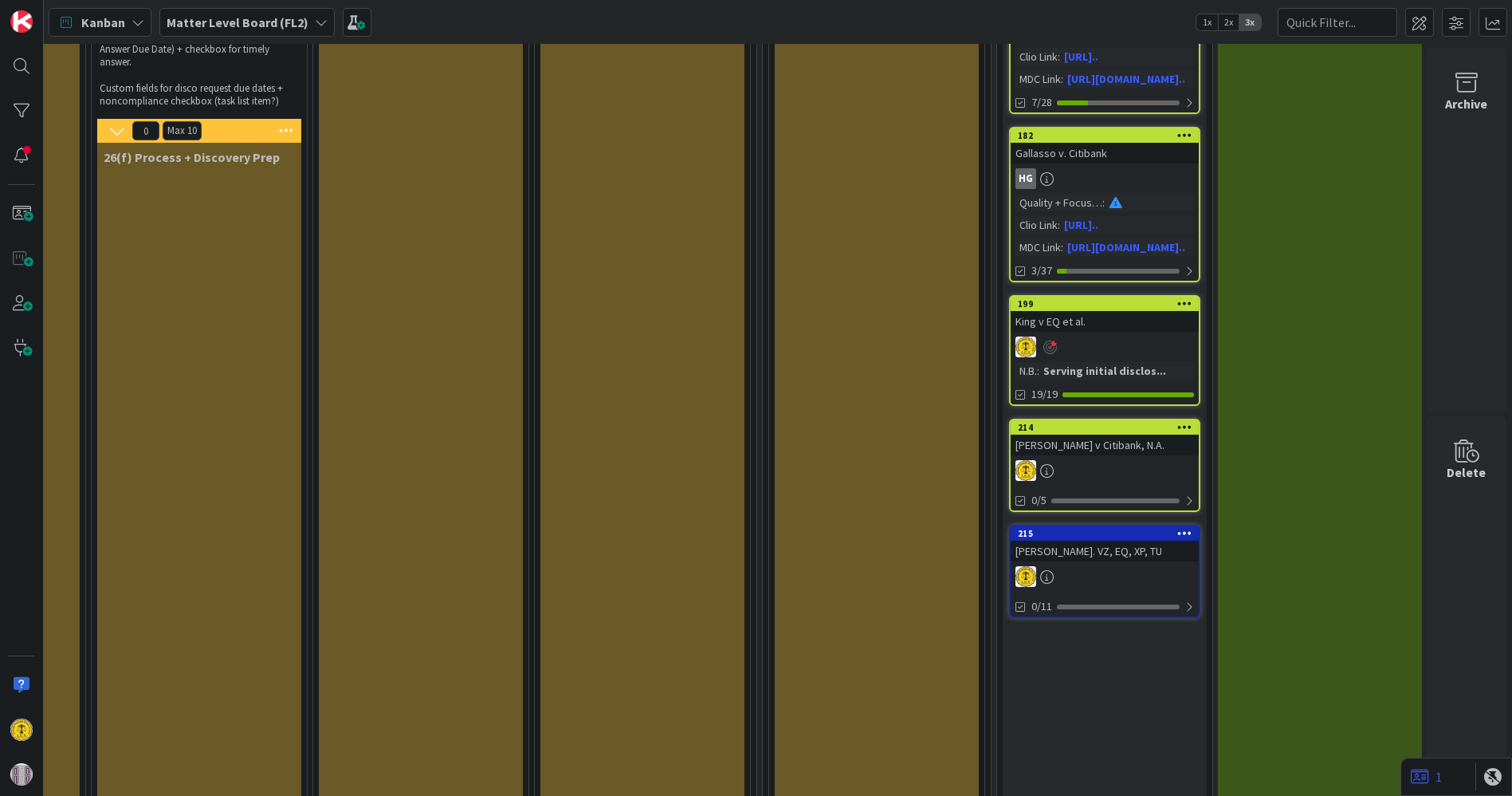
click at [1103, 682] on div "New Add Card... 183 [PERSON_NAME] v. Citizens Quality + Focus Level : Clio Link…" at bounding box center [1105, 737] width 204 height 1751
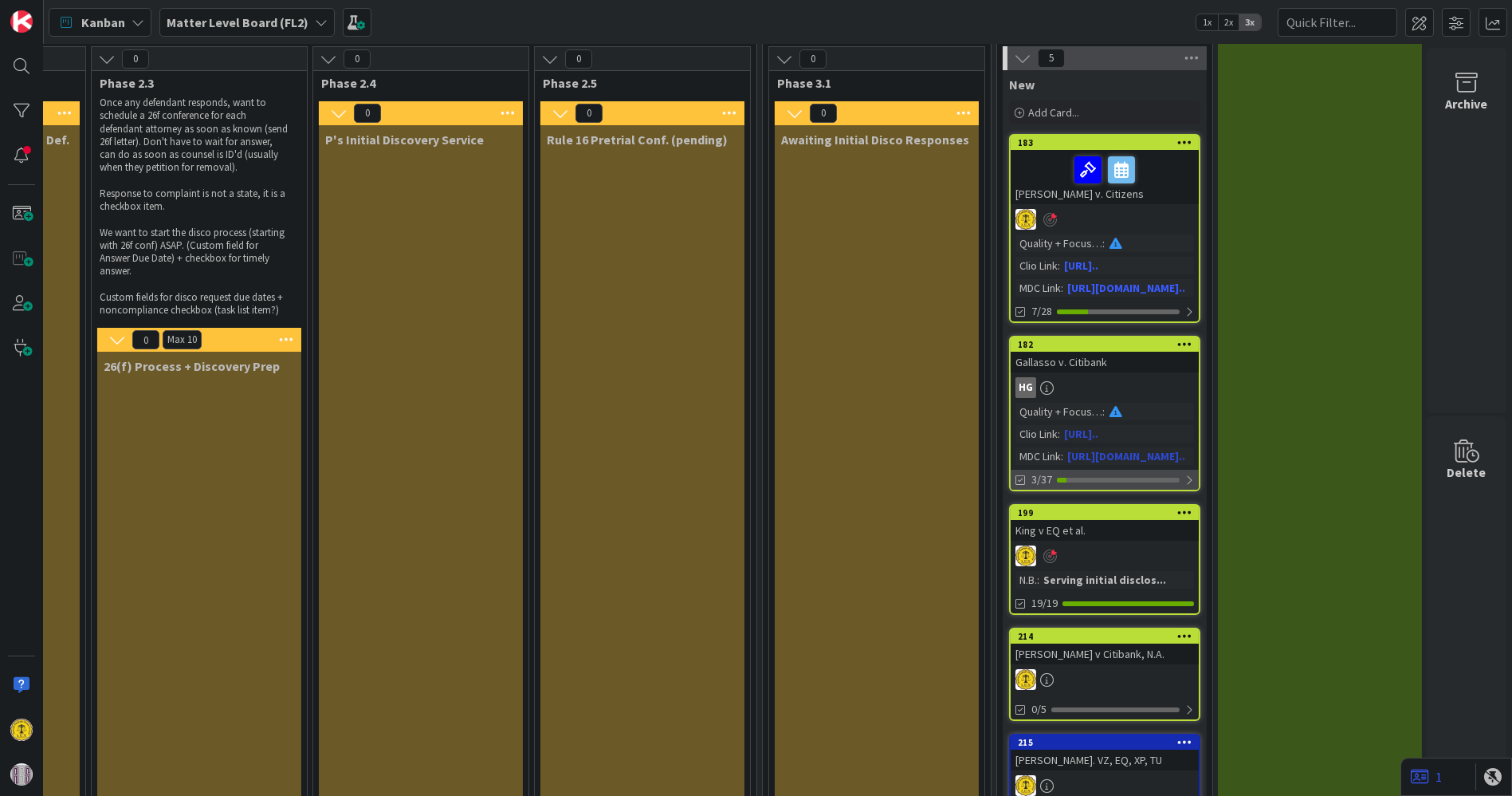
scroll to position [177, 1289]
